Goal: Transaction & Acquisition: Purchase product/service

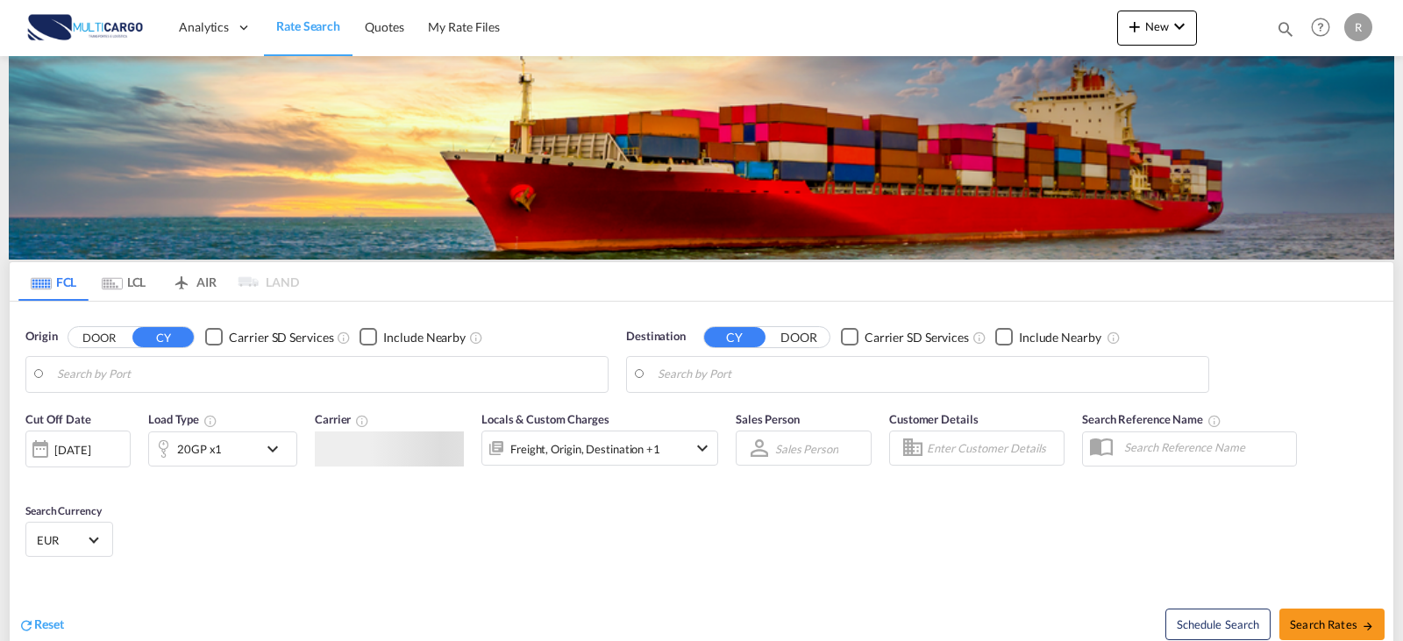
type input "Leixoes, PTLEI"
type input "[GEOGRAPHIC_DATA], [GEOGRAPHIC_DATA]"
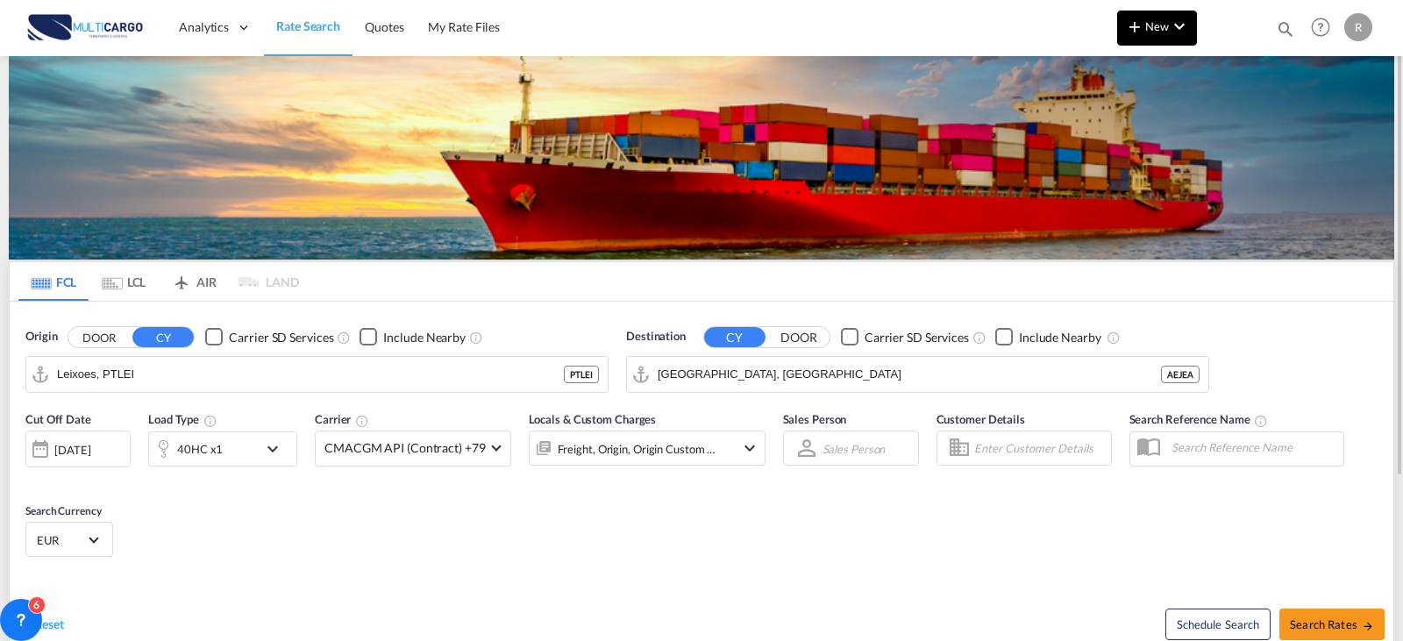
click at [1180, 16] on md-icon "icon-chevron-down" at bounding box center [1179, 26] width 21 height 21
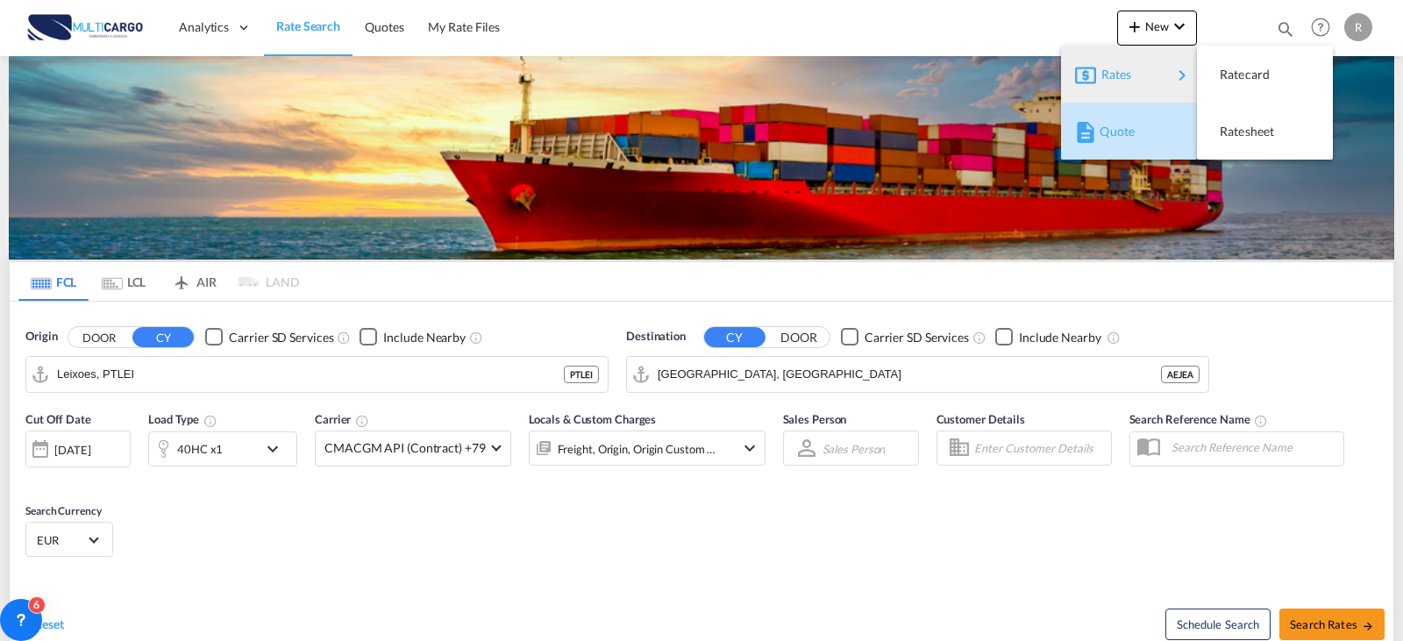
click at [1128, 140] on div "Quote" at bounding box center [1131, 132] width 65 height 44
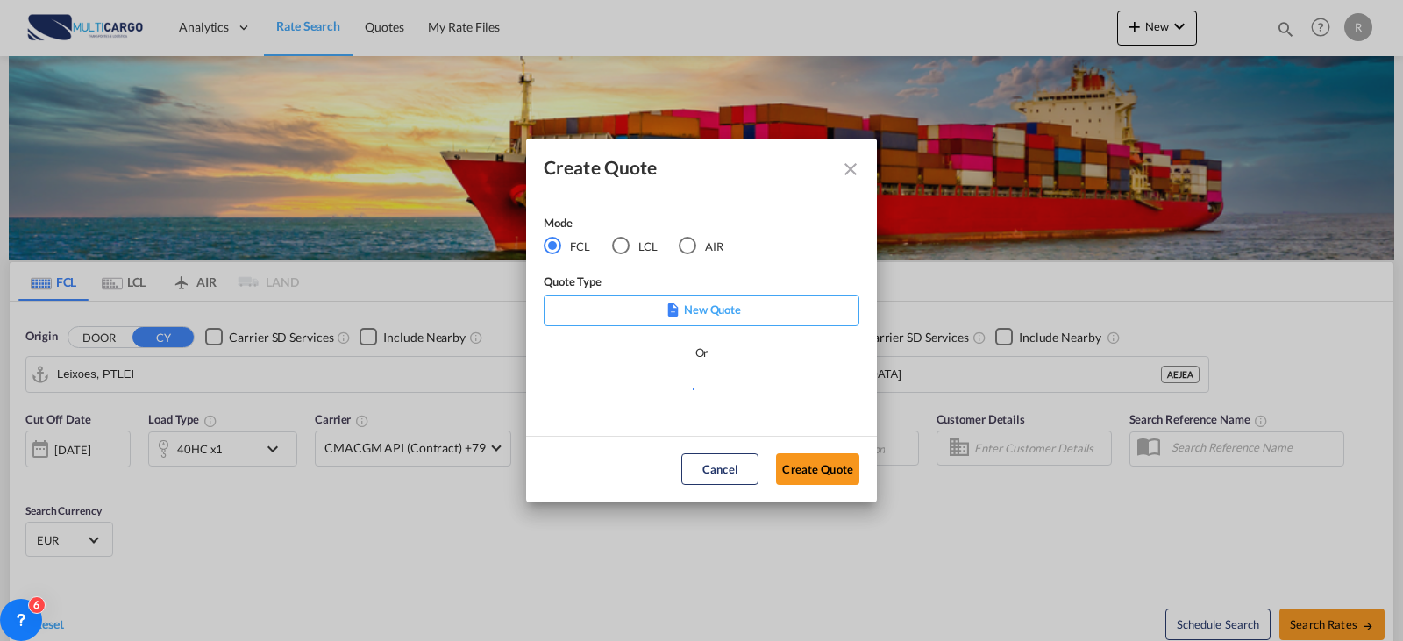
click at [705, 256] on div "Mode FCL LCL AIR" at bounding box center [645, 243] width 202 height 59
click at [707, 251] on md-radio-button "AIR" at bounding box center [701, 245] width 45 height 19
click at [748, 401] on md-select "Select template 26/02/25 IMP_DAP_AIR_>500 Patricia Barroso | 26 Feb 2025 26/02/…" at bounding box center [702, 396] width 316 height 35
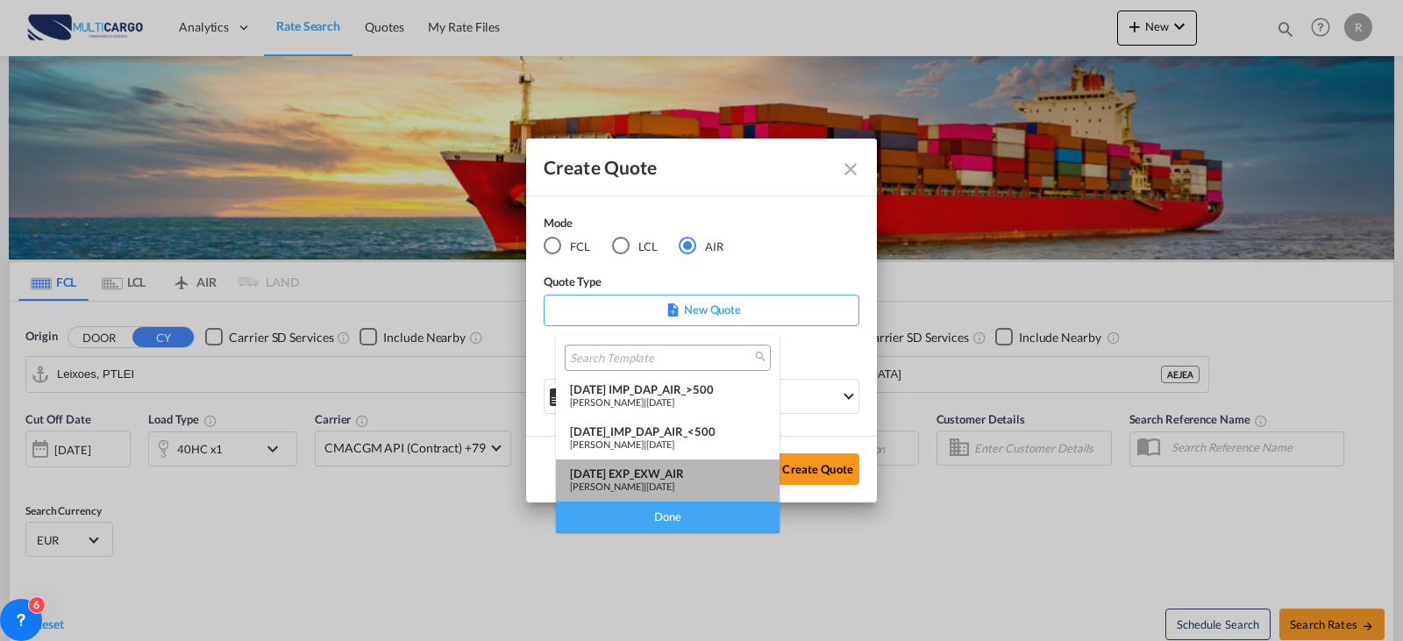
drag, startPoint x: 703, startPoint y: 462, endPoint x: 766, endPoint y: 465, distance: 63.2
click at [706, 459] on md-option "25/11/24 EXP_EXW_AIR Patricia Barroso | 25 Nov 2024" at bounding box center [668, 480] width 224 height 42
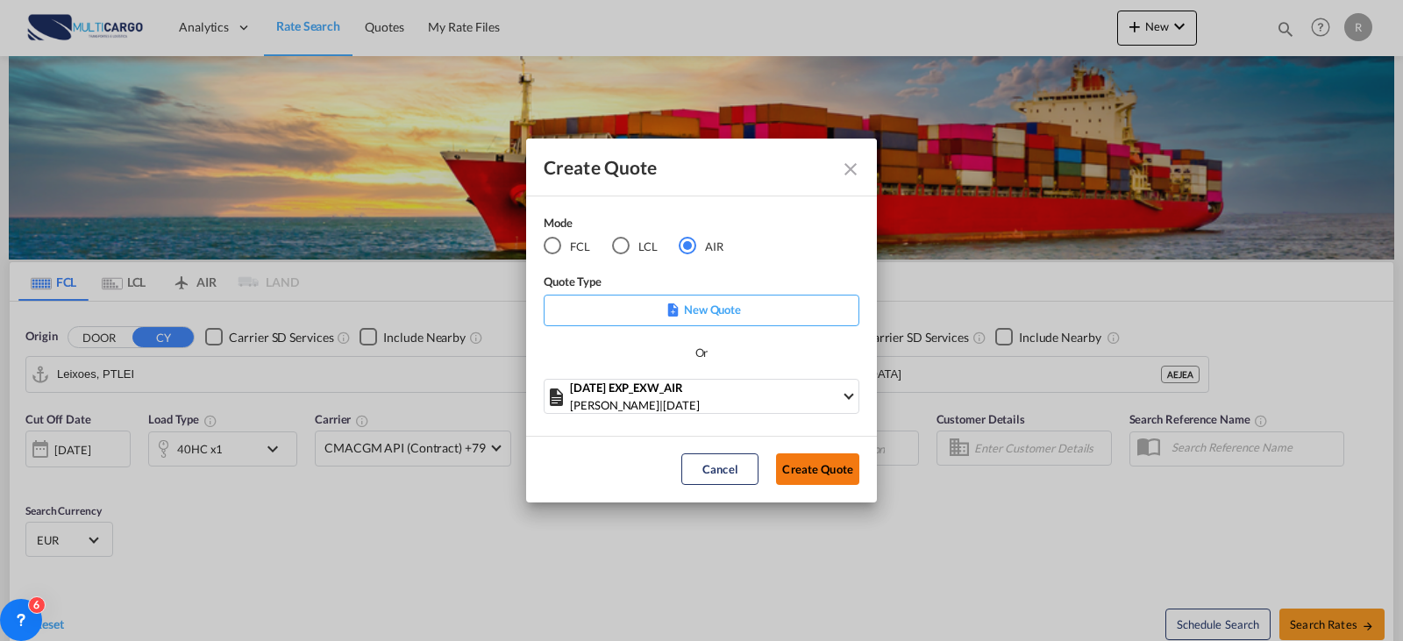
click at [797, 468] on button "Create Quote" at bounding box center [817, 469] width 83 height 32
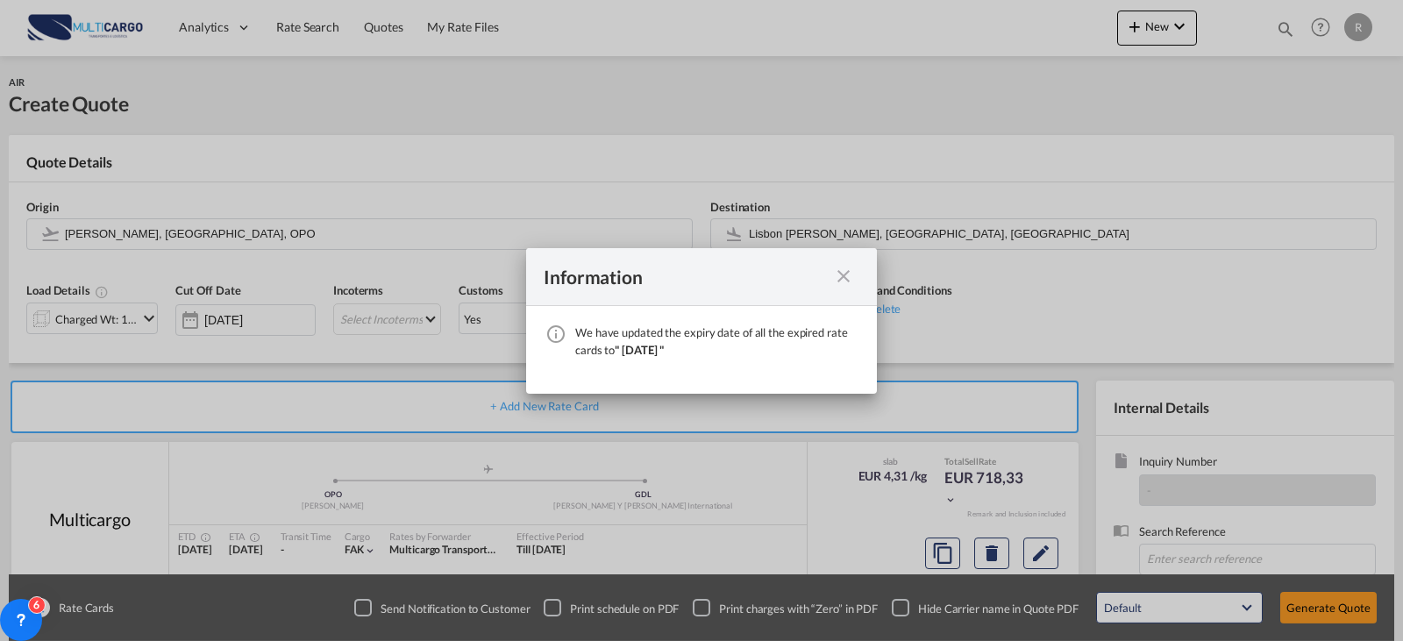
drag, startPoint x: 843, startPoint y: 283, endPoint x: 868, endPoint y: 274, distance: 26.1
click at [853, 295] on div "Information" at bounding box center [701, 277] width 351 height 58
click at [849, 275] on md-icon "icon-close fg-AAA8AD cursor" at bounding box center [843, 276] width 21 height 21
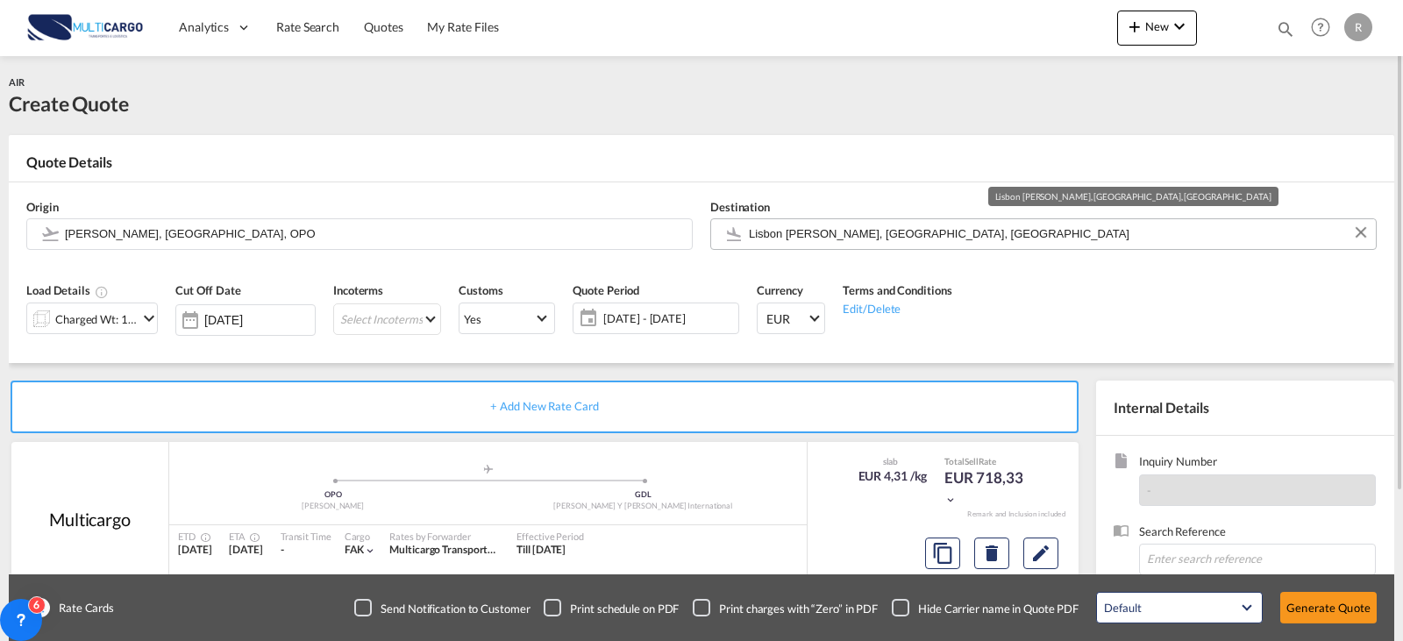
click at [921, 237] on input "Lisbon Portela, Lisbon, LIS" at bounding box center [1058, 233] width 618 height 31
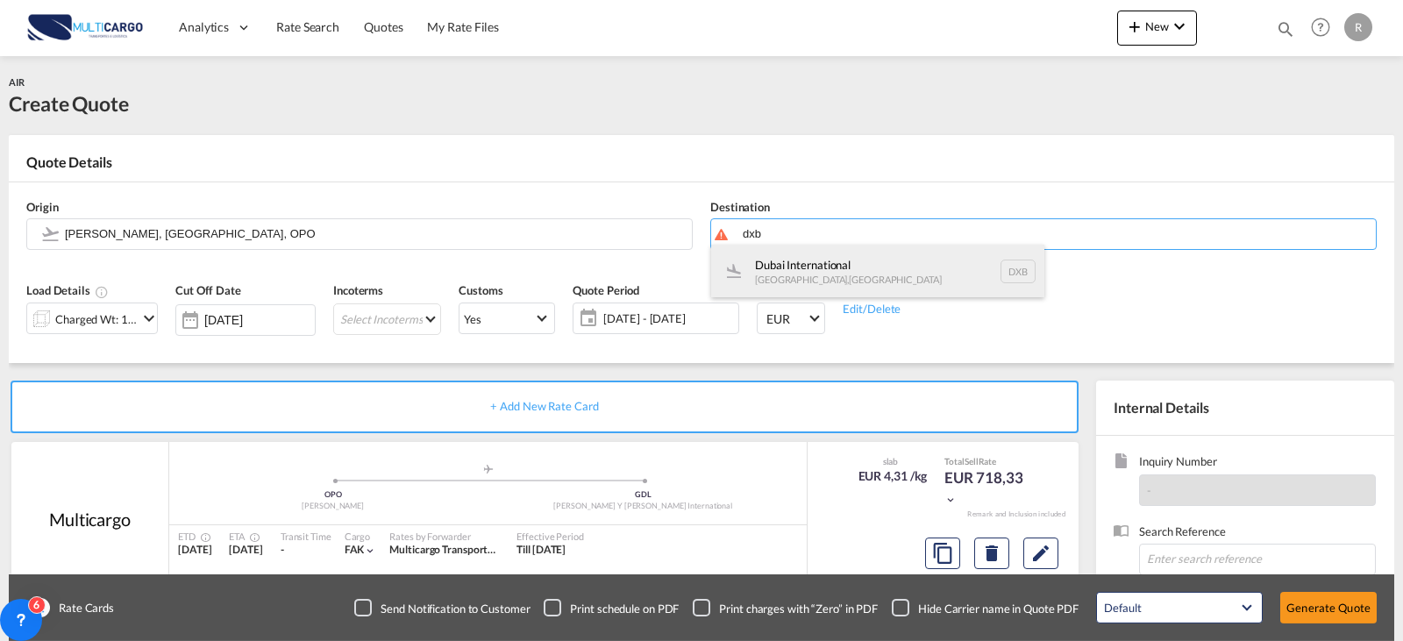
click at [980, 295] on div "Dubai International Dubai , United Arab Emirates DXB" at bounding box center [877, 271] width 333 height 53
type input "Dubai International, Dubai, DXB"
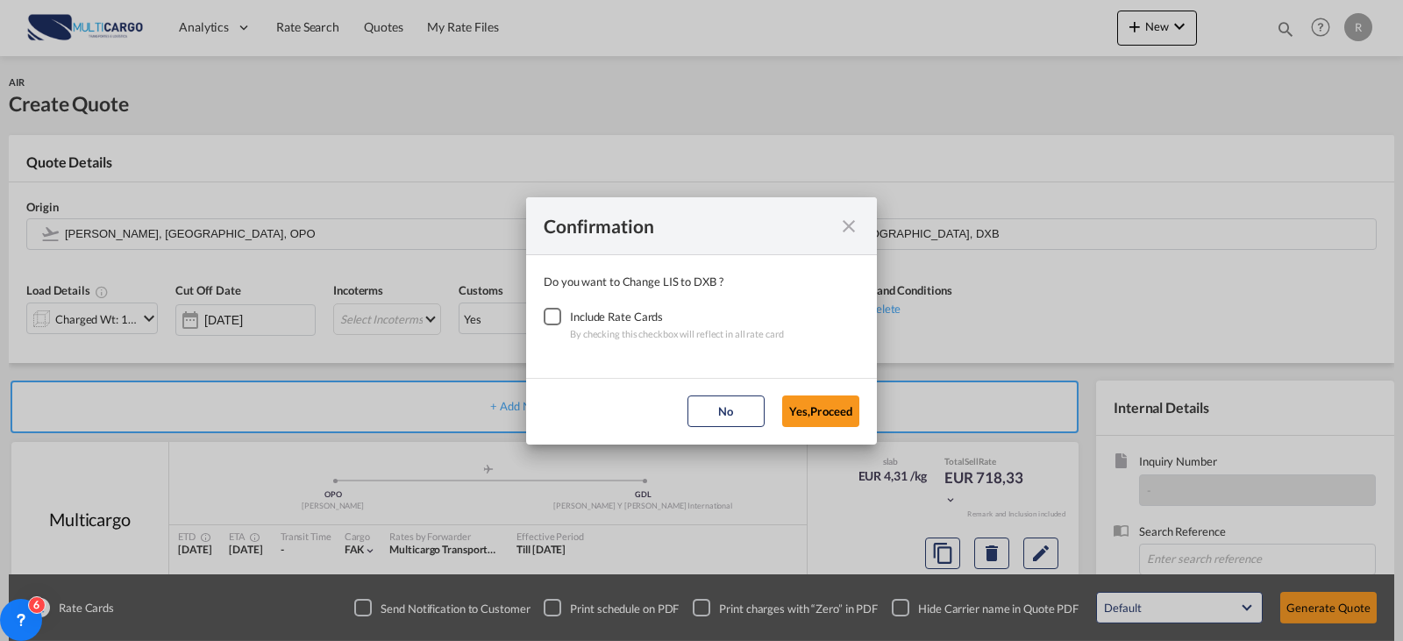
click at [558, 317] on div "Checkbox No Ink" at bounding box center [553, 317] width 18 height 18
click at [842, 403] on button "Yes,Proceed" at bounding box center [820, 411] width 77 height 32
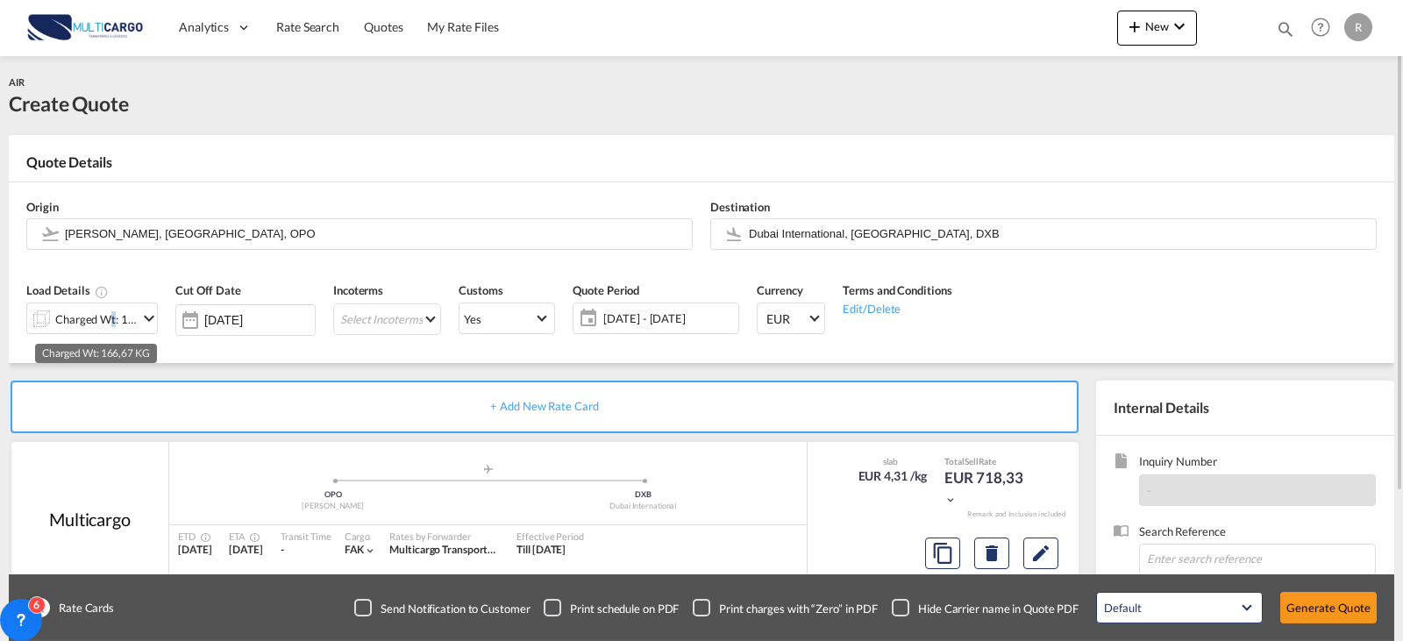
click at [111, 314] on div "Charged Wt: 166,67 KG" at bounding box center [96, 319] width 82 height 25
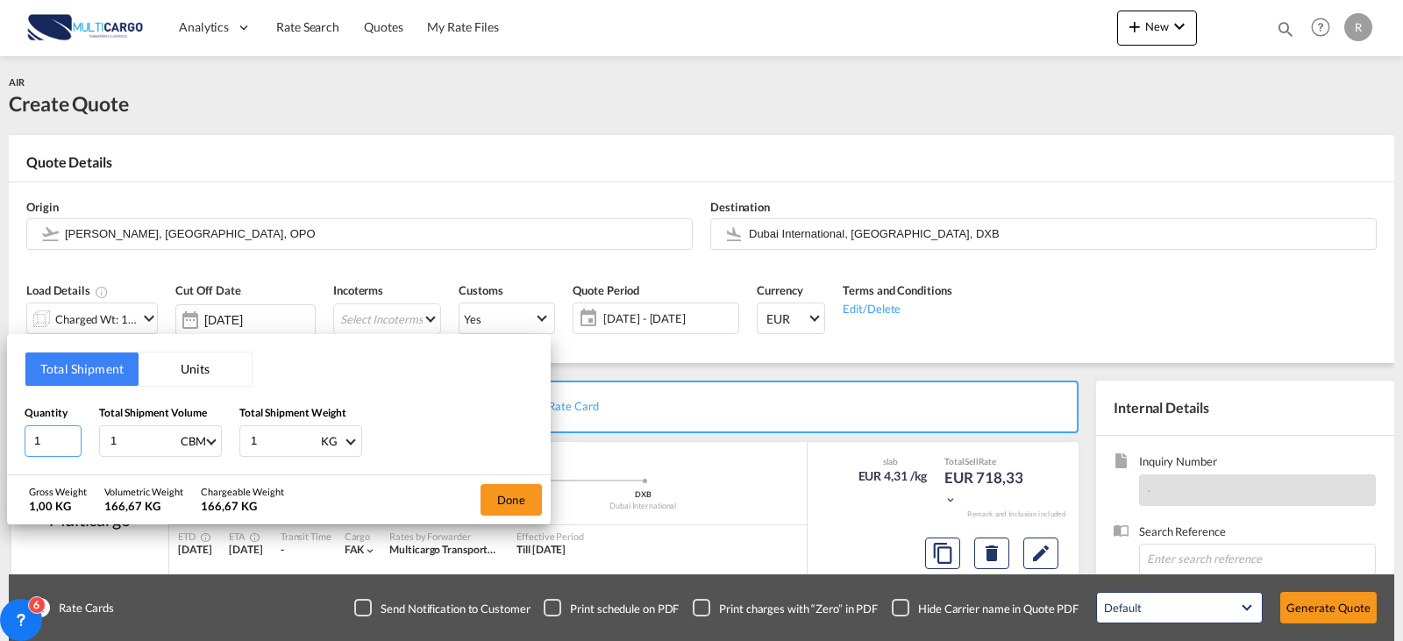
click at [48, 448] on input "1" at bounding box center [53, 441] width 57 height 32
type input "15"
drag, startPoint x: 129, startPoint y: 437, endPoint x: 88, endPoint y: 434, distance: 41.3
click at [88, 434] on div "Quantity 15 Total Shipment Volume 1 CBM CBM CFT KG LB Total Shipment Weight 1 K…" at bounding box center [279, 430] width 509 height 53
type input "4"
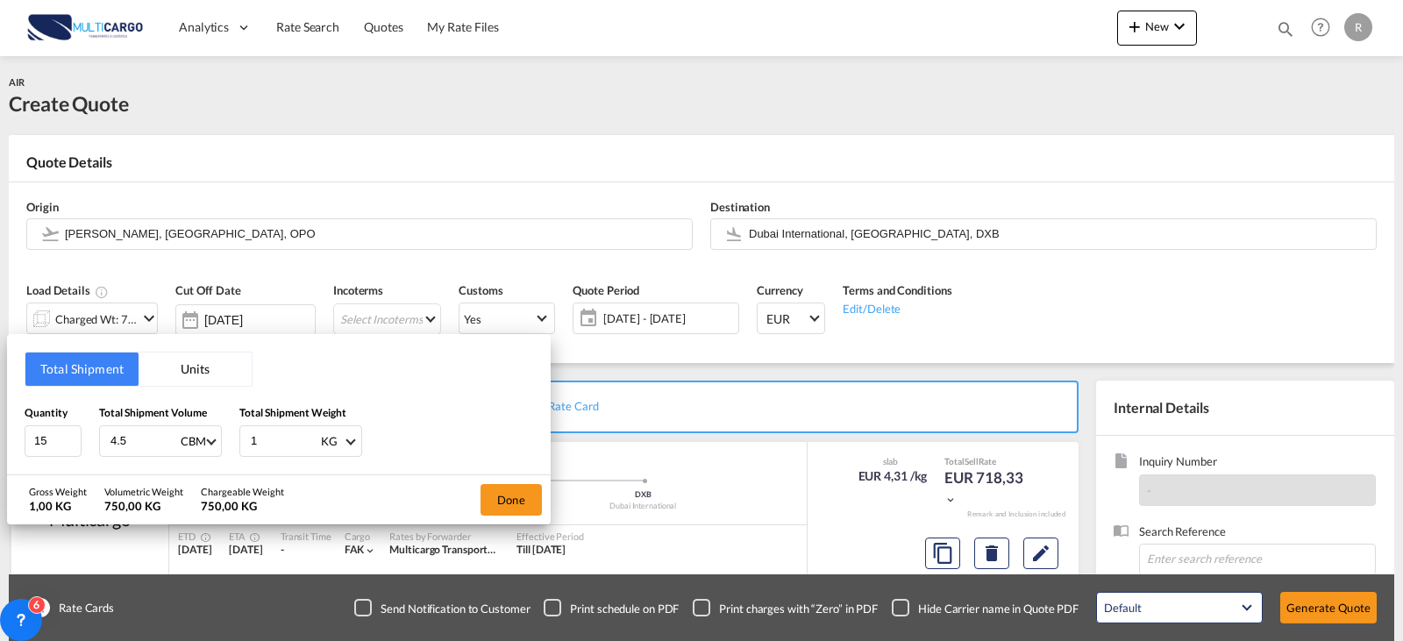
type input "4.5"
click at [286, 453] on input "1" at bounding box center [284, 441] width 70 height 30
drag, startPoint x: 275, startPoint y: 442, endPoint x: 234, endPoint y: 442, distance: 41.2
click at [234, 442] on div "Quantity 15 Total Shipment Volume 4.5 CBM CBM CFT KG LB Total Shipment Weight 1…" at bounding box center [279, 430] width 509 height 53
type input "260"
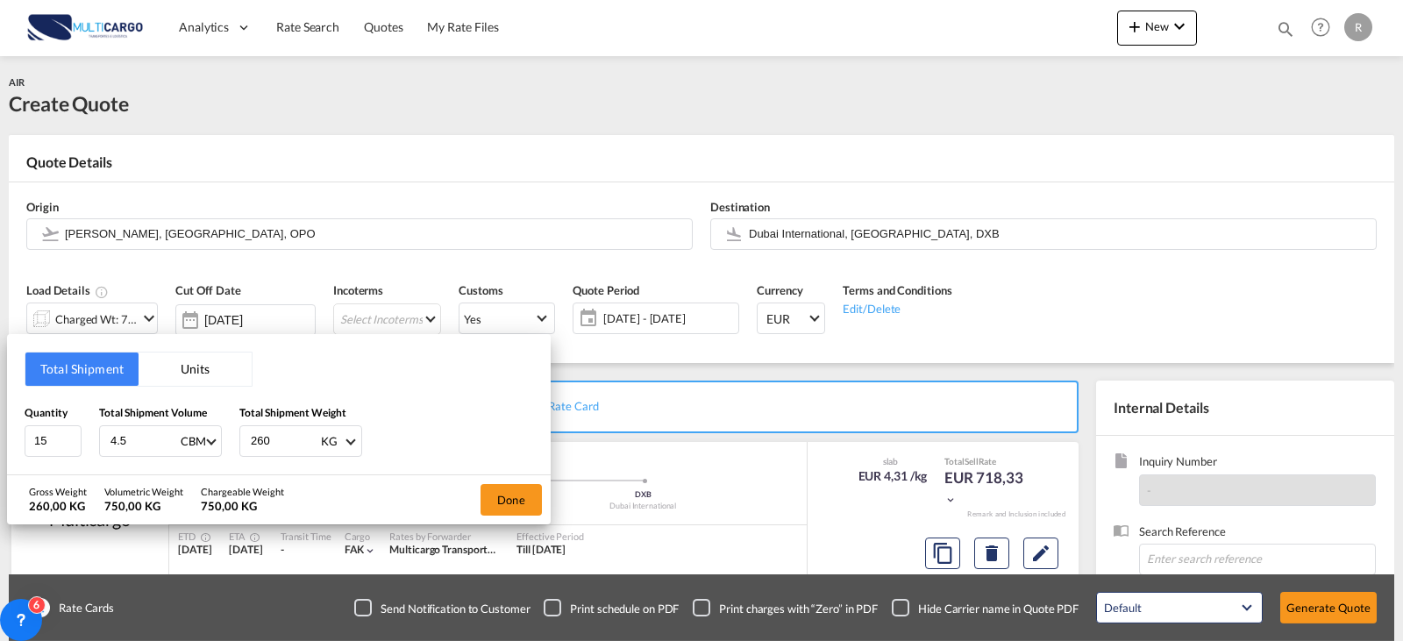
drag, startPoint x: 484, startPoint y: 428, endPoint x: 507, endPoint y: 432, distance: 23.2
click at [499, 428] on div "Quantity 15 Total Shipment Volume 4.5 CBM CBM CFT KG LB Total Shipment Weight 2…" at bounding box center [279, 430] width 509 height 53
click at [530, 500] on button "Done" at bounding box center [510, 500] width 61 height 32
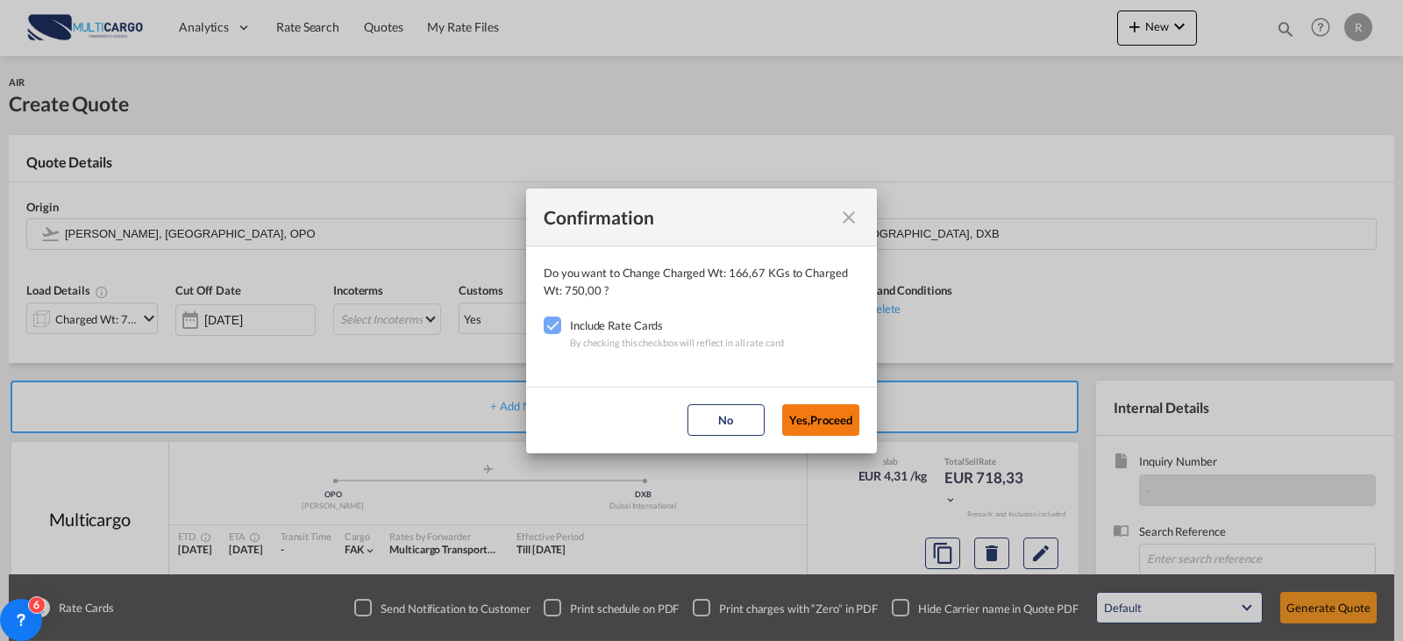
click at [823, 416] on button "Yes,Proceed" at bounding box center [820, 420] width 77 height 32
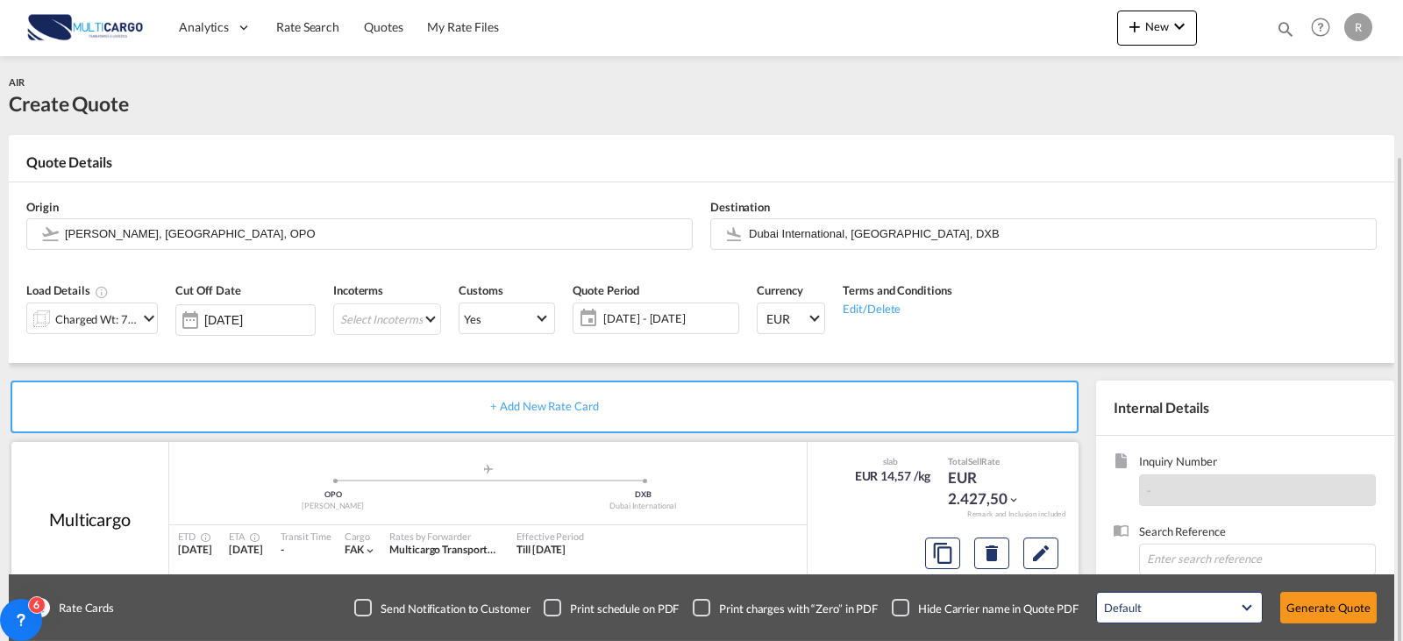
scroll to position [195, 0]
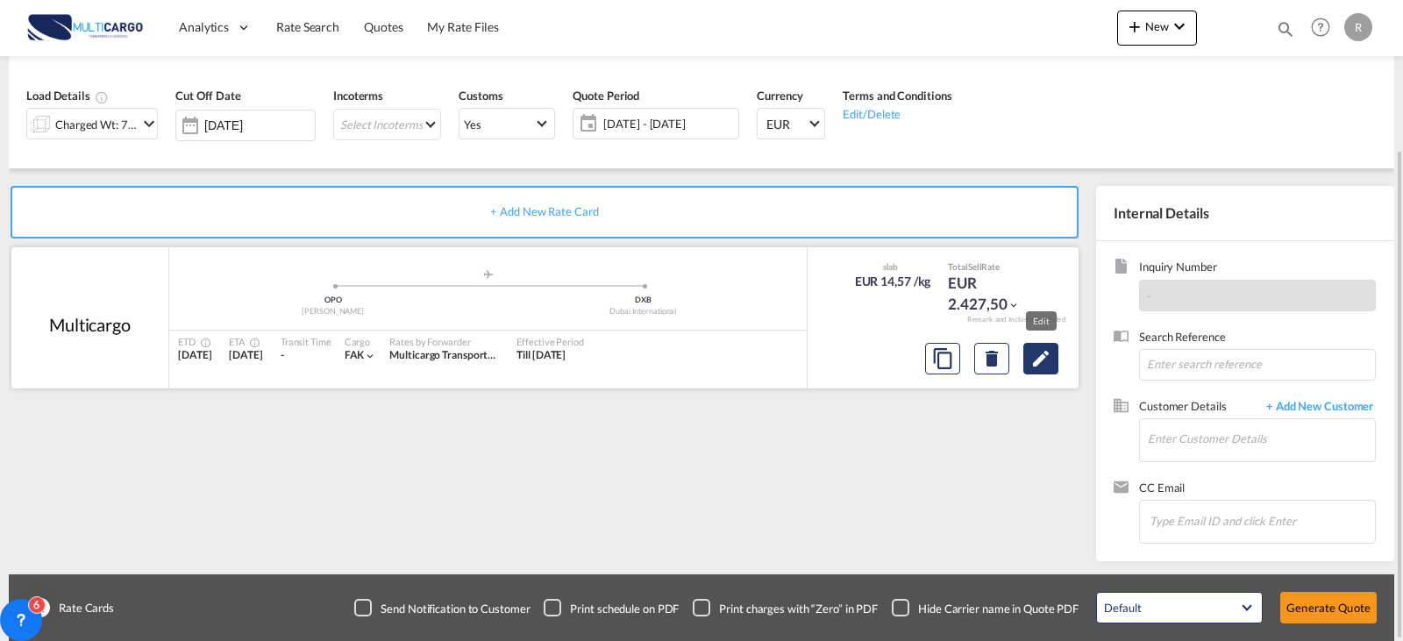
click at [1047, 359] on md-icon "Edit" at bounding box center [1040, 358] width 21 height 21
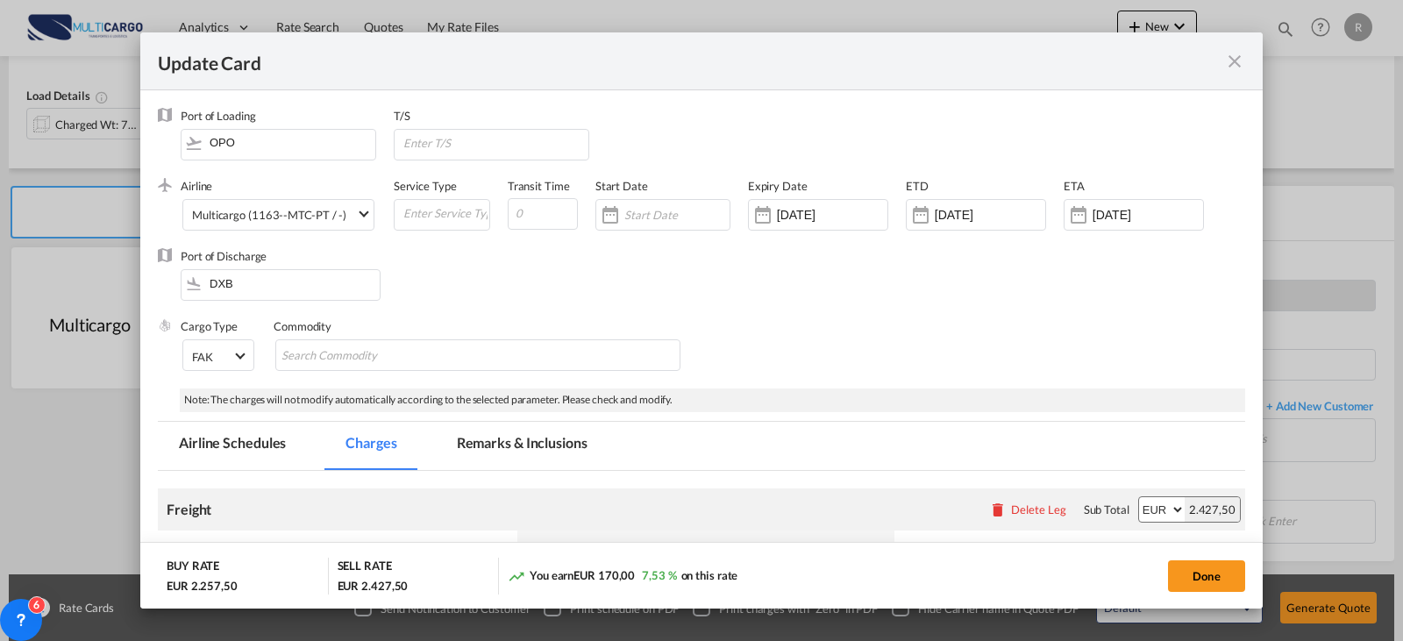
select select "per_shipment"
select select "per_awb"
select select "per_document"
select select "per_shipment"
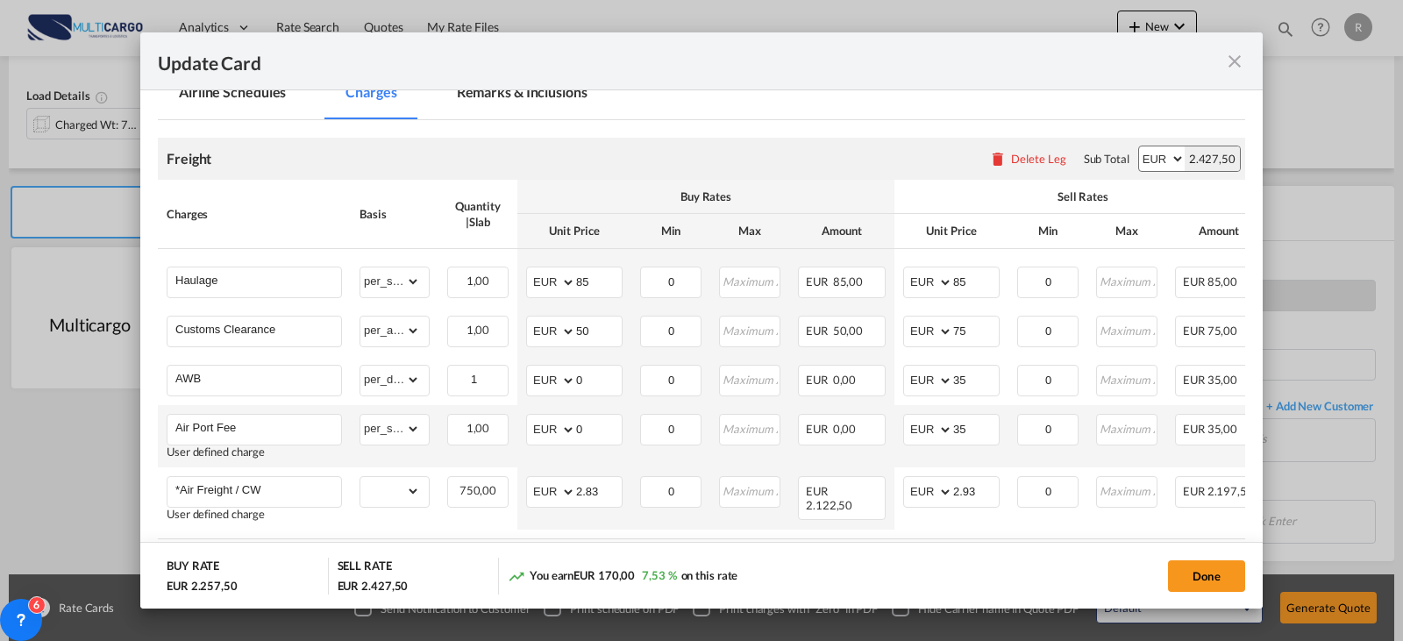
scroll to position [438, 0]
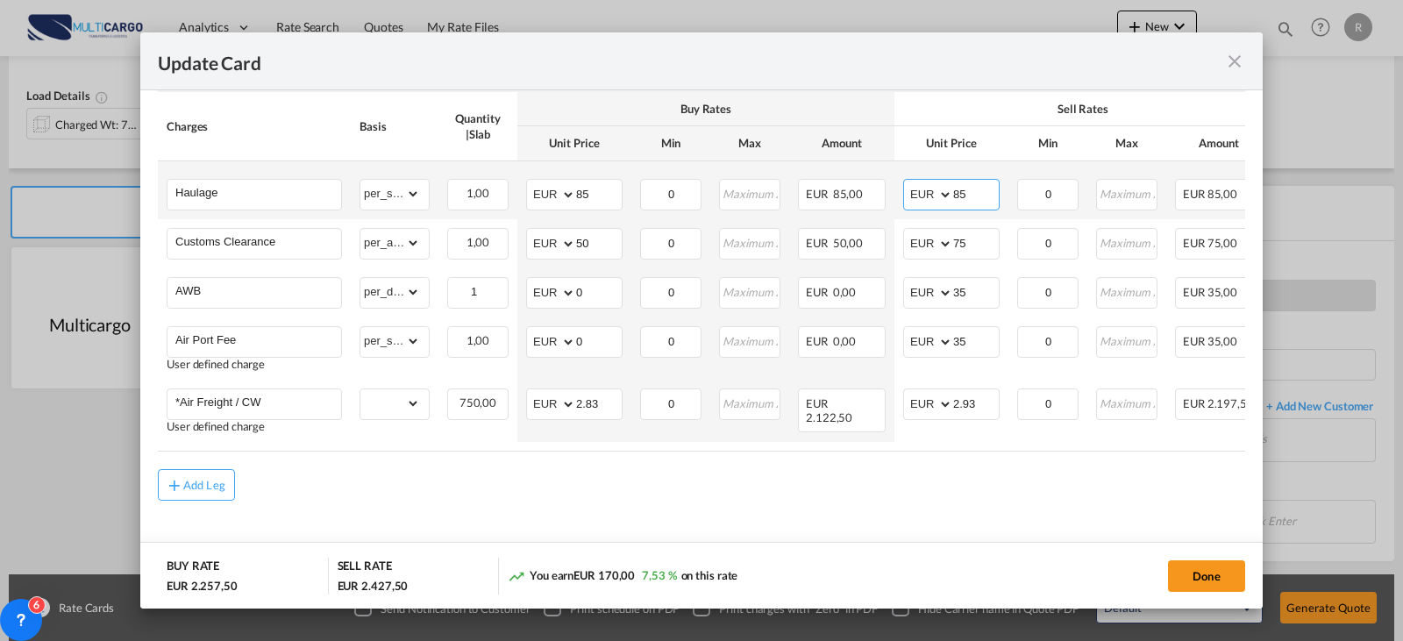
drag, startPoint x: 969, startPoint y: 198, endPoint x: 893, endPoint y: 184, distance: 76.7
click at [897, 184] on td "AED AFN ALL AMD ANG AOA ARS AUD AWG AZN BAM BBD BDT BGN BHD BIF BMD BND BOB BRL…" at bounding box center [951, 190] width 114 height 58
type input "245"
click at [711, 236] on tr "Customs Clearance Please Enter Already Exists gross_weight volumetric_weight pe…" at bounding box center [779, 243] width 1242 height 49
click at [362, 297] on select "gross_weight volumetric_weight per_shipment per_bl per_km % on air freight per_…" at bounding box center [390, 292] width 60 height 28
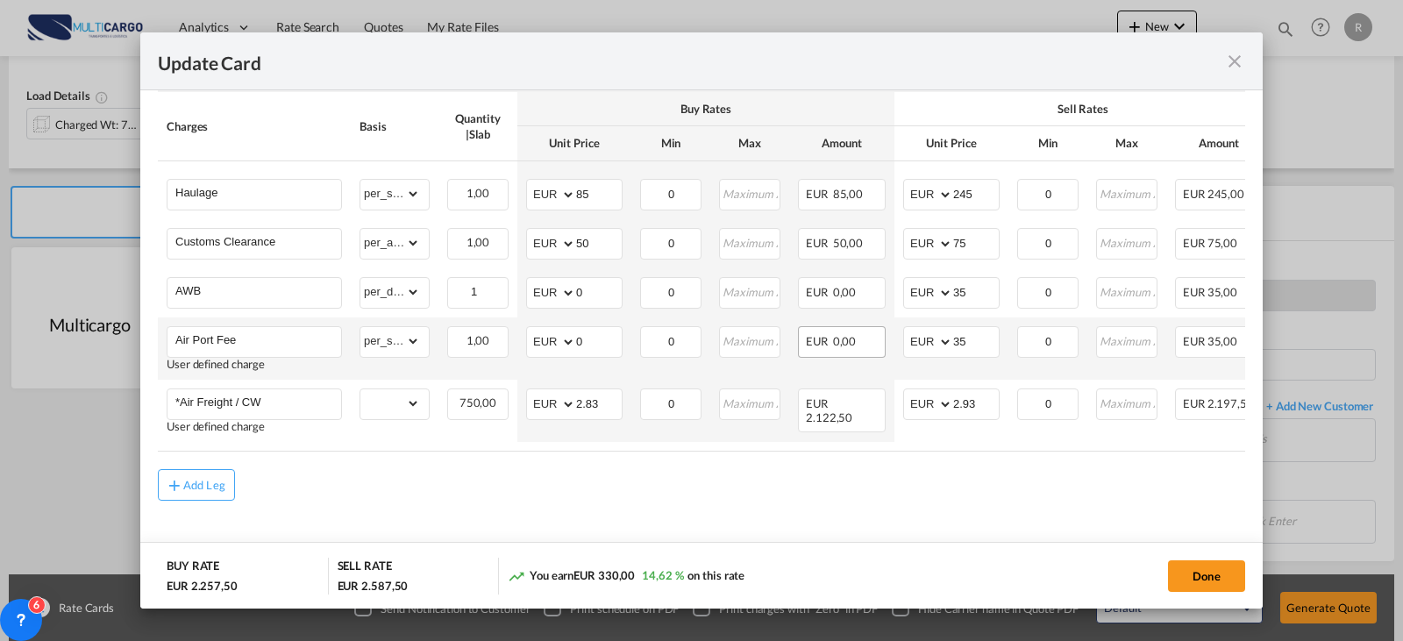
click at [843, 338] on div "EUR 0,00" at bounding box center [842, 342] width 88 height 32
drag, startPoint x: 985, startPoint y: 404, endPoint x: 875, endPoint y: 395, distance: 110.0
click at [875, 395] on tr "*Air Freight / CW User defined charge Please Enter Already Exists gross_weight …" at bounding box center [779, 411] width 1242 height 62
drag, startPoint x: 609, startPoint y: 407, endPoint x: 550, endPoint y: 373, distance: 68.3
click at [547, 409] on md-input-container "AED AFN ALL AMD ANG AOA ARS AUD AWG AZN BAM BBD BDT BGN BHD BIF BMD BND BOB BRL…" at bounding box center [574, 404] width 96 height 32
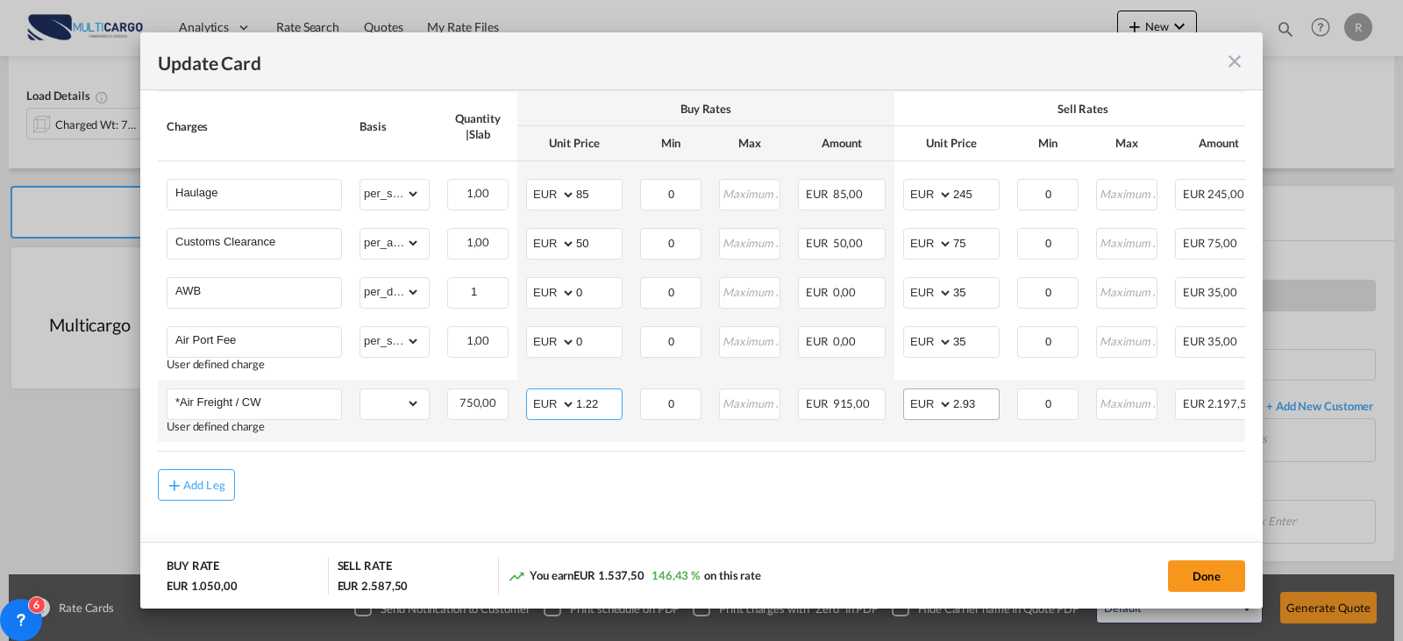
type input "1.22"
drag, startPoint x: 941, startPoint y: 410, endPoint x: 878, endPoint y: 418, distance: 63.6
click at [879, 418] on tr "*Air Freight / CW User defined charge Please Enter Already Exists gross_weight …" at bounding box center [779, 411] width 1242 height 62
click at [860, 531] on md-content "Freight Please enter leg name Leg Name Already Exists Delete Leg Sub Total AED …" at bounding box center [701, 304] width 1087 height 544
click at [916, 521] on md-content "Freight Please enter leg name Leg Name Already Exists Delete Leg Sub Total AED …" at bounding box center [701, 304] width 1087 height 544
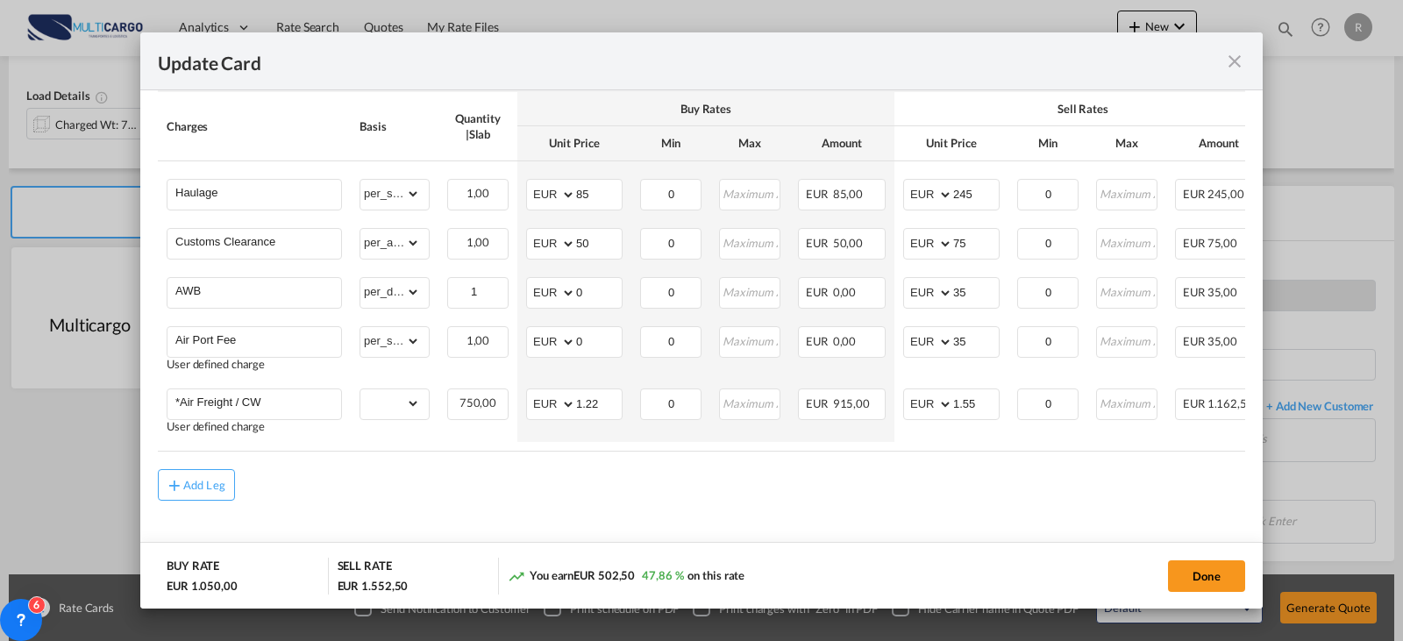
click at [995, 490] on div "Add Leg" at bounding box center [701, 485] width 1087 height 32
drag, startPoint x: 1208, startPoint y: 438, endPoint x: 1226, endPoint y: 423, distance: 23.6
click at [1209, 437] on td "EUR 1.162,50" at bounding box center [1218, 411] width 105 height 62
click at [971, 405] on input "1.55" at bounding box center [976, 402] width 46 height 26
type input "1.65"
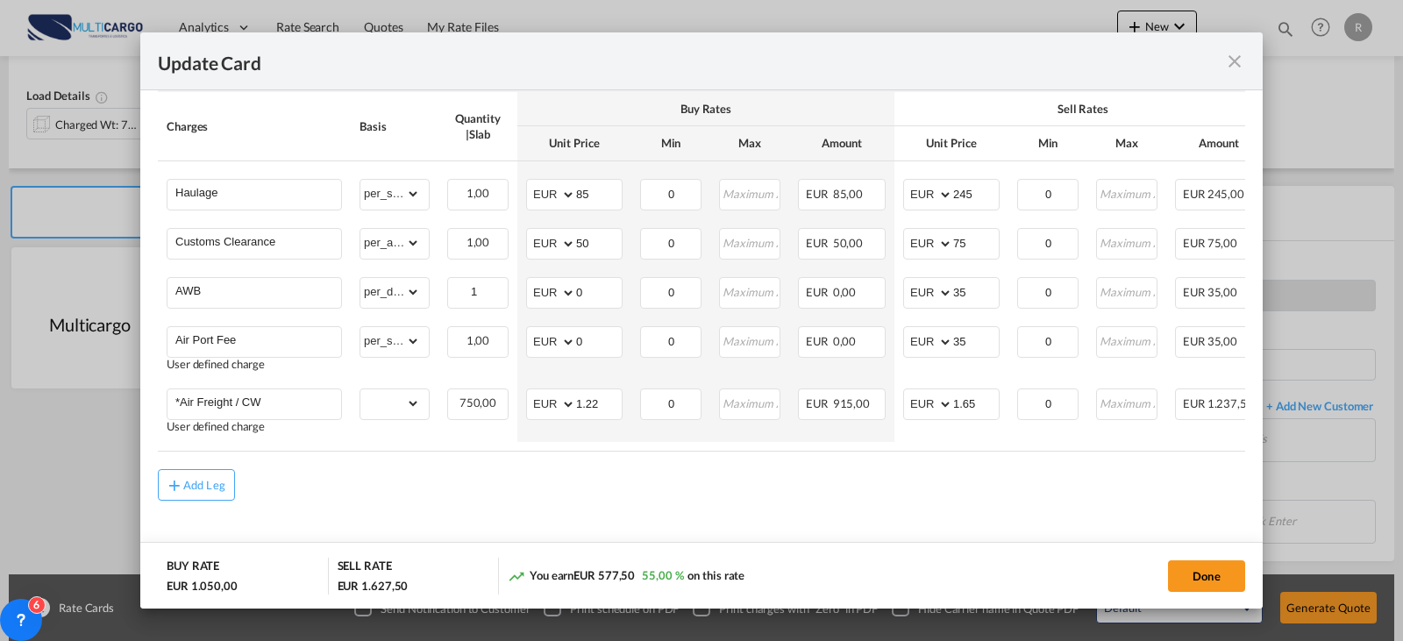
drag, startPoint x: 985, startPoint y: 510, endPoint x: 1033, endPoint y: 516, distance: 48.5
click at [1015, 513] on md-content "Freight Please enter leg name Leg Name Already Exists Delete Leg Sub Total AED …" at bounding box center [701, 304] width 1087 height 544
click at [1224, 571] on button "Done" at bounding box center [1206, 576] width 77 height 32
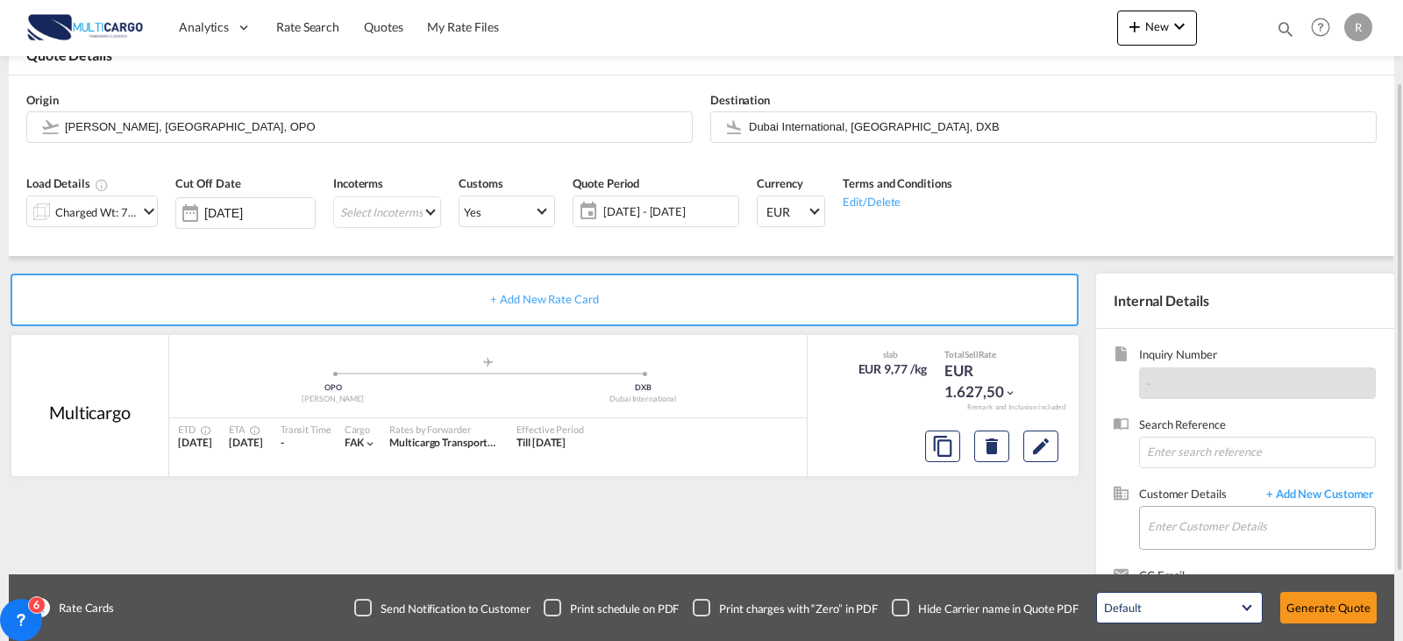
scroll to position [195, 0]
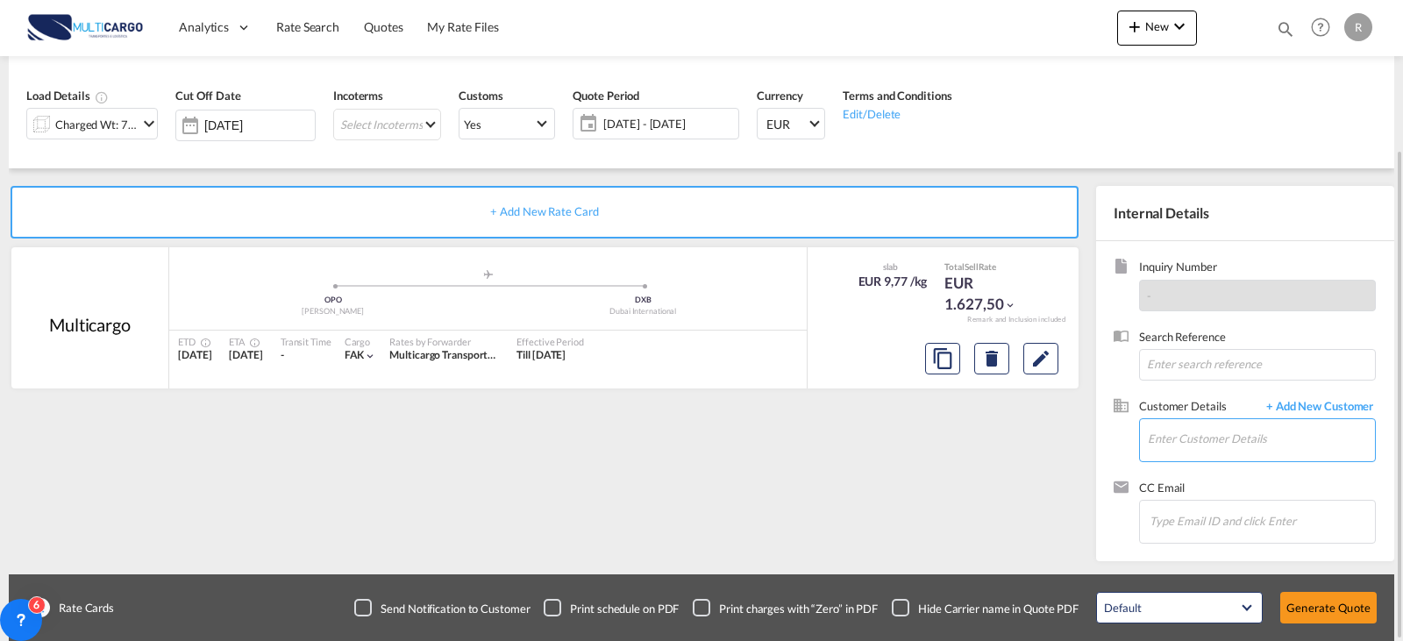
click at [1286, 447] on input "Enter Customer Details" at bounding box center [1261, 438] width 227 height 39
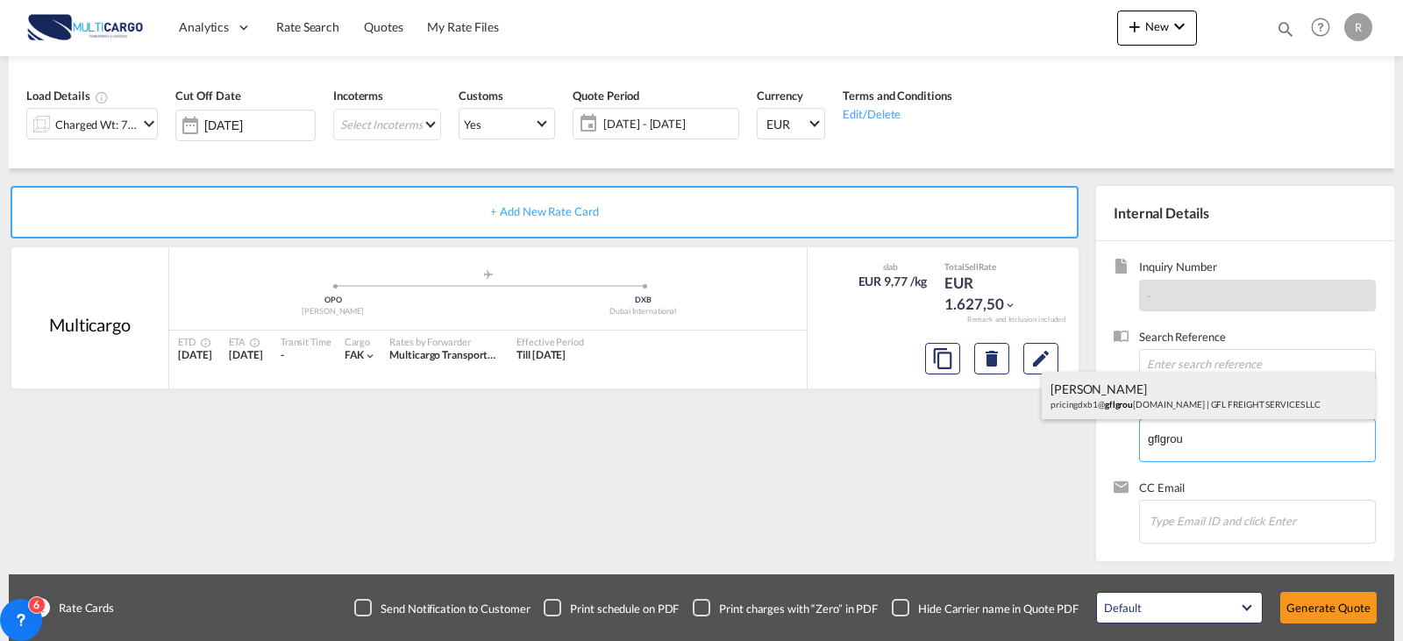
click at [1167, 403] on div "ROYSTAN FERNANDES pricingdxb1@ gflgrou p.co | GFL FREIGHT SERVICES LLC" at bounding box center [1208, 395] width 333 height 47
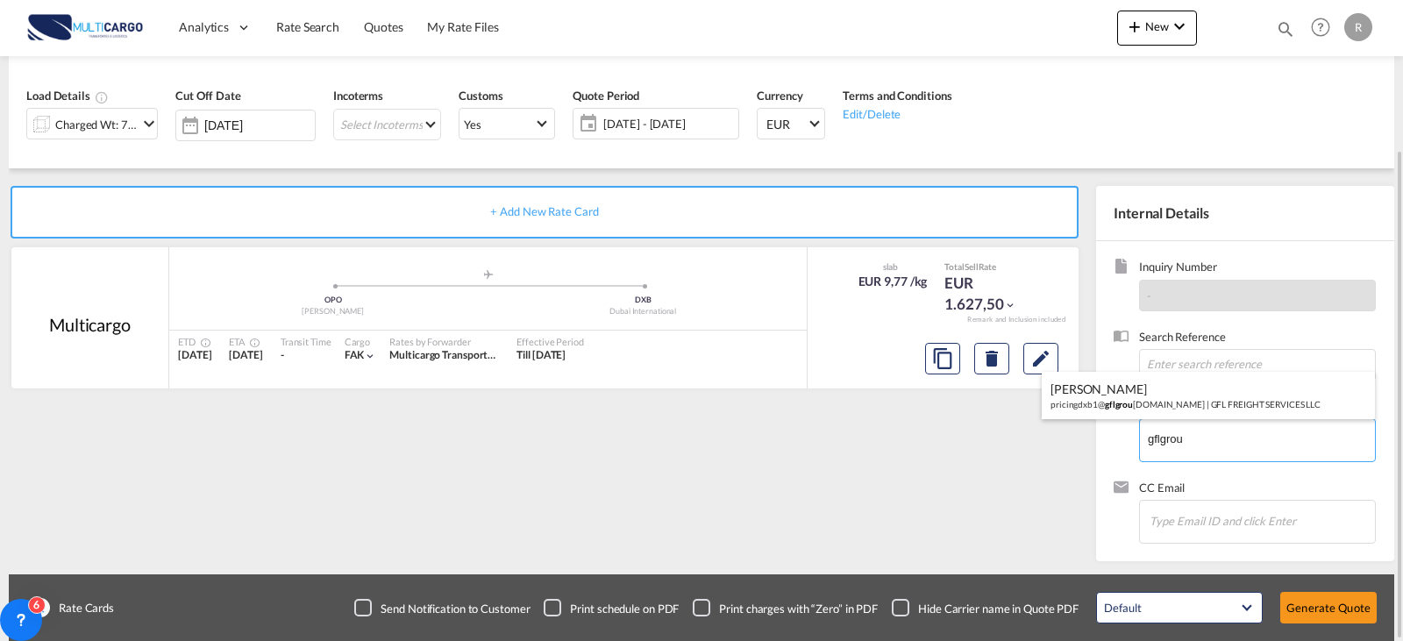
type input "GFL FREIGHT SERVICES LLC, ROYSTAN FERNANDES, pricingdxb1@gflgroup.co"
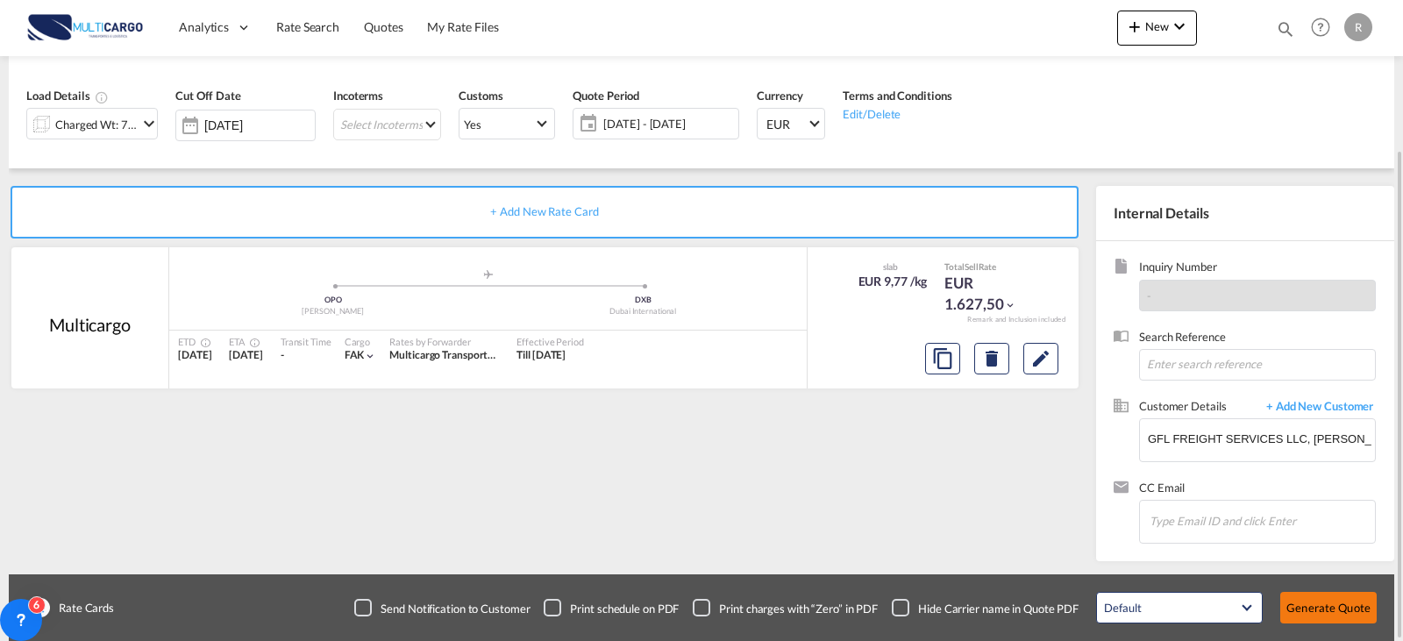
click at [1348, 598] on button "Generate Quote" at bounding box center [1328, 608] width 96 height 32
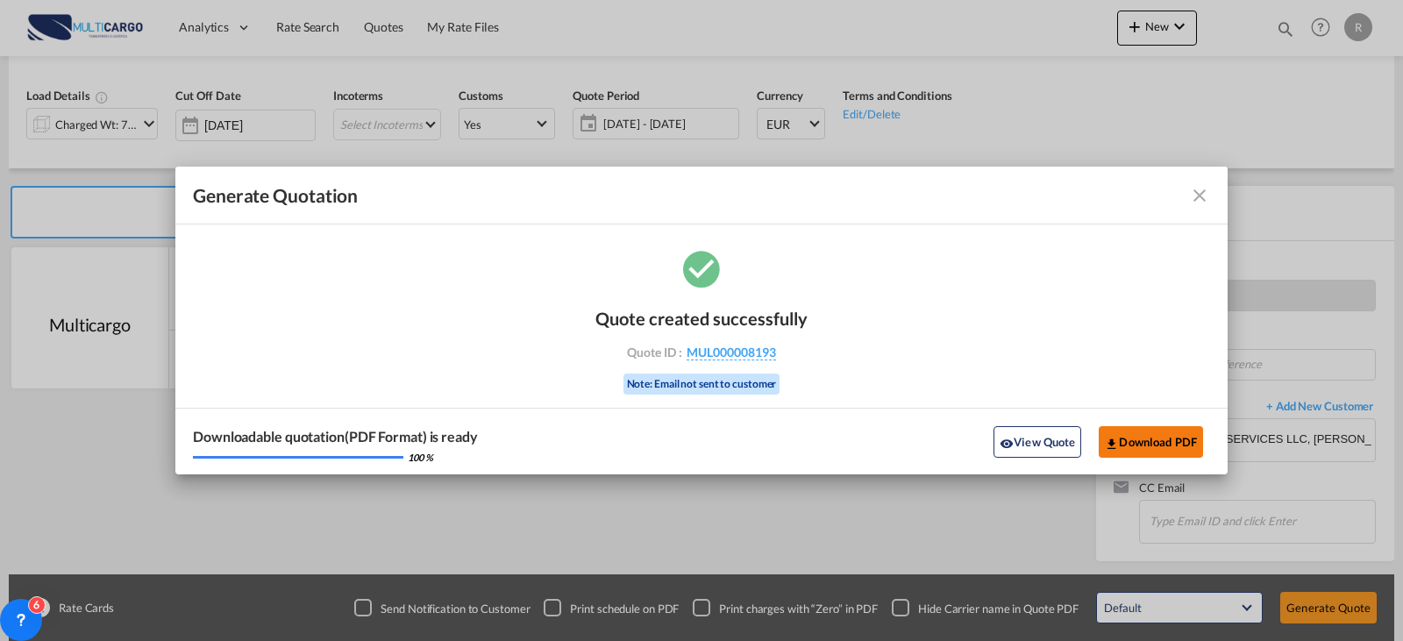
click at [1136, 444] on button "Download PDF" at bounding box center [1151, 442] width 104 height 32
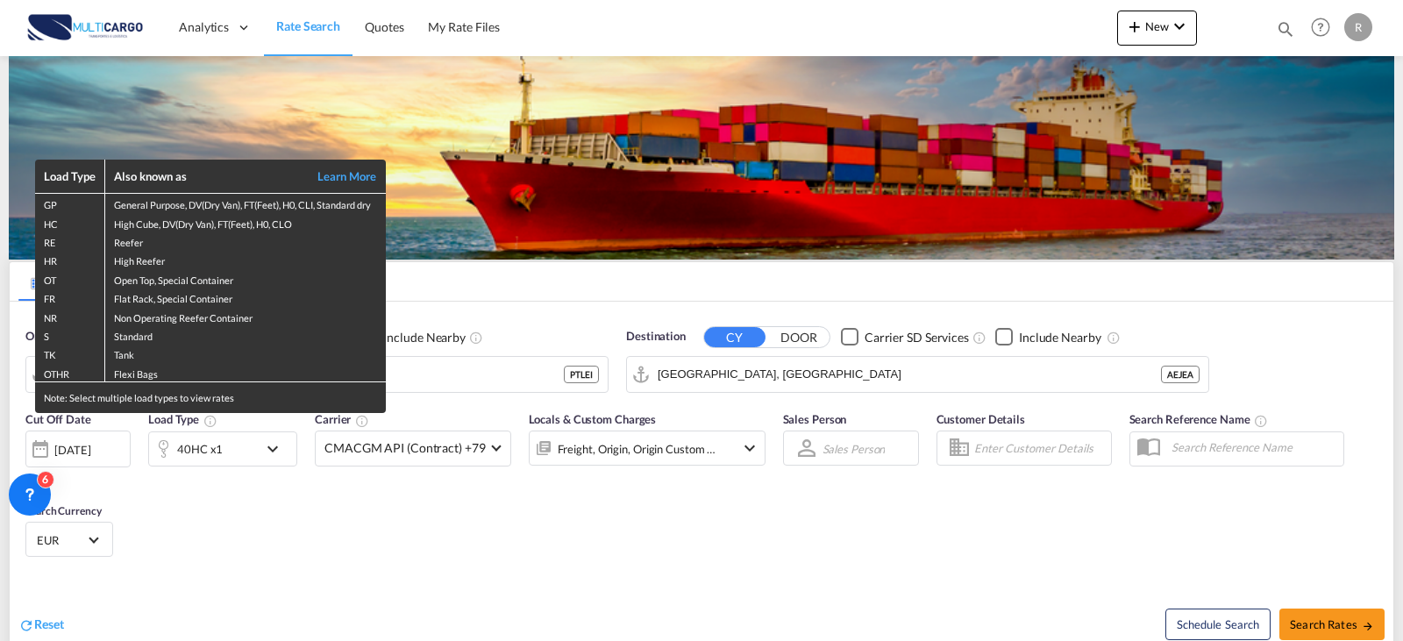
click at [457, 374] on div "Load Type Also known as Learn More GP General Purpose, DV(Dry Van), FT(Feet), H…" at bounding box center [701, 320] width 1403 height 641
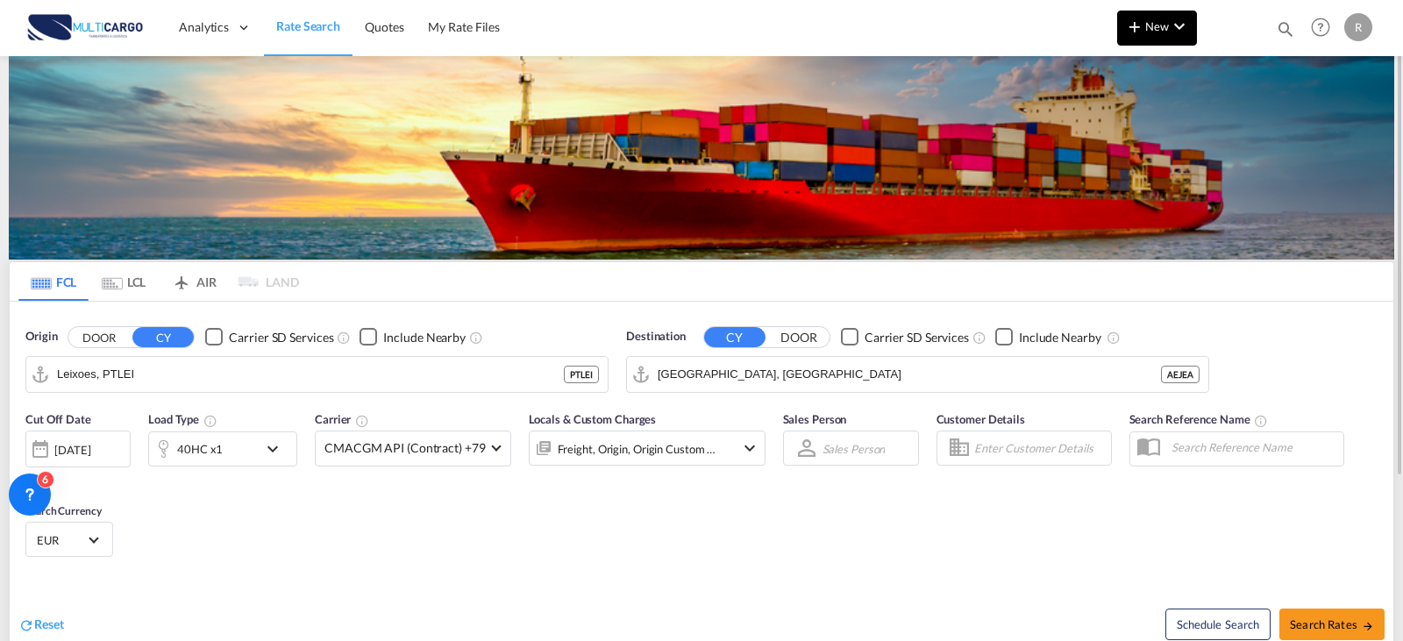
click at [1193, 16] on button "New" at bounding box center [1157, 28] width 80 height 35
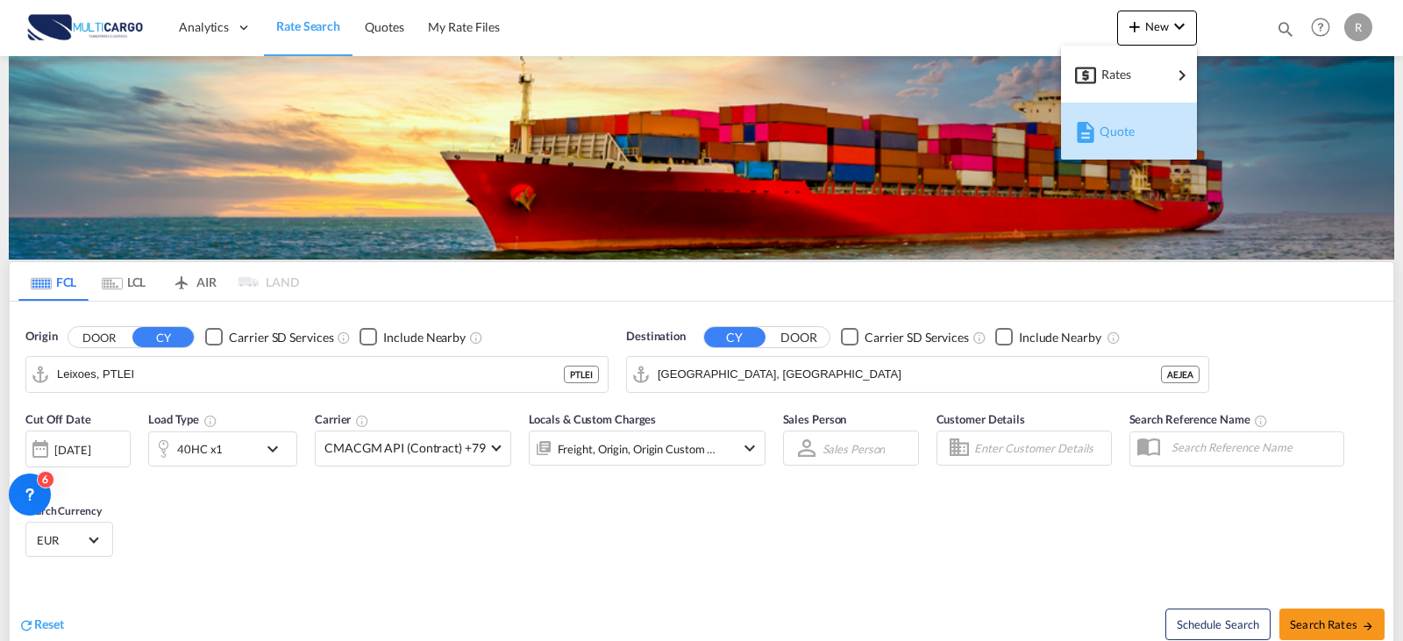
click at [1142, 142] on div "Quote" at bounding box center [1131, 132] width 65 height 44
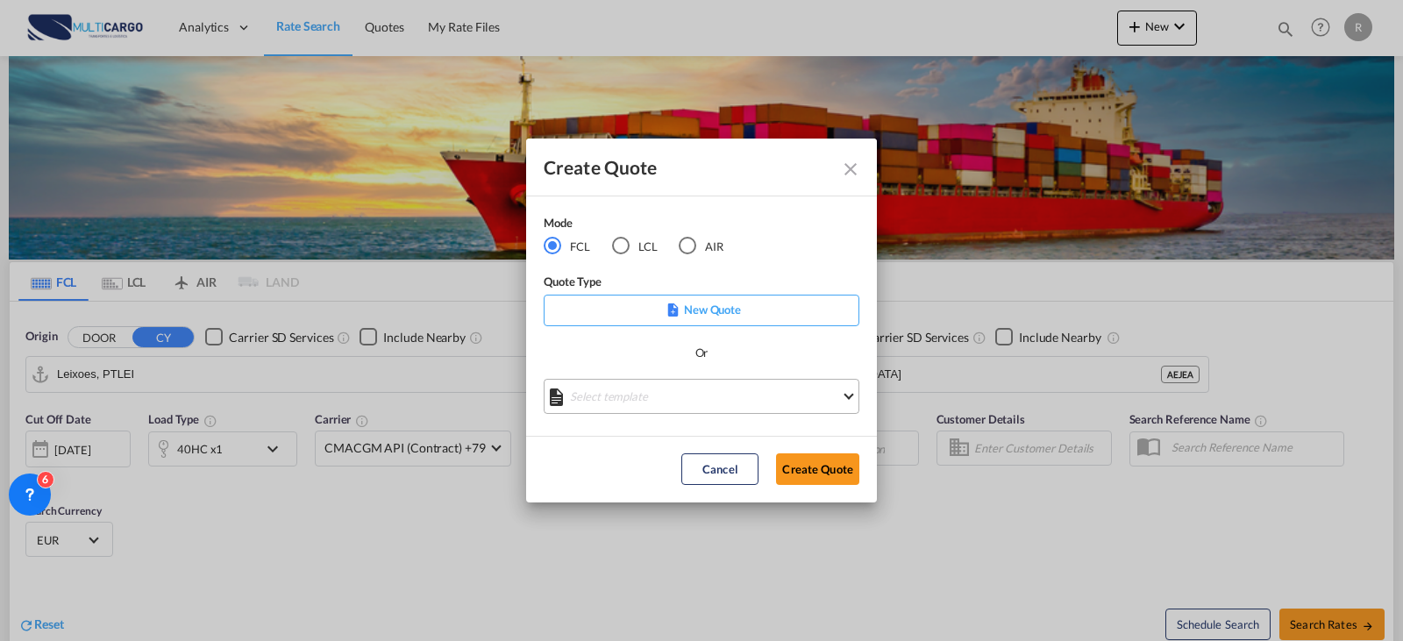
click at [664, 412] on md-select "Select template [DATE] IMP_EXW_FCL [PERSON_NAME] | [DATE] [DATE] IMP_DAP_FCL S/…" at bounding box center [702, 396] width 316 height 35
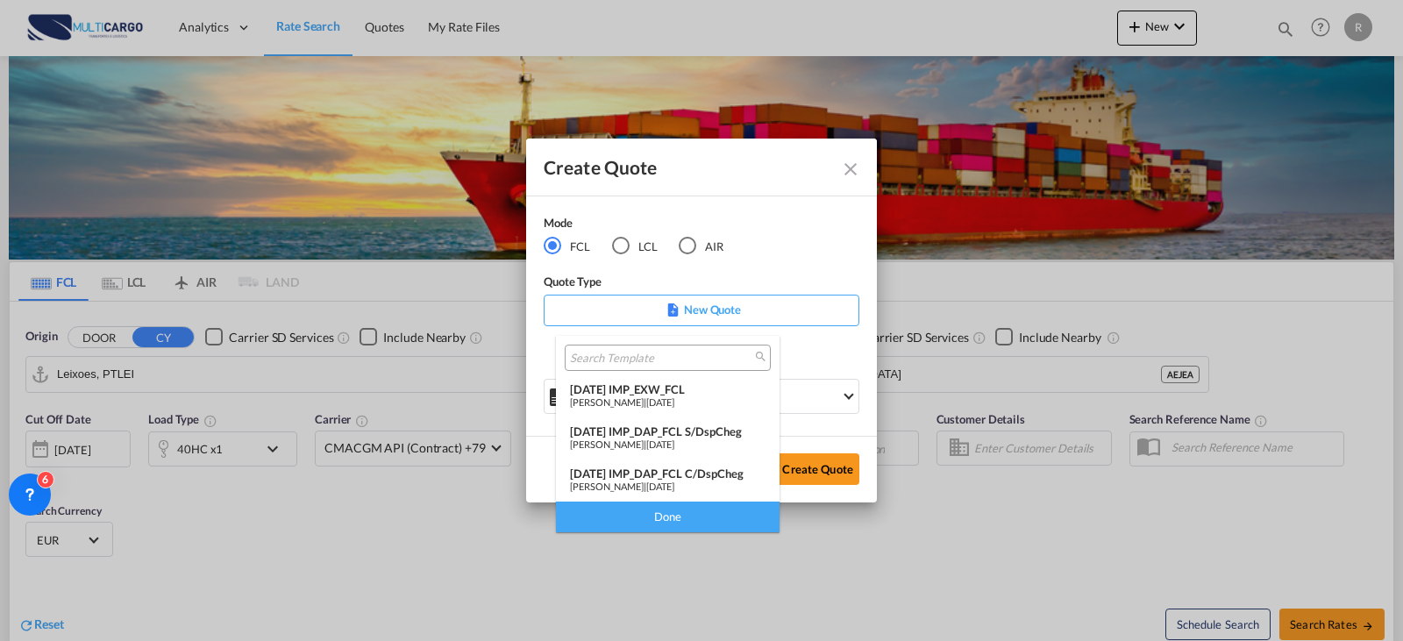
click at [808, 238] on md-backdrop at bounding box center [701, 320] width 1403 height 641
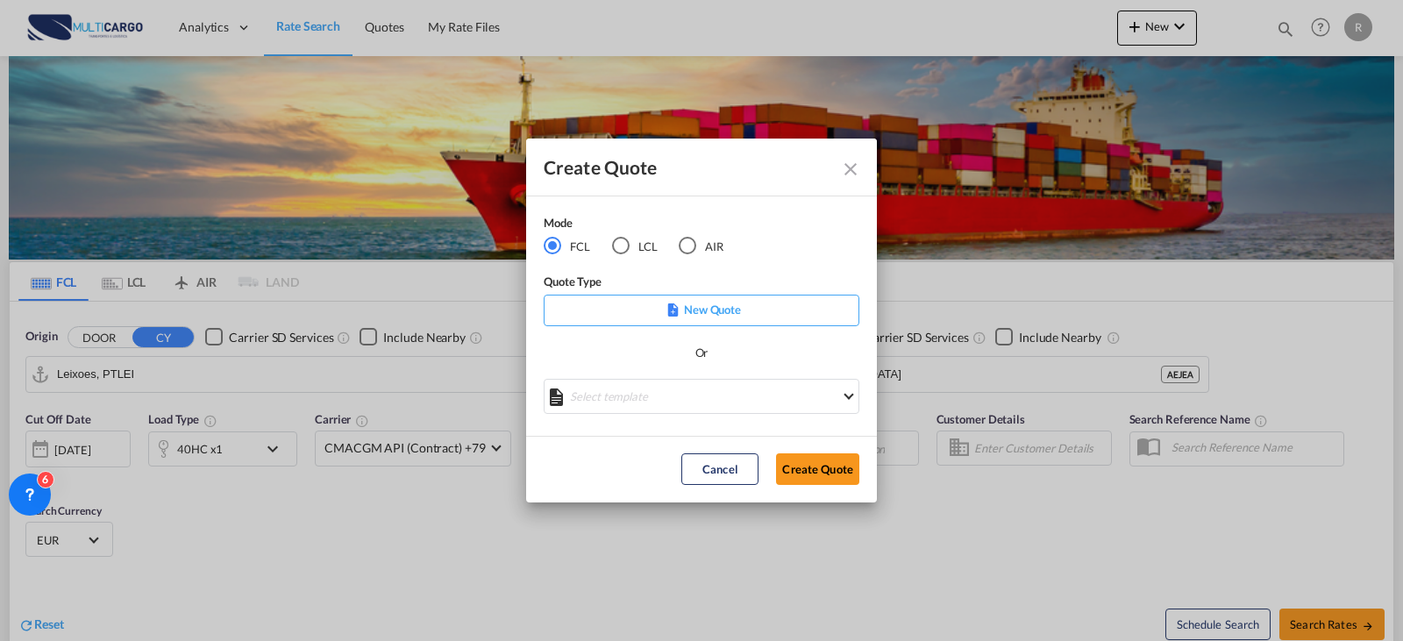
click at [774, 324] on div "New Quote" at bounding box center [702, 311] width 316 height 32
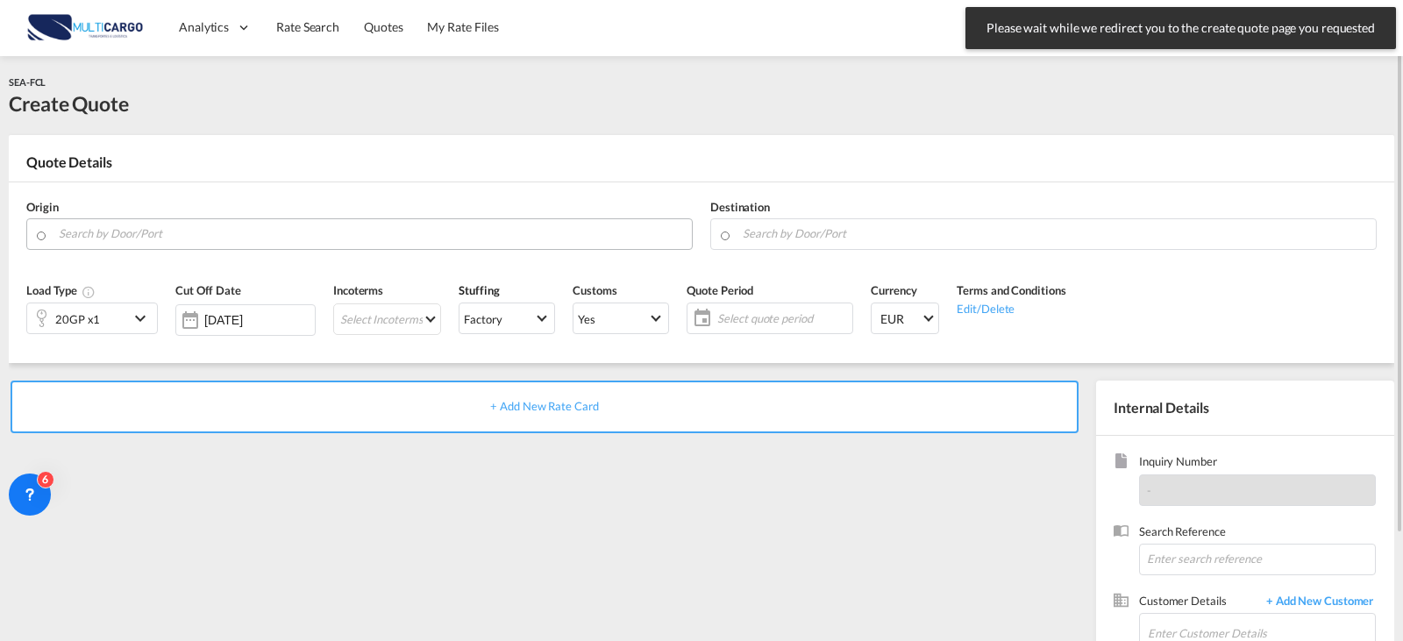
click at [288, 219] on input "Search by Door/Port" at bounding box center [371, 233] width 624 height 31
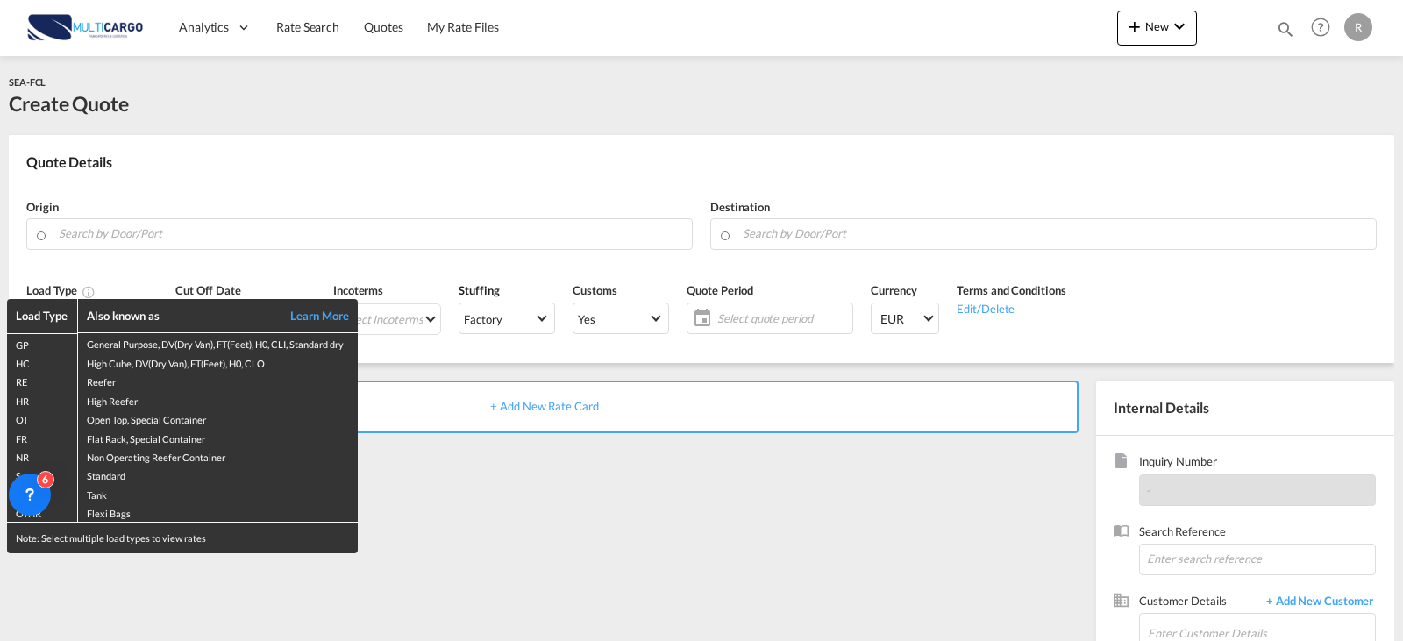
click at [170, 219] on div "Load Type Also known as Learn More GP General Purpose, DV(Dry Van), FT(Feet), H…" at bounding box center [701, 320] width 1403 height 641
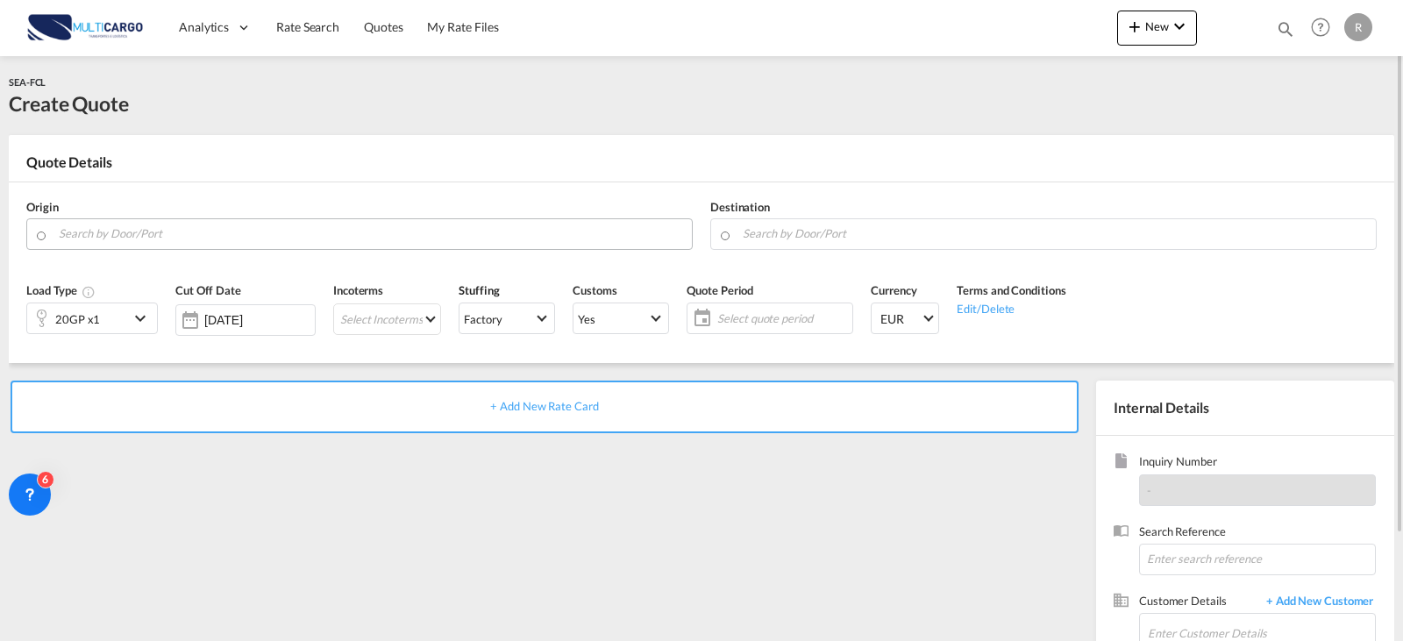
click at [298, 241] on body "Analytics Reports Dashboard Rate Search Quotes My Rate Files Analytics" at bounding box center [701, 320] width 1403 height 641
drag, startPoint x: 201, startPoint y: 254, endPoint x: 233, endPoint y: 254, distance: 32.4
click at [202, 255] on div "Leixo es Portugal PTLEI" at bounding box center [193, 271] width 333 height 53
type input "Leixoes, PTLEI"
click at [900, 245] on md-autocomplete at bounding box center [1054, 234] width 625 height 32
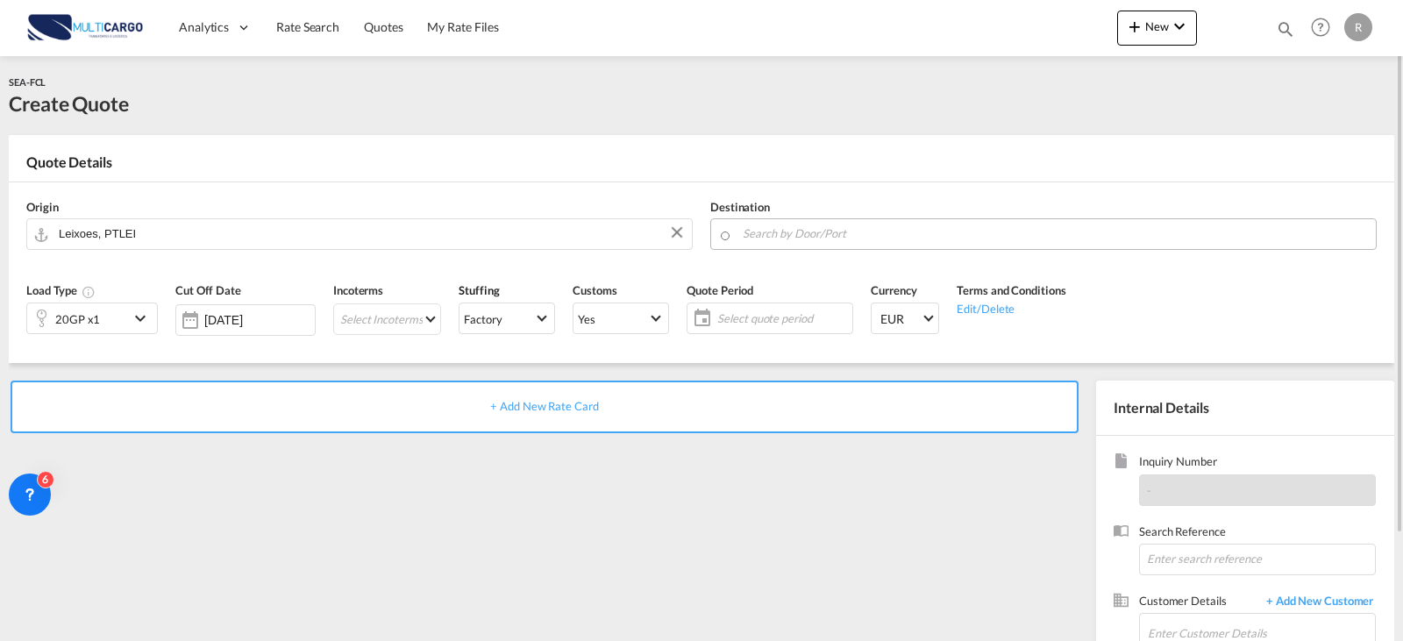
click at [962, 238] on input "Search by Door/Port" at bounding box center [1055, 233] width 624 height 31
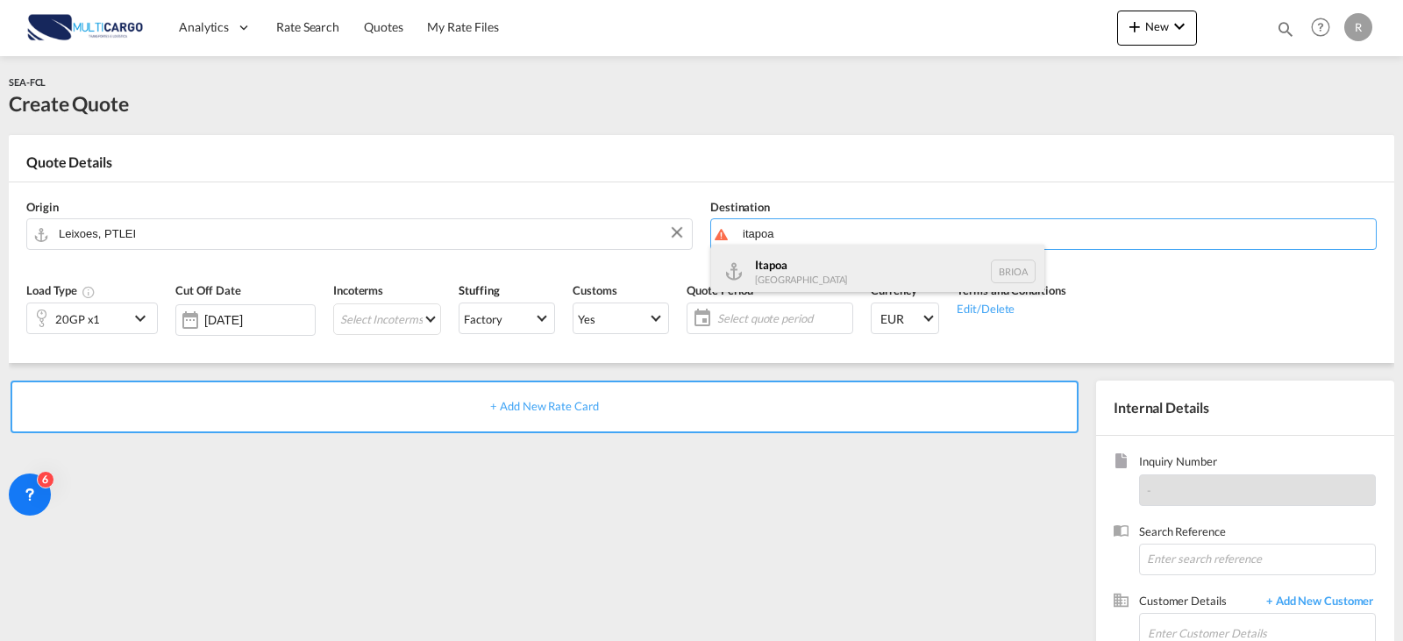
click at [910, 262] on div "Itapoa [GEOGRAPHIC_DATA] BRIOA" at bounding box center [877, 271] width 333 height 53
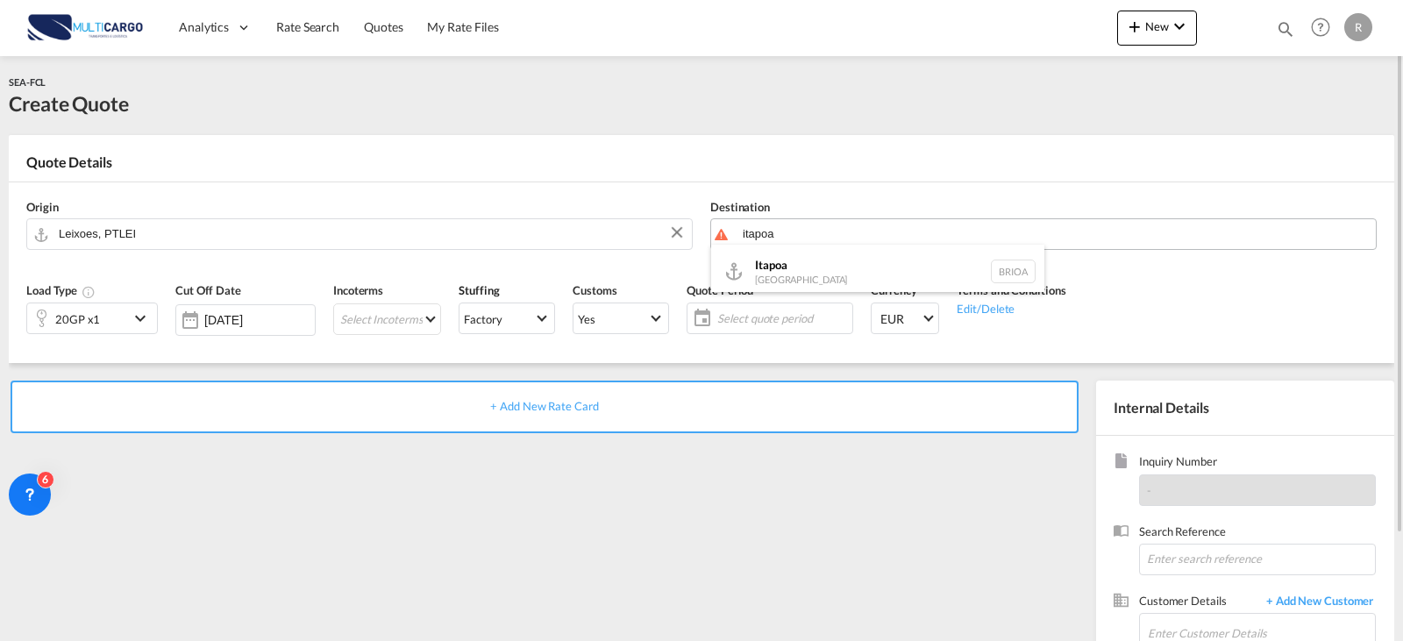
type input "Itapoa, BRIOA"
click at [150, 317] on md-icon "icon-chevron-down" at bounding box center [143, 318] width 26 height 21
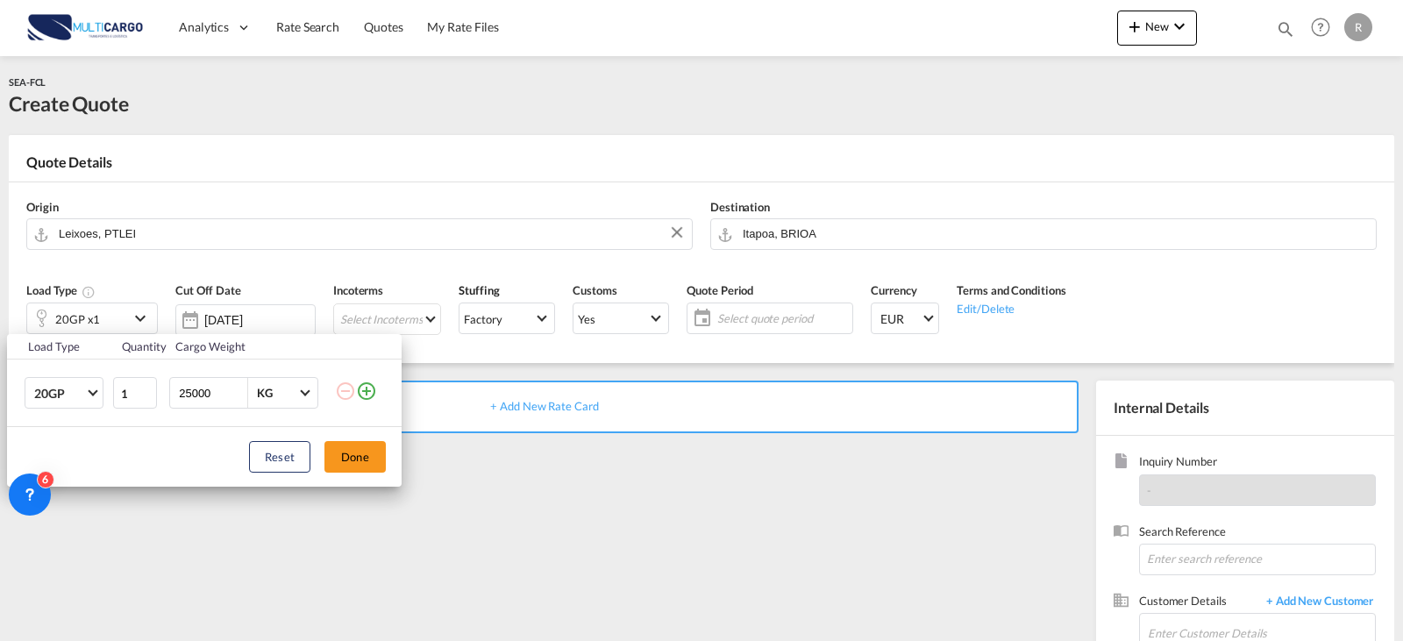
click at [103, 386] on td "20GP 20GP 40GP 40HC 45HC 20RE 40RE 40HR 20OT 40OT 20FR 40FR 40NR 20NR 45S 20TK …" at bounding box center [59, 393] width 104 height 68
click at [89, 393] on md-select-value "20GP" at bounding box center [67, 393] width 70 height 30
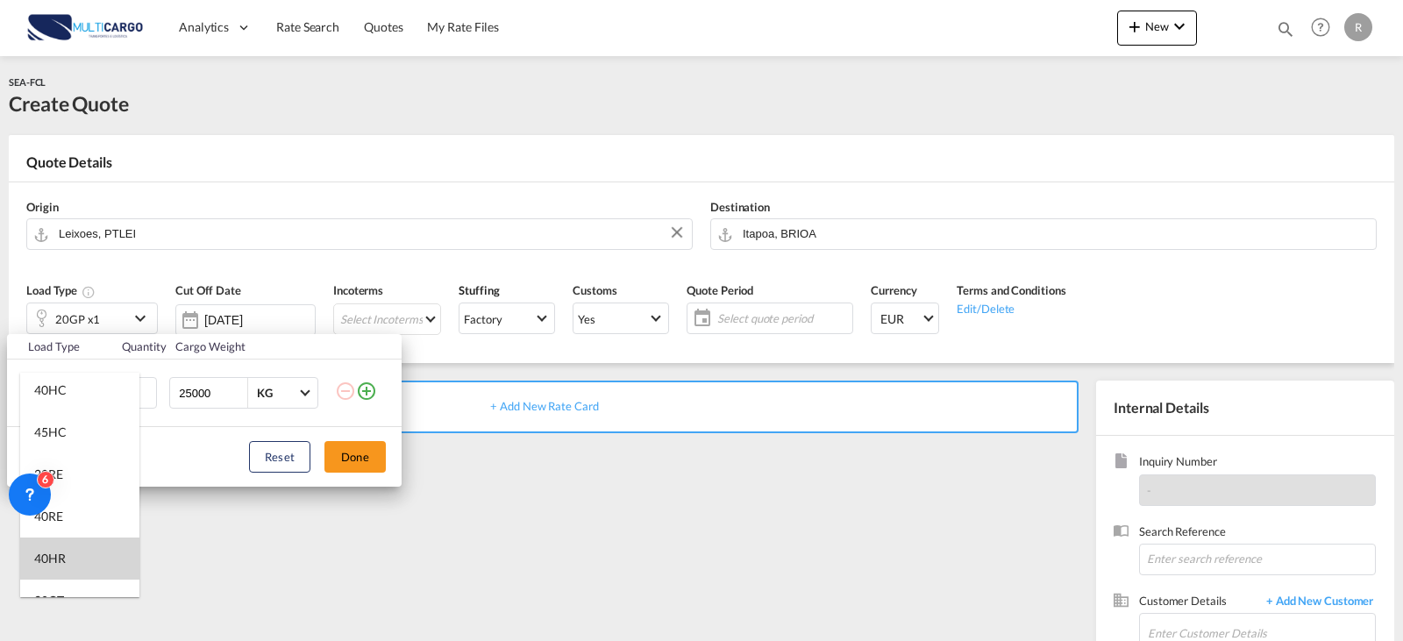
drag, startPoint x: 90, startPoint y: 545, endPoint x: 75, endPoint y: 530, distance: 22.3
click at [86, 542] on md-option "40HR" at bounding box center [79, 558] width 119 height 42
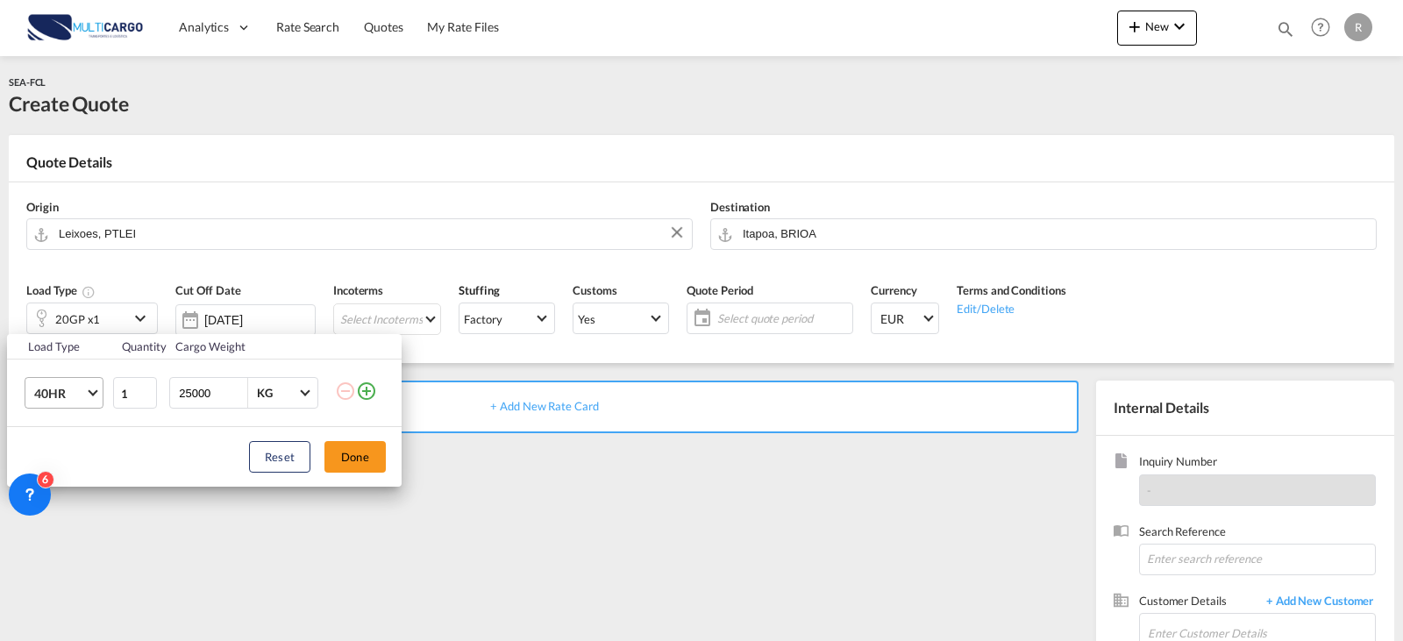
drag, startPoint x: 209, startPoint y: 395, endPoint x: 91, endPoint y: 391, distance: 117.5
click at [91, 391] on tr "40HR 1 25000 KG KG" at bounding box center [204, 393] width 395 height 68
type input "22000"
click at [358, 454] on button "Done" at bounding box center [354, 457] width 61 height 32
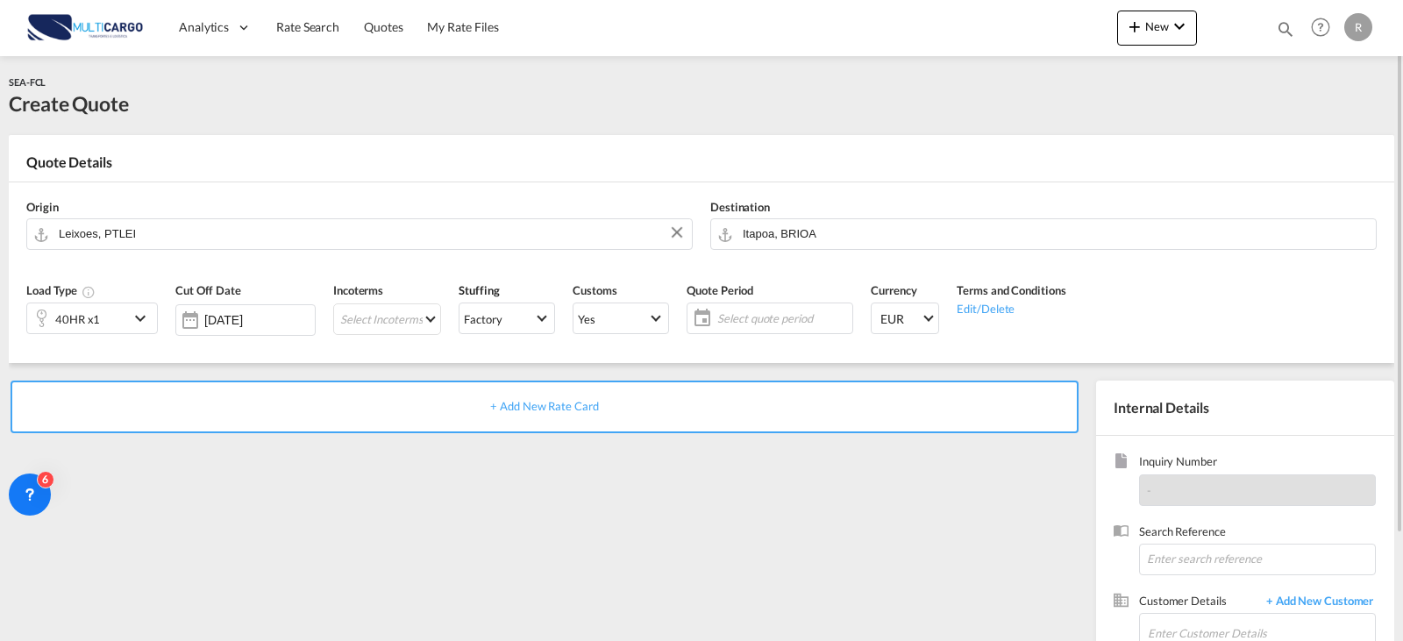
click at [678, 336] on div "Quote Period Select quote period Select quote period August January February Ma…" at bounding box center [770, 314] width 184 height 83
click at [694, 324] on md-icon "icon-calendar" at bounding box center [697, 318] width 21 height 21
click at [723, 324] on span "Select quote period" at bounding box center [782, 318] width 131 height 16
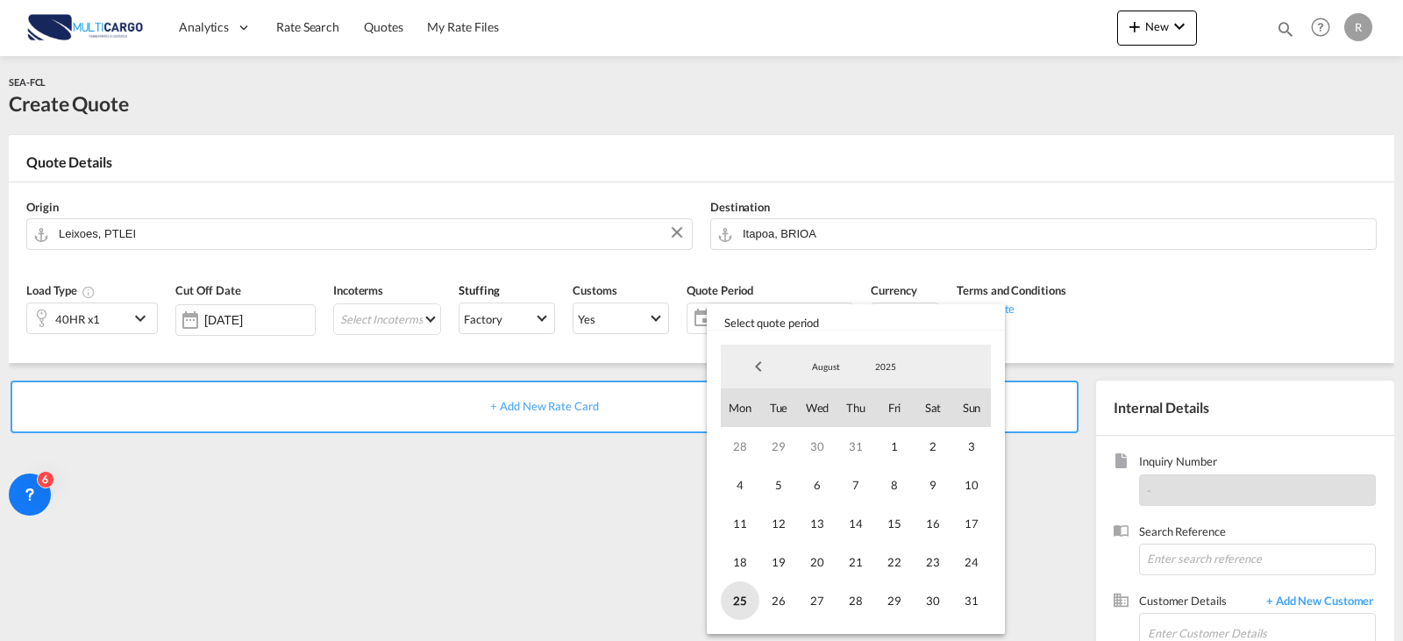
click at [750, 600] on span "25" at bounding box center [740, 600] width 39 height 39
click at [830, 372] on span "August" at bounding box center [826, 366] width 56 height 12
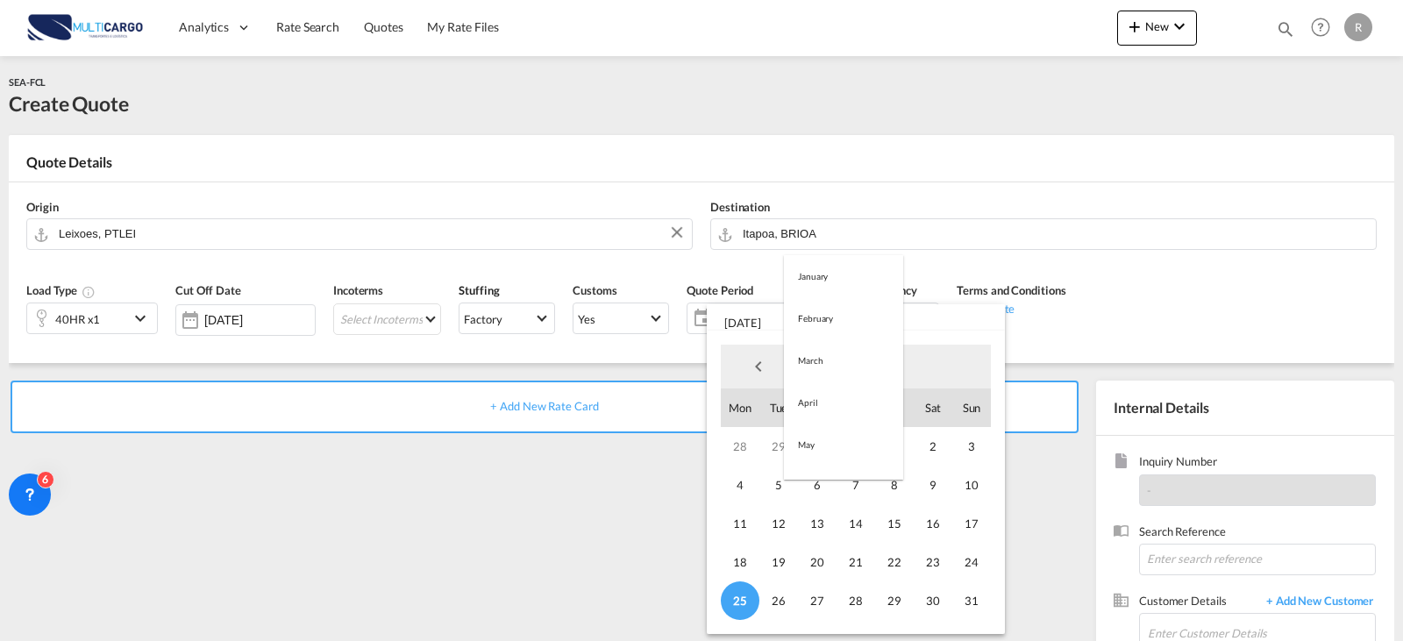
scroll to position [203, 0]
click at [847, 409] on md-option "September" at bounding box center [843, 409] width 119 height 42
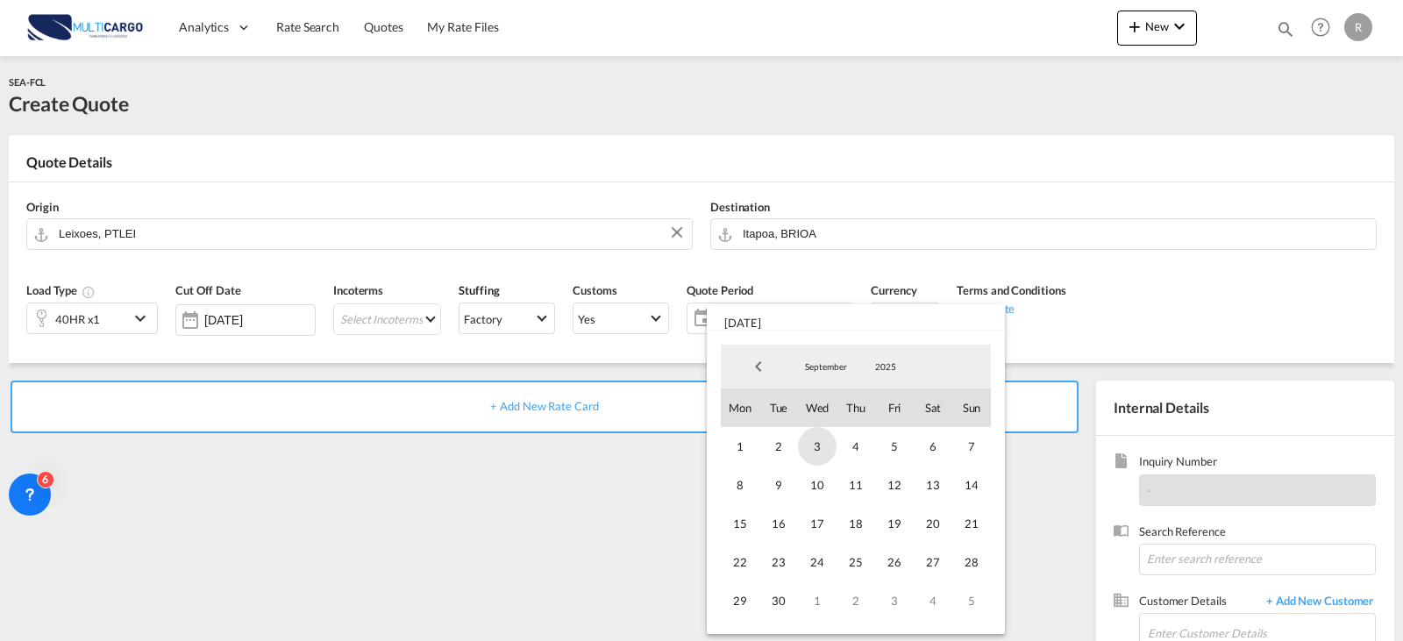
click at [823, 450] on span "3" at bounding box center [817, 446] width 39 height 39
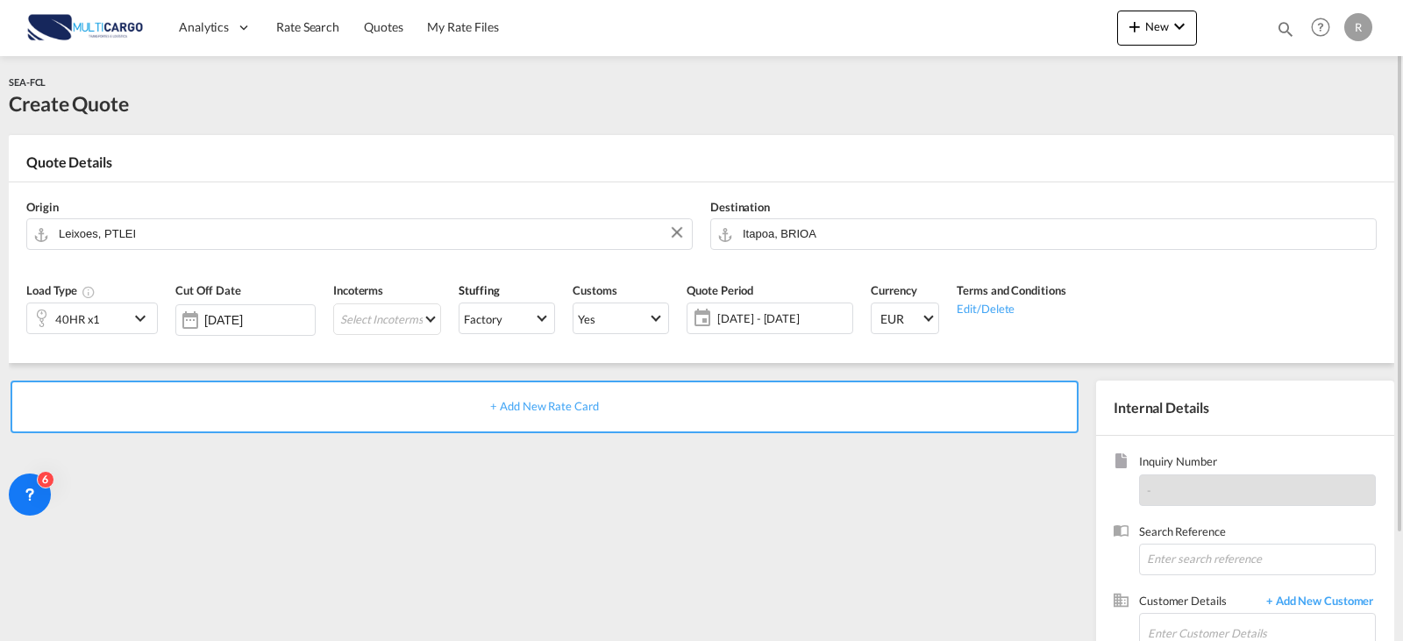
click at [492, 432] on div "+ Add New Rate Card" at bounding box center [545, 407] width 1068 height 53
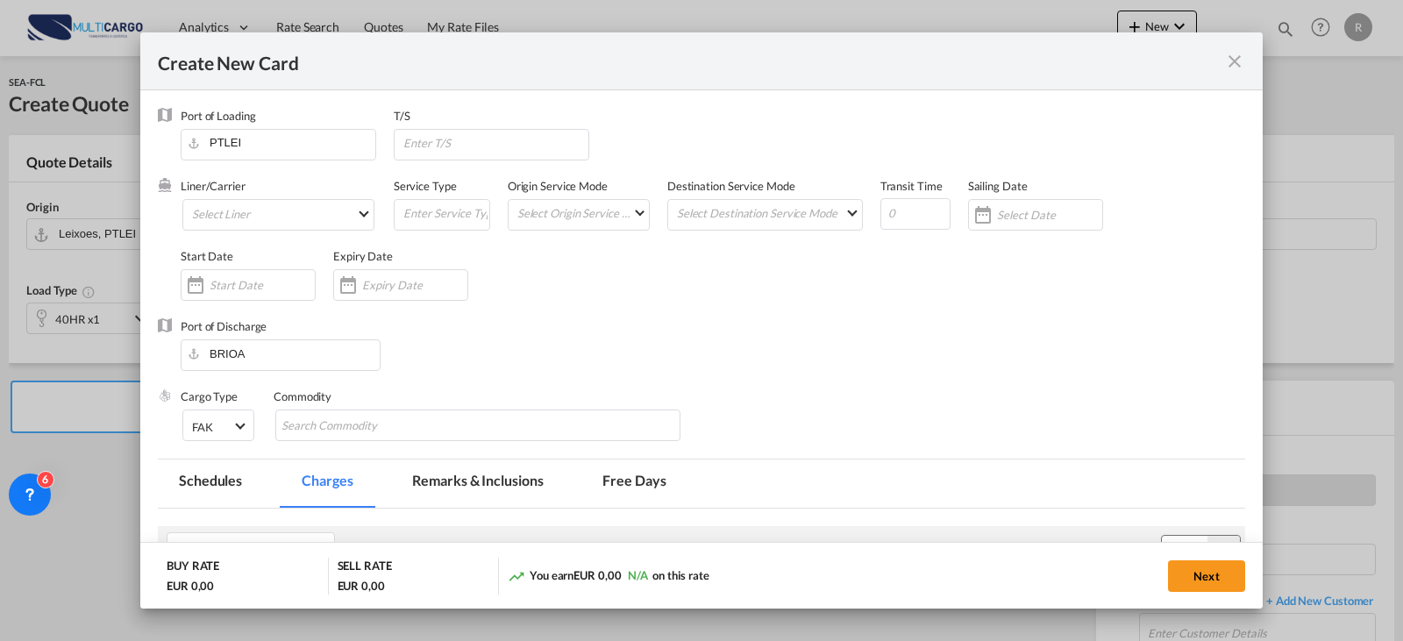
type input "Basic Ocean Freight"
select select "per equipment"
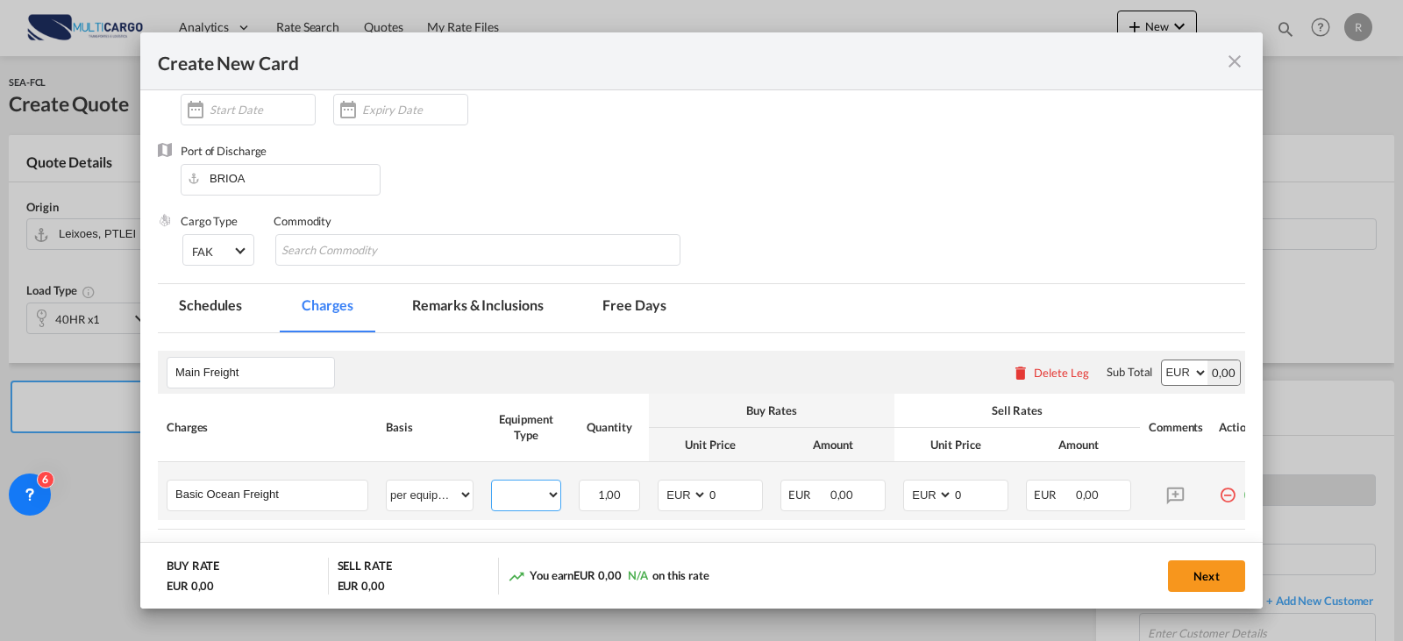
click at [524, 498] on select "40HR" at bounding box center [526, 495] width 68 height 24
select select "40HR"
click at [492, 483] on select "40HR" at bounding box center [526, 495] width 68 height 24
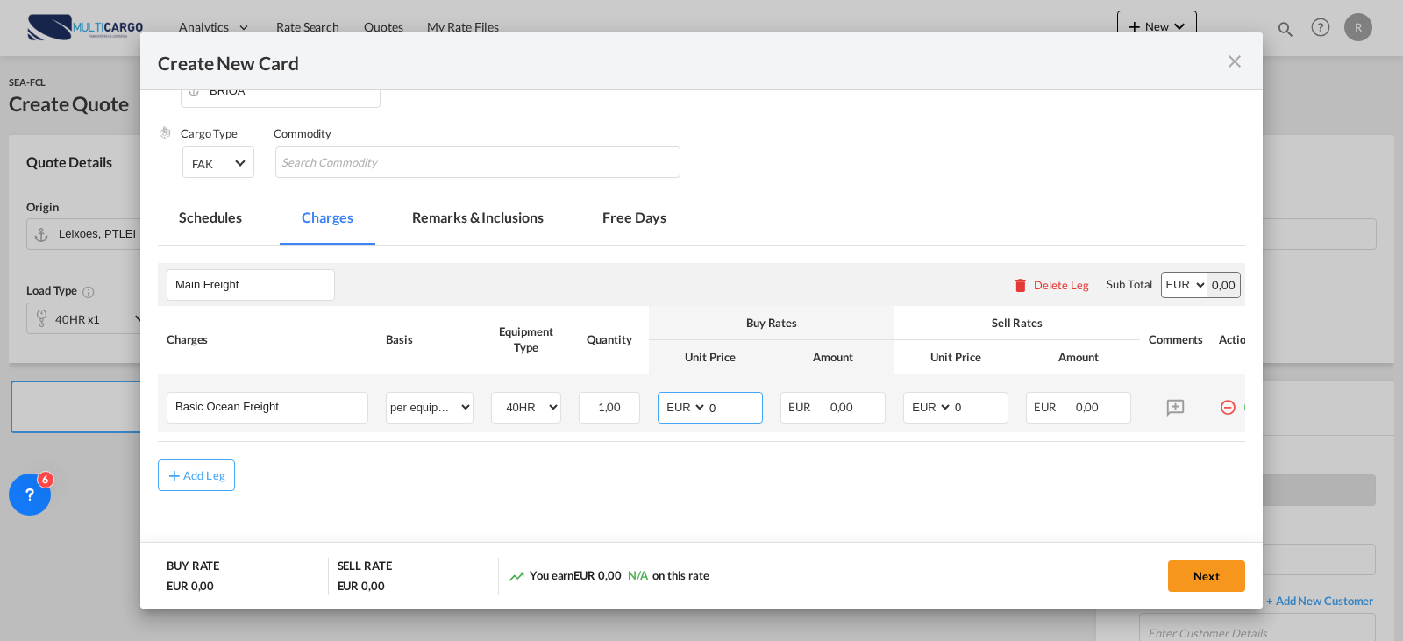
drag, startPoint x: 720, startPoint y: 413, endPoint x: 657, endPoint y: 416, distance: 63.2
click at [658, 416] on md-input-container "AED AFN ALL AMD ANG AOA ARS AUD AWG AZN BAM BBD BDT BGN BHD BIF BMD BND [PERSON…" at bounding box center [710, 408] width 105 height 32
type input "4"
type input "1430"
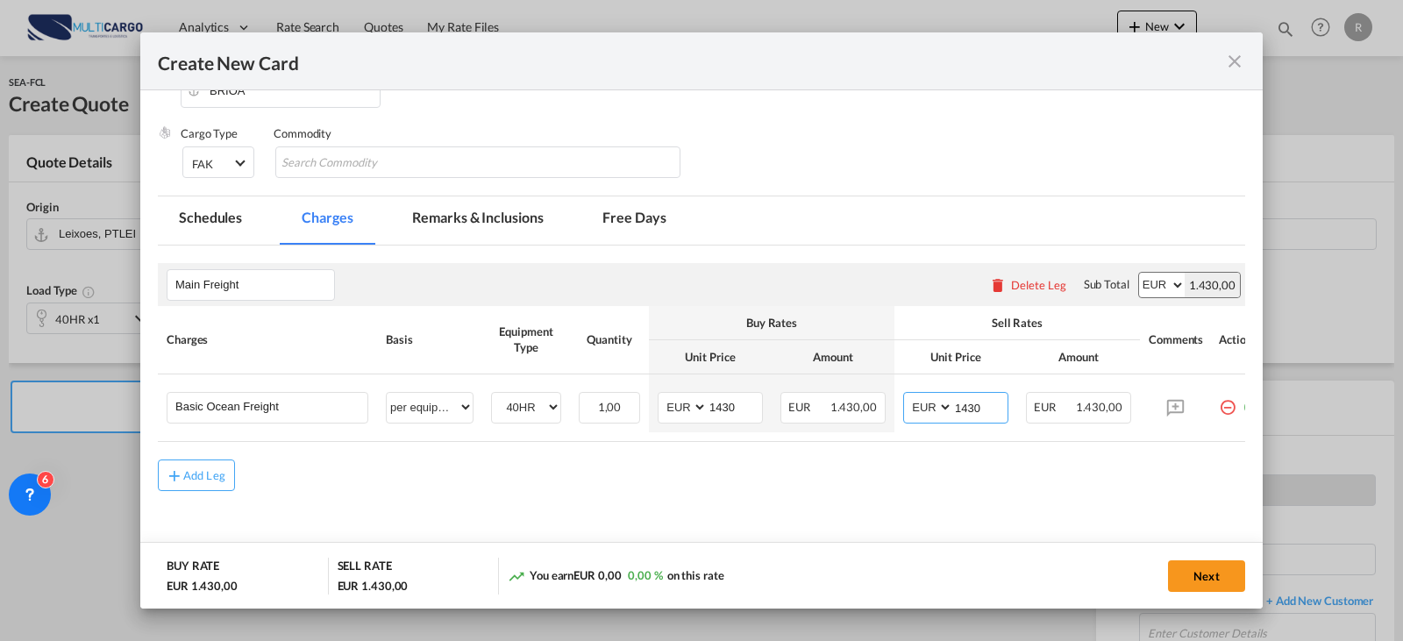
type input "1430"
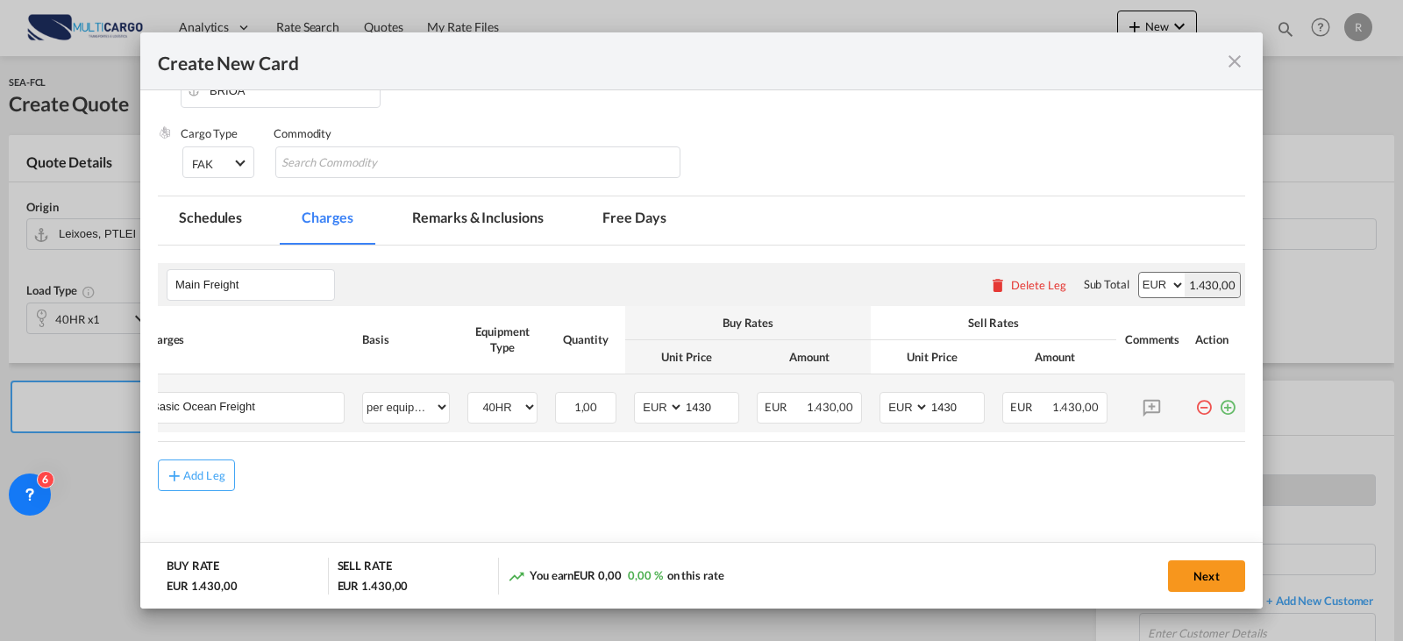
click at [1220, 402] on md-icon "icon-plus-circle-outline green-400-fg" at bounding box center [1228, 401] width 18 height 18
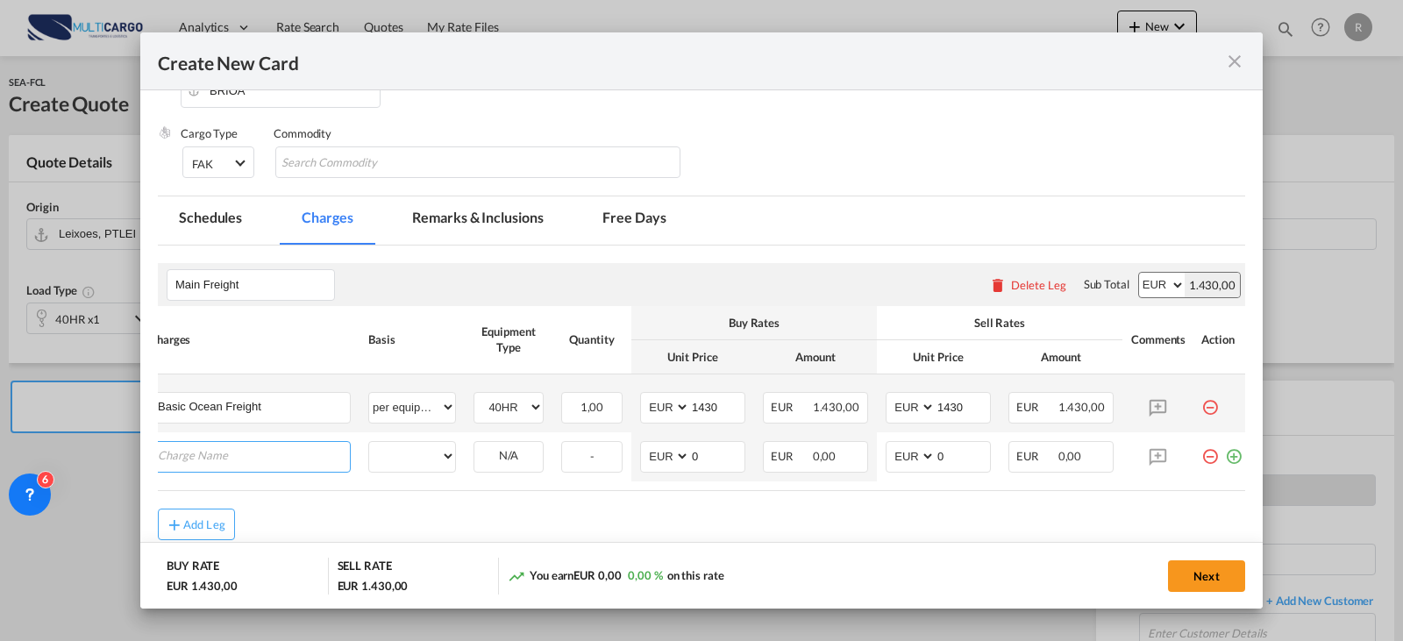
paste input "Emission surcharge SPOT and ST Contract"
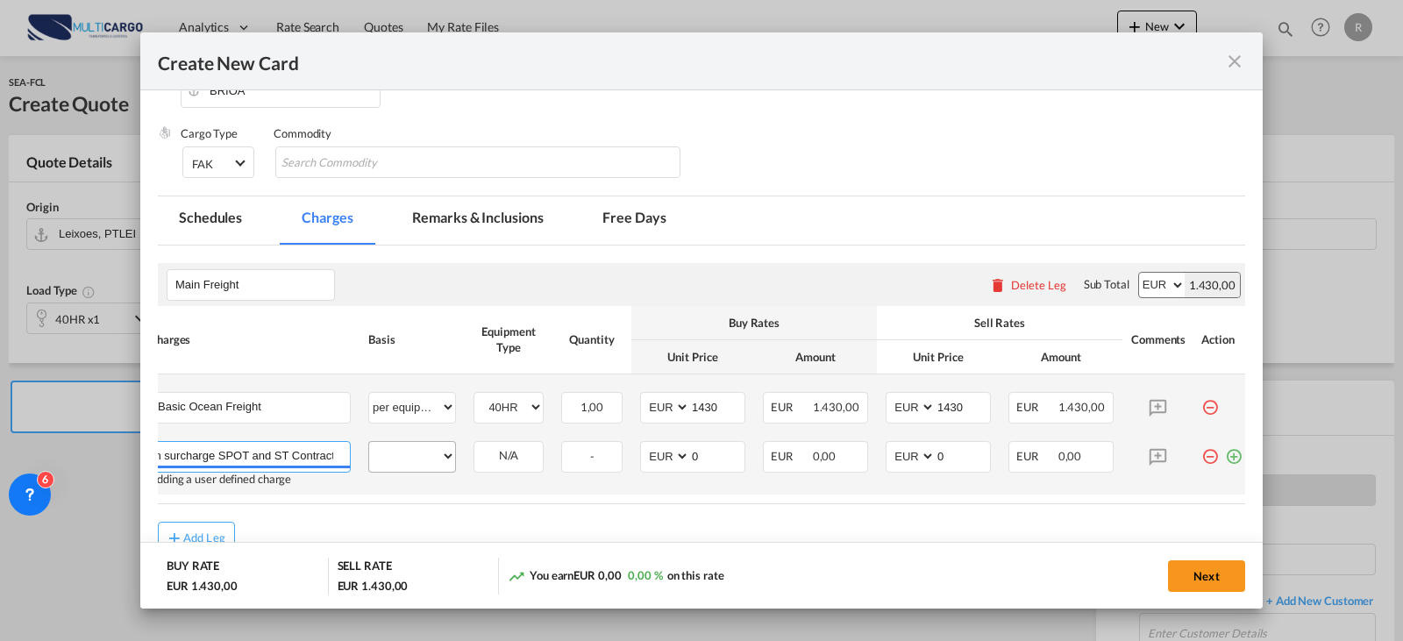
type input "Emission surcharge SPOT and ST Contract"
drag, startPoint x: 423, startPoint y: 467, endPoint x: 423, endPoint y: 457, distance: 10.5
click at [423, 467] on select "per equipment per container per B/L per shipping bill per shipment % on freight…" at bounding box center [412, 456] width 86 height 28
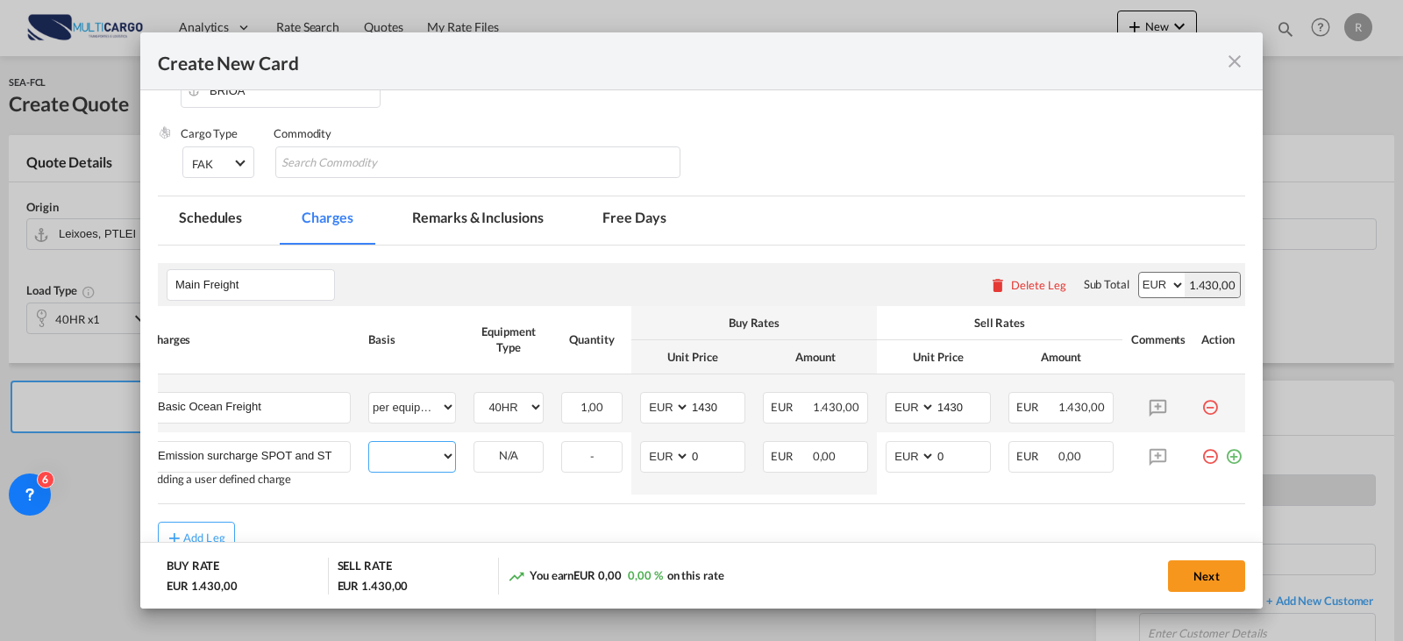
select select "per equipment"
click at [369, 444] on select "per equipment per container per B/L per shipping bill per shipment % on freight…" at bounding box center [412, 456] width 86 height 28
click at [513, 454] on select "40HR" at bounding box center [508, 457] width 68 height 24
select select "40HR"
click at [474, 446] on select "40HR" at bounding box center [508, 457] width 68 height 24
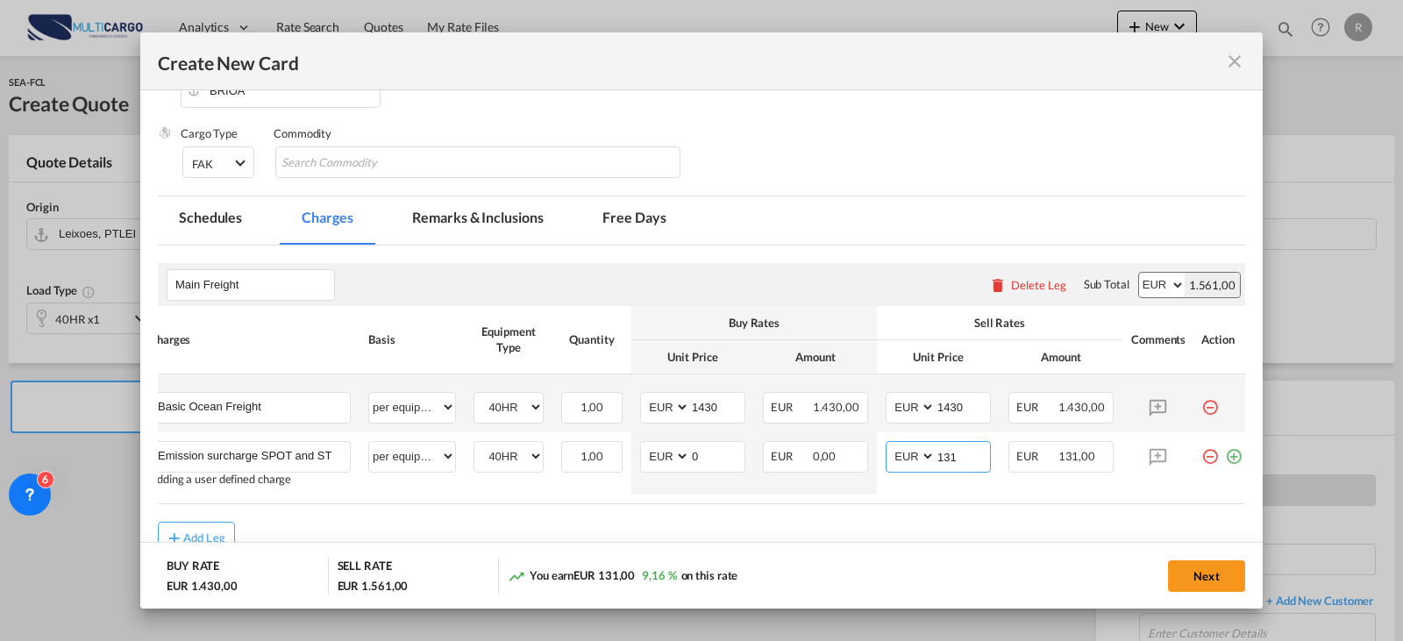
type input "131"
drag, startPoint x: 668, startPoint y: 450, endPoint x: 654, endPoint y: 454, distance: 14.7
click at [658, 452] on md-input-container "AED AFN ALL AMD ANG AOA ARS AUD AWG AZN BAM BBD BDT BGN BHD BIF BMD BND [PERSON…" at bounding box center [692, 457] width 105 height 32
type input "131"
drag, startPoint x: 1191, startPoint y: 583, endPoint x: 1178, endPoint y: 553, distance: 32.2
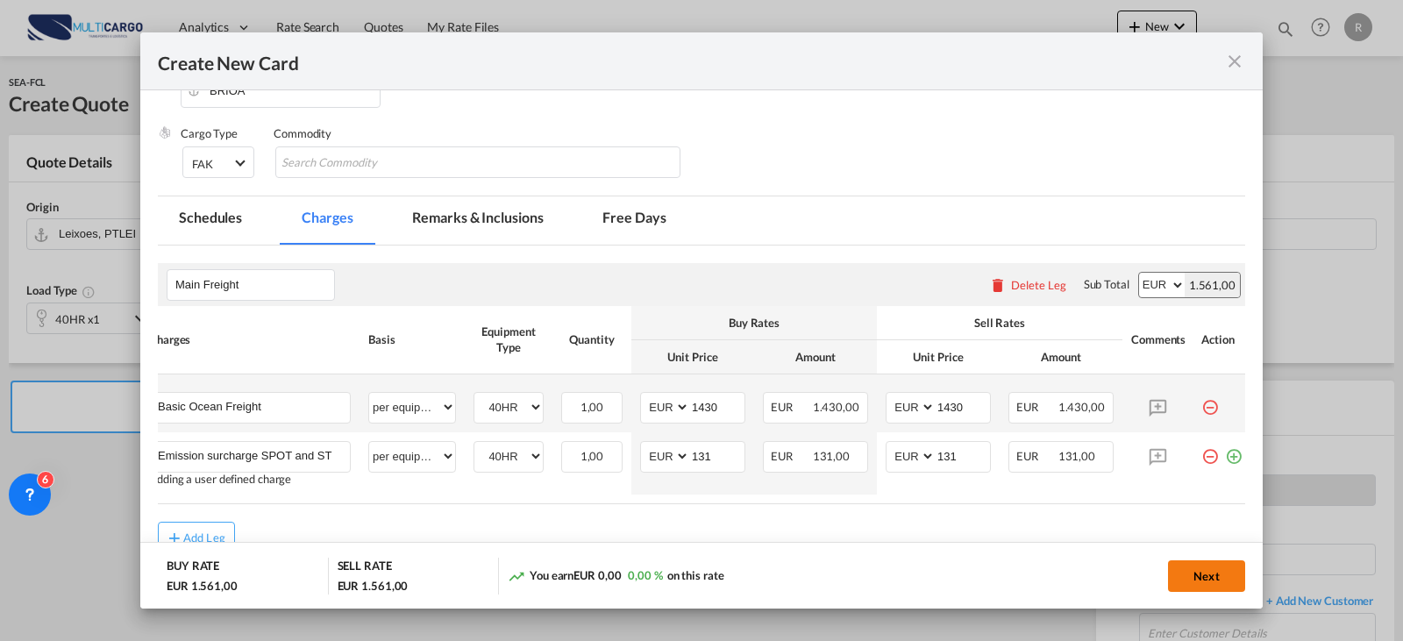
click at [1192, 582] on button "Next" at bounding box center [1206, 576] width 77 height 32
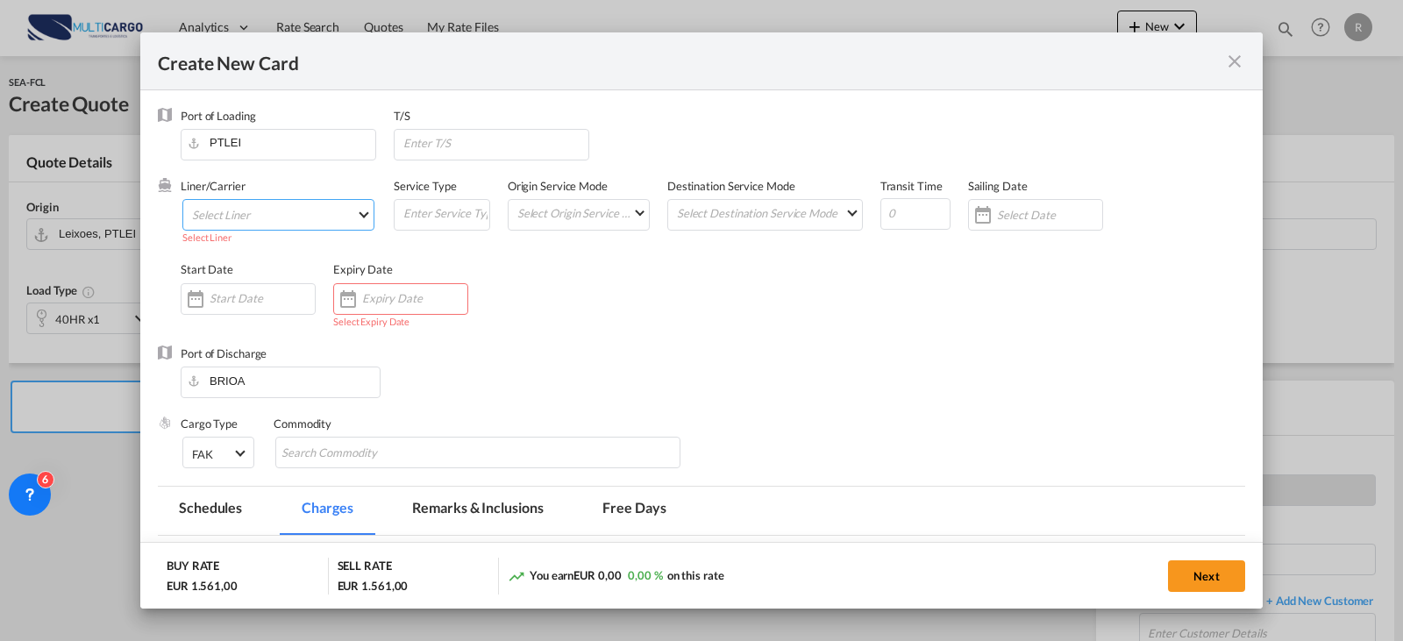
click at [206, 212] on md-select "Select Liner 2HM LOGISTICS D.O.O AAXL GLOBAL SHIPPING LINES LLC [PERSON_NAME] S…" at bounding box center [278, 215] width 192 height 32
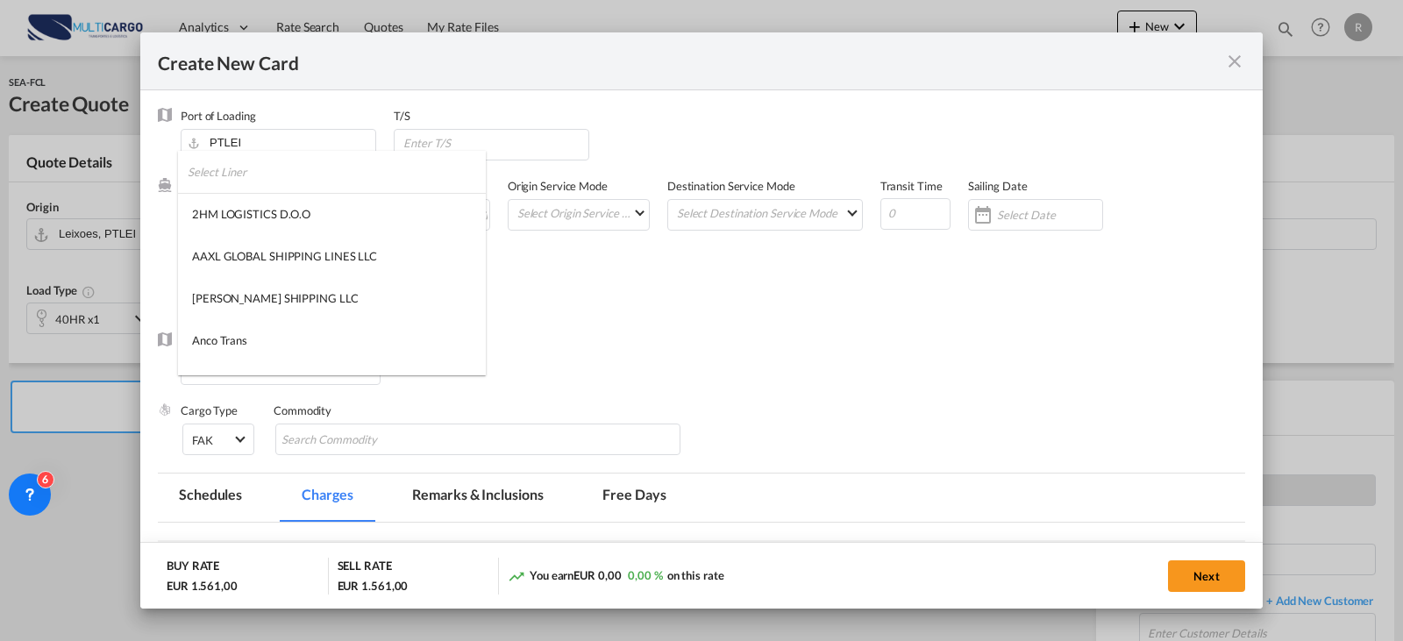
type md-option "1489"
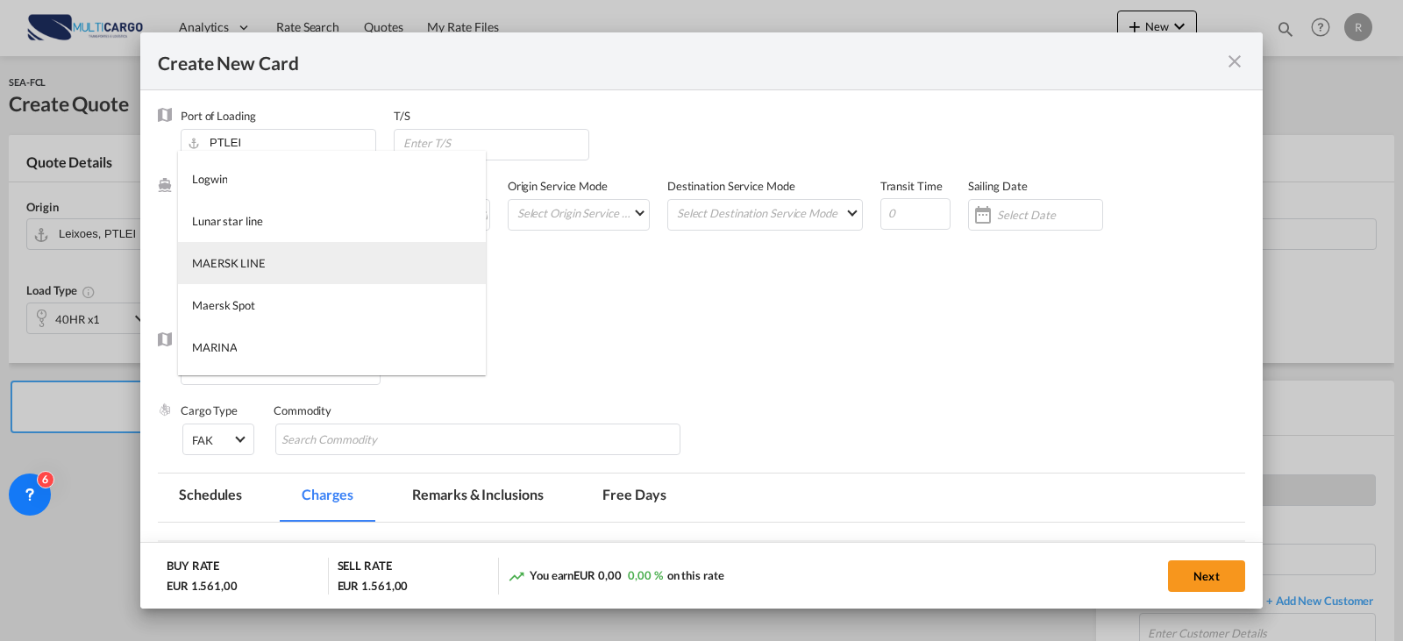
type md-option "2"
click at [362, 267] on md-option "MAERSK LINE" at bounding box center [332, 263] width 308 height 42
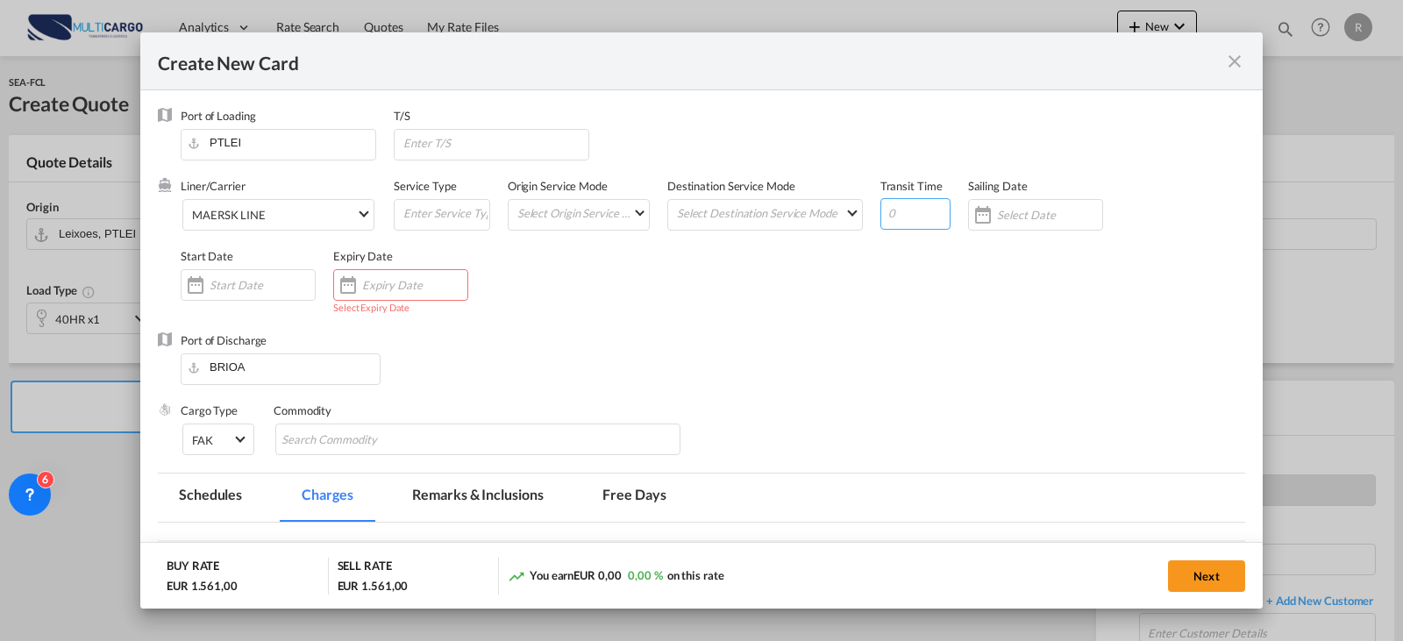
click at [893, 212] on input "Create New CardPort ..." at bounding box center [915, 214] width 70 height 32
type input "25"
click at [651, 502] on md-tab-item "Free Days" at bounding box center [633, 497] width 105 height 48
click at [445, 286] on input "Create New CardPort ..." at bounding box center [414, 285] width 105 height 14
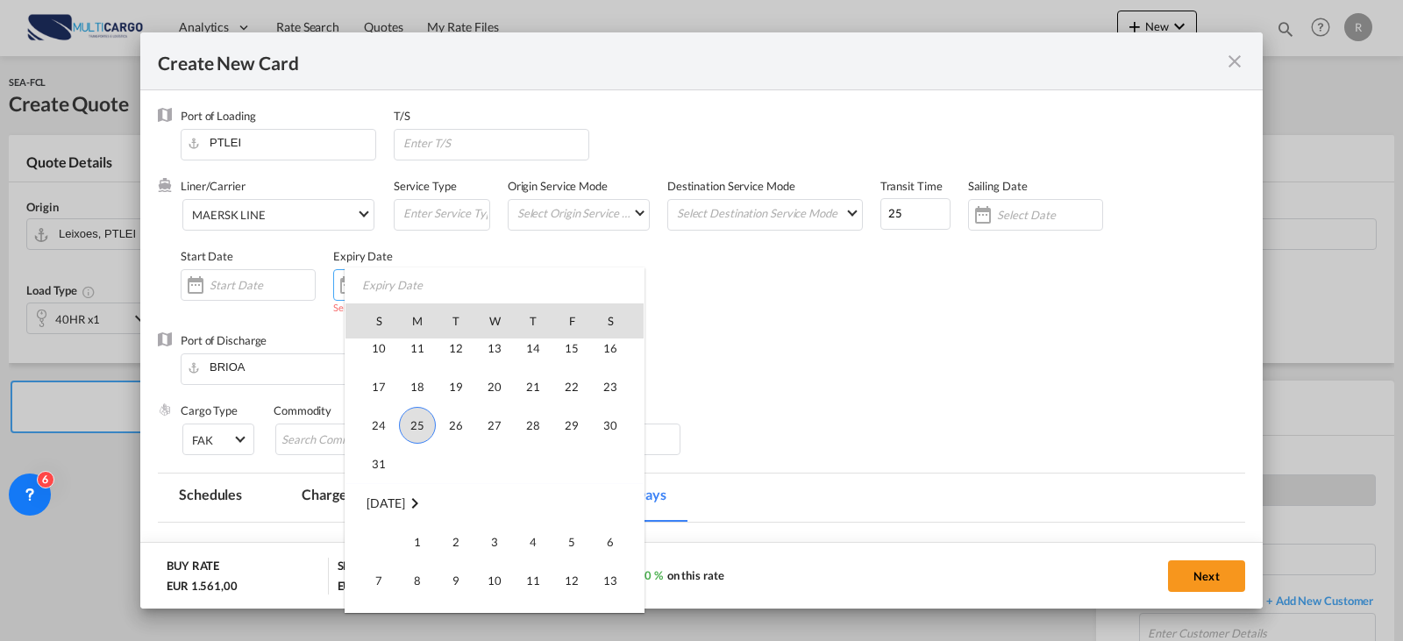
scroll to position [406070, 0]
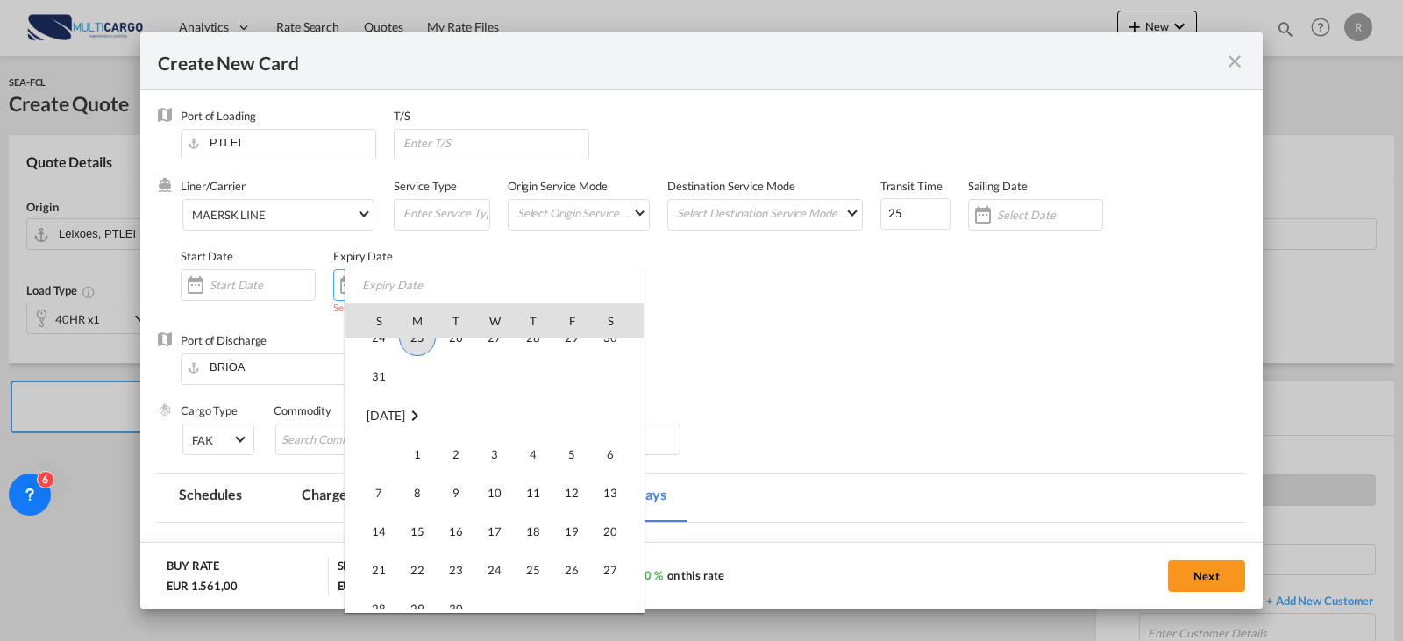
click at [596, 504] on td "13" at bounding box center [617, 492] width 53 height 39
type input "[DATE]"
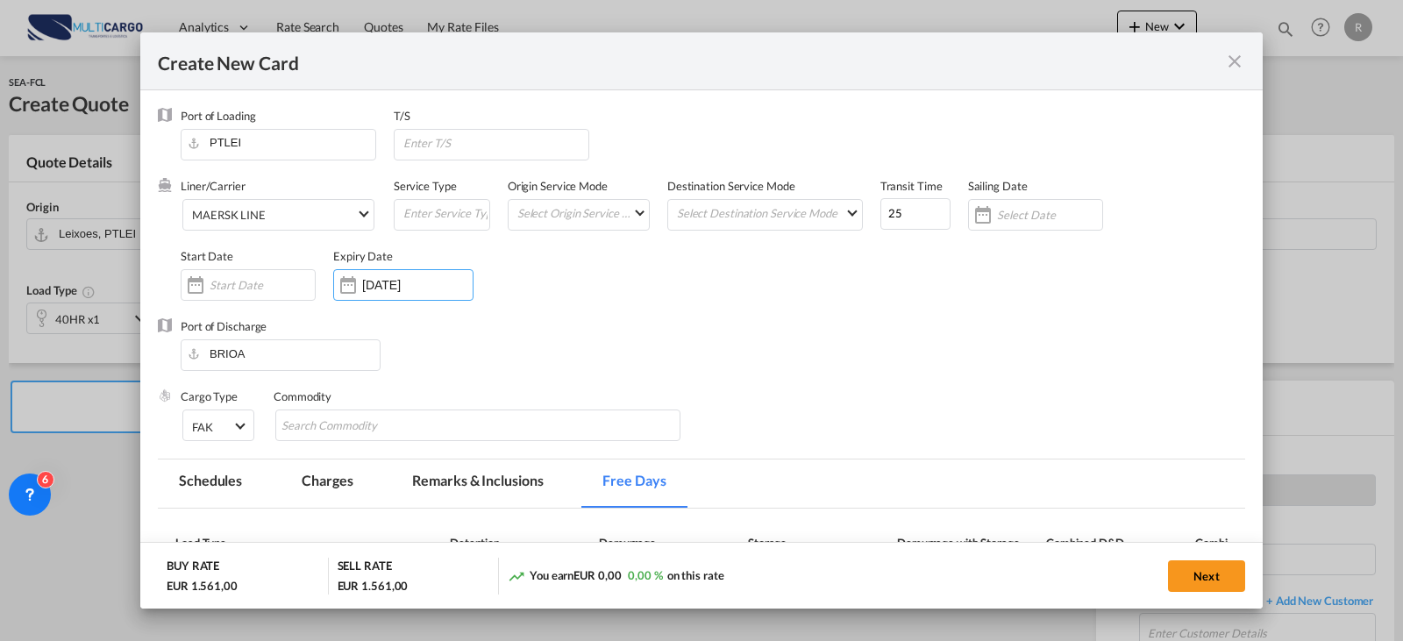
scroll to position [175, 0]
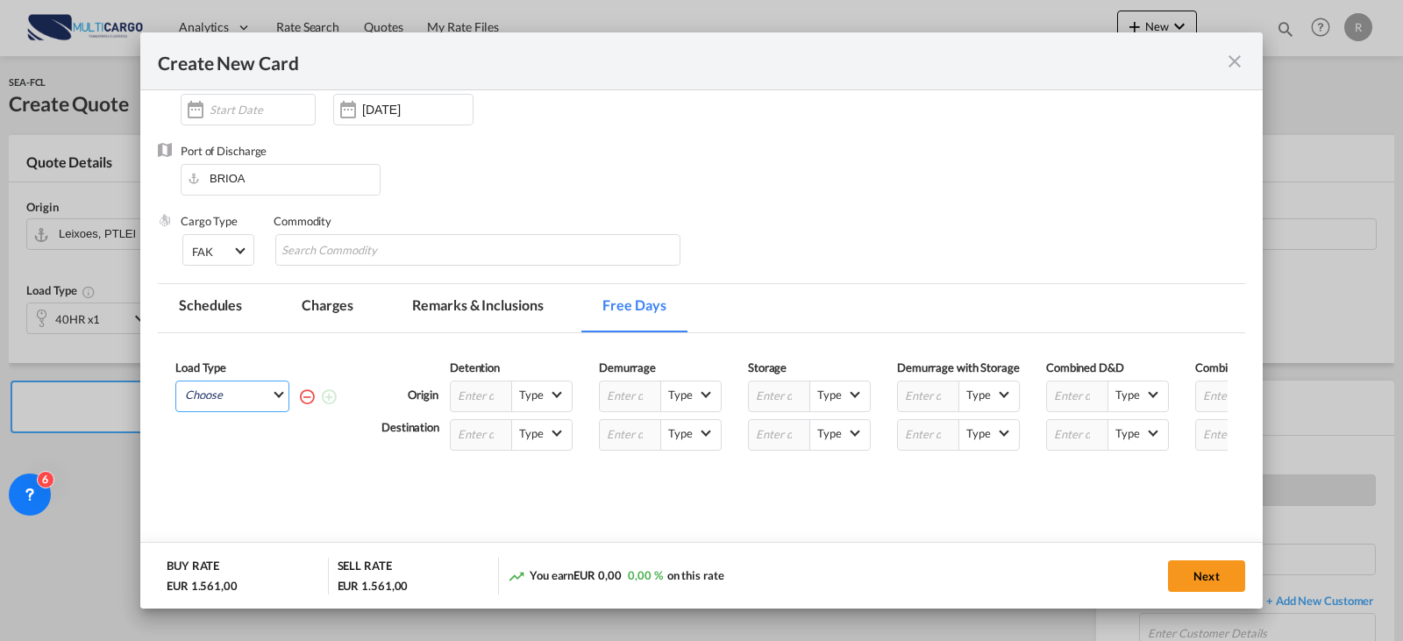
click at [235, 400] on md-select "Choose 40HR" at bounding box center [235, 393] width 105 height 25
click at [233, 432] on md-option "40HR" at bounding box center [237, 441] width 119 height 42
click at [1081, 443] on input "Create New CardPort ..." at bounding box center [1077, 435] width 61 height 30
type input "5"
click at [1201, 606] on md-dialog-actions "BUY RATE EUR 1.561,00 SELL RATE EUR 1.561,00 You earn EUR 0,00 0,00 % on this r…" at bounding box center [701, 575] width 1122 height 67
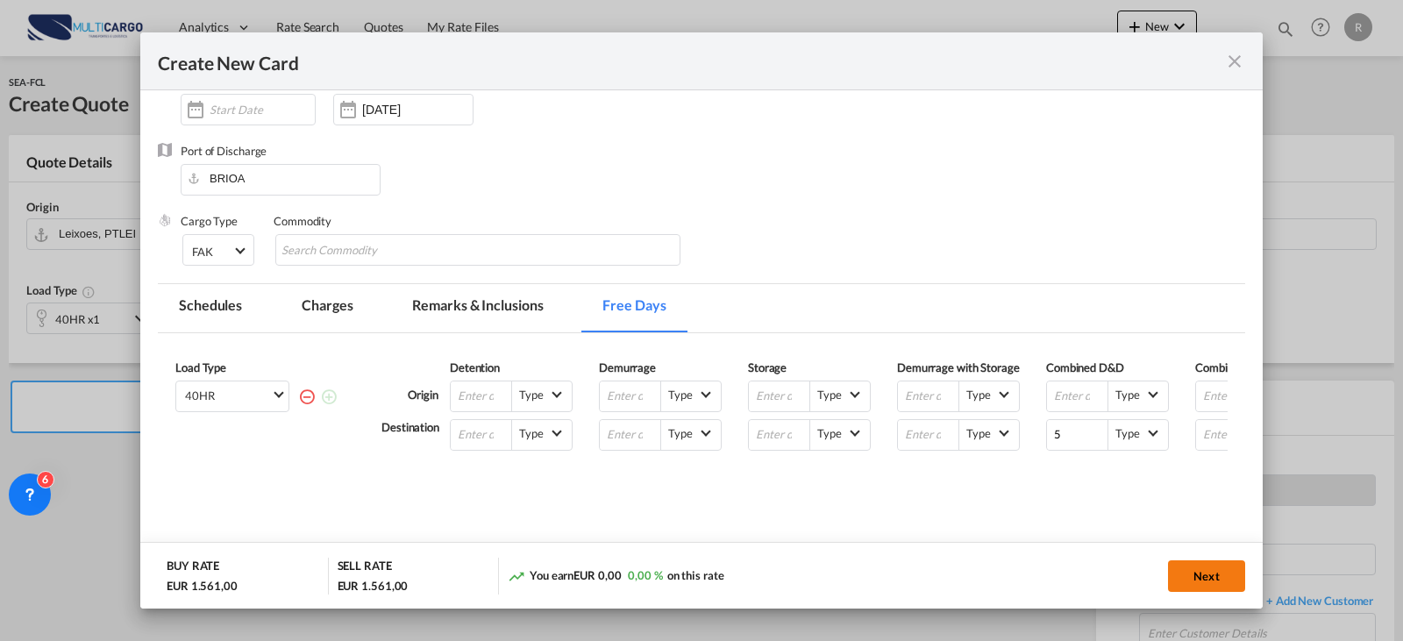
click at [1206, 574] on button "Next" at bounding box center [1206, 576] width 77 height 32
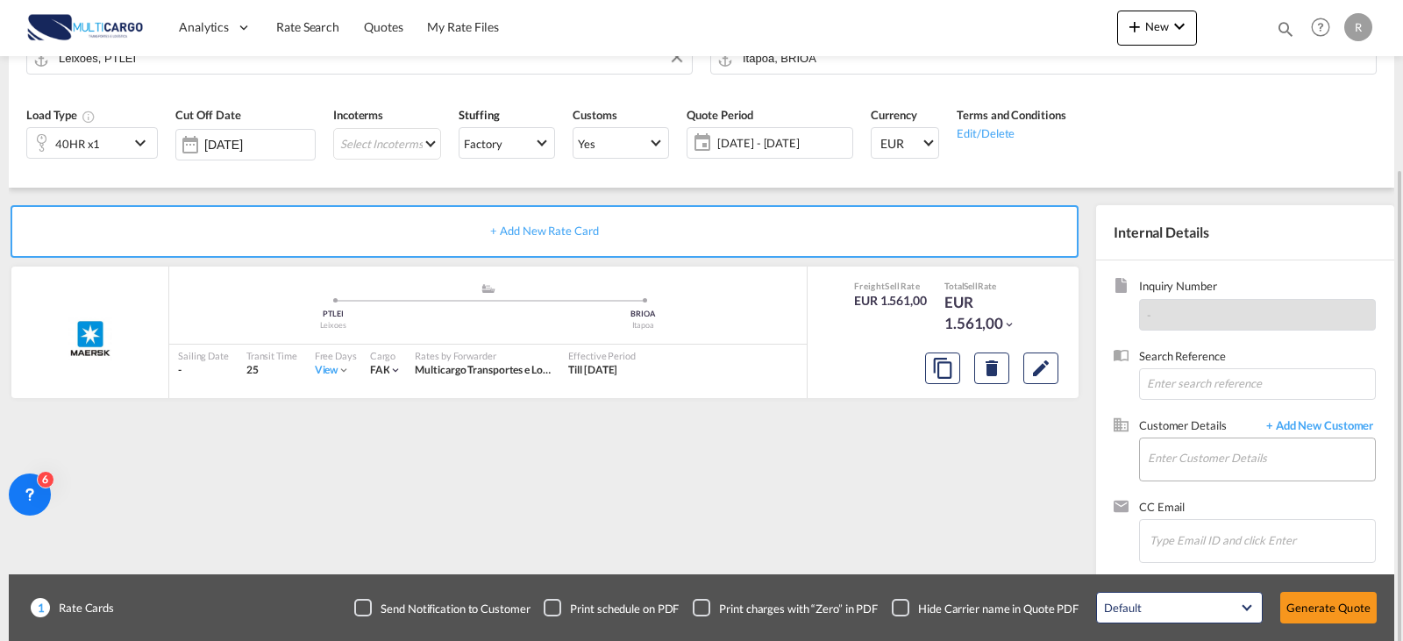
scroll to position [195, 0]
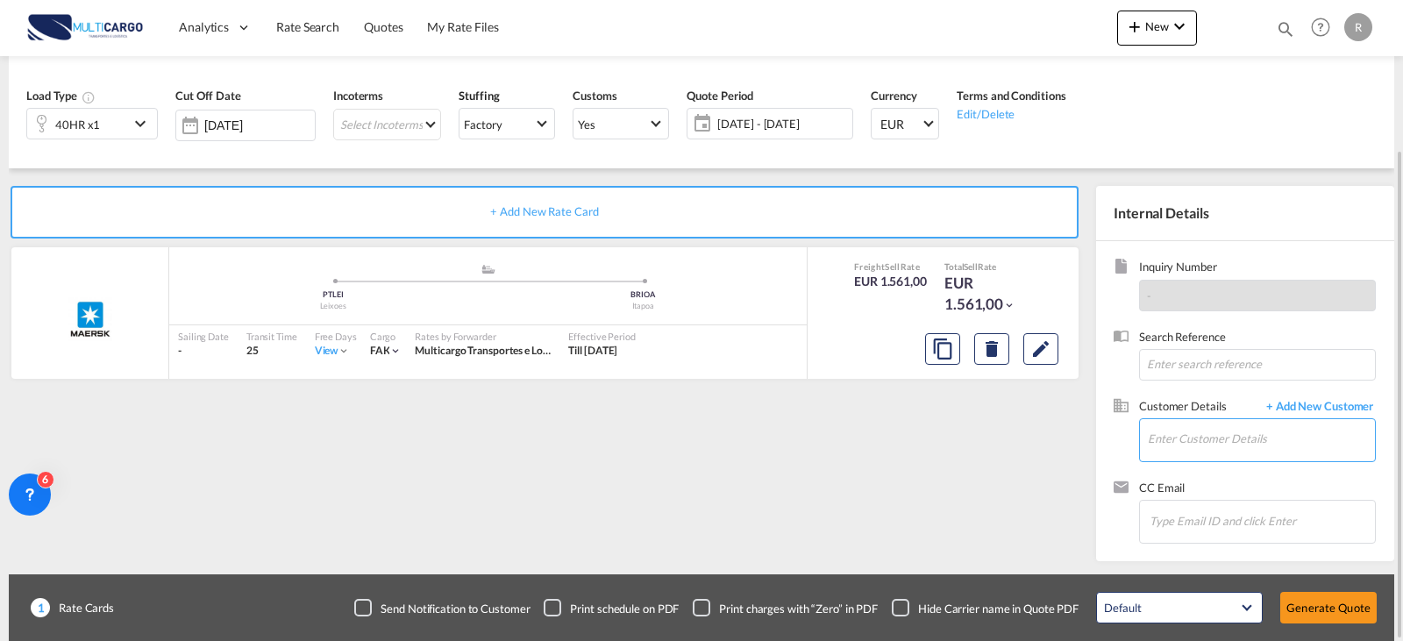
click at [1239, 432] on input "Enter Customer Details" at bounding box center [1261, 438] width 227 height 39
type input "megashi"
drag, startPoint x: 1047, startPoint y: 445, endPoint x: 976, endPoint y: 446, distance: 71.0
click at [1311, 408] on span "+ Add New Customer" at bounding box center [1316, 408] width 118 height 20
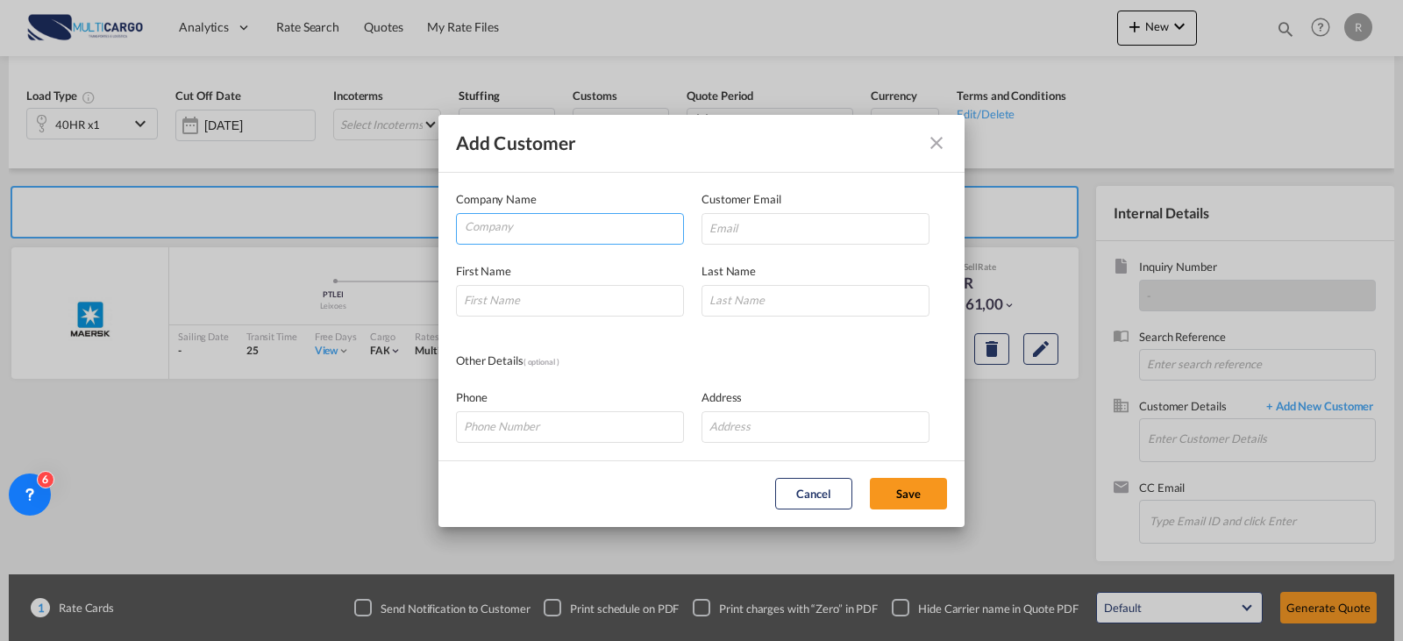
click at [603, 238] on input "Company" at bounding box center [574, 227] width 218 height 26
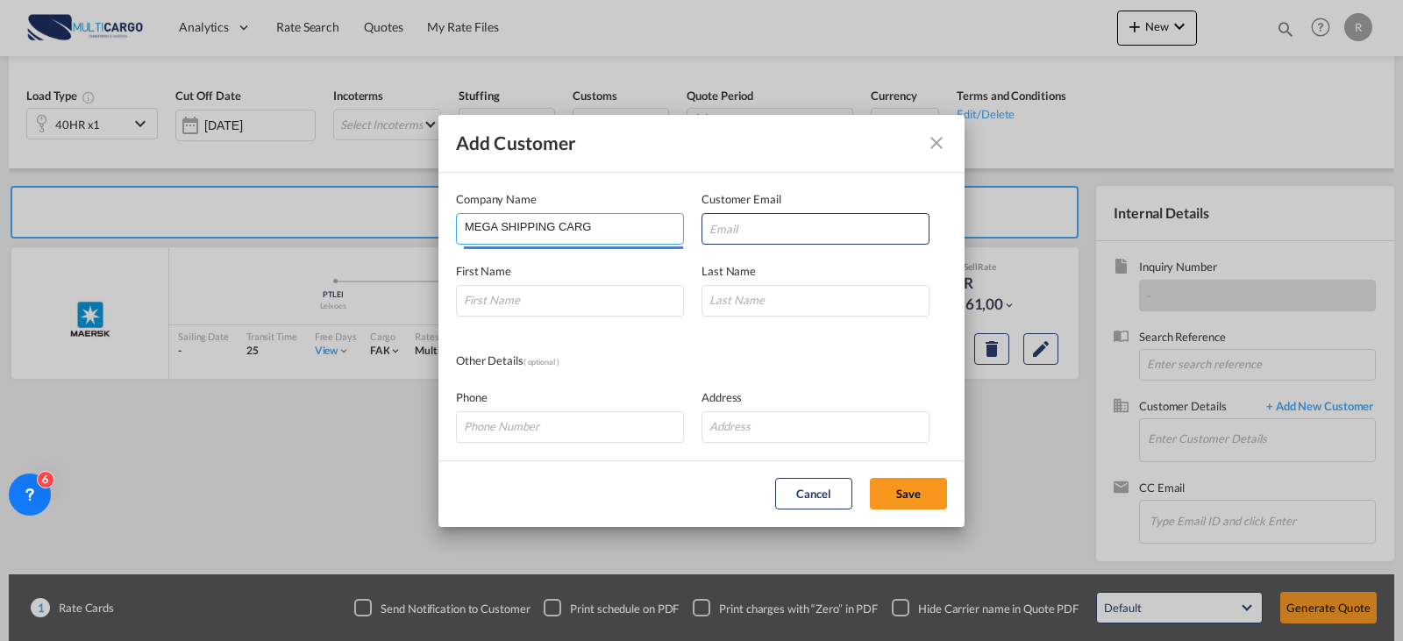
drag, startPoint x: 603, startPoint y: 238, endPoint x: 629, endPoint y: 211, distance: 37.2
click at [610, 231] on input "MEGA SHIPPING CARG" at bounding box center [574, 227] width 218 height 26
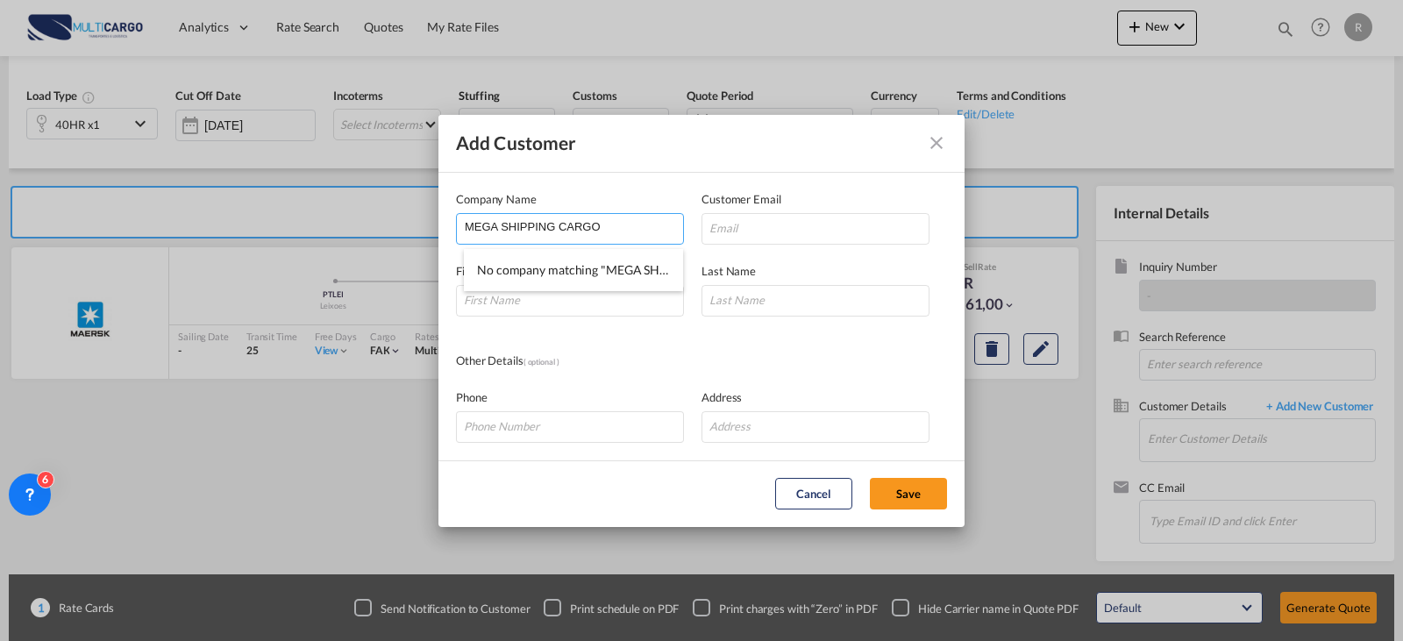
type input "MEGA SHIPPING CARGO"
click at [751, 246] on md-dialog-content "Company Name MEGA SHIPPING CARGO Customer Email First Name Last Name Other Deta…" at bounding box center [701, 317] width 526 height 288
paste input "[EMAIL_ADDRESS][DOMAIN_NAME]>"
type input "[EMAIL_ADDRESS][DOMAIN_NAME]"
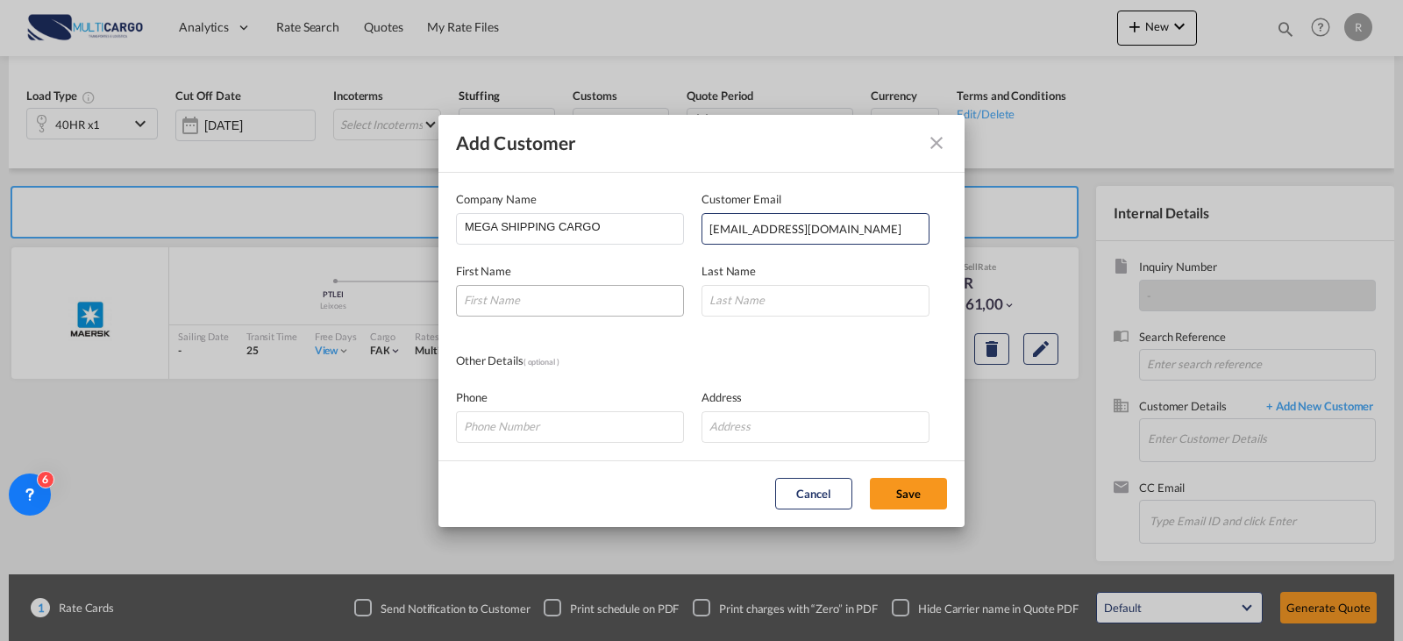
drag, startPoint x: 574, startPoint y: 320, endPoint x: 567, endPoint y: 305, distance: 16.5
click at [573, 320] on md-dialog-content "Company Name MEGA SHIPPING CARGO Customer Email [EMAIL_ADDRESS][DOMAIN_NAME] Fi…" at bounding box center [701, 317] width 526 height 288
click at [566, 300] on input "Add Customer Company ..." at bounding box center [570, 301] width 228 height 32
type input "ARIANE"
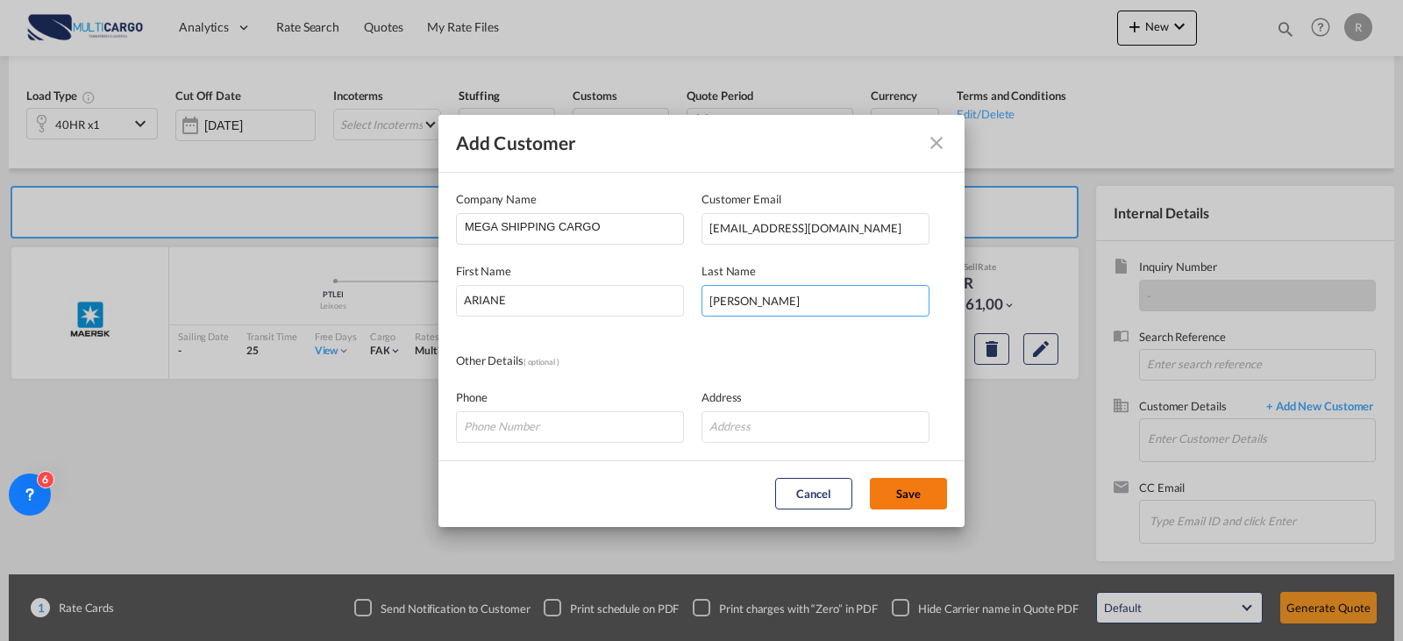
type input "[PERSON_NAME]"
click at [925, 494] on button "Save" at bounding box center [908, 494] width 77 height 32
type input "MEGA SHIPPING CARGO, [PERSON_NAME], [EMAIL_ADDRESS][DOMAIN_NAME]"
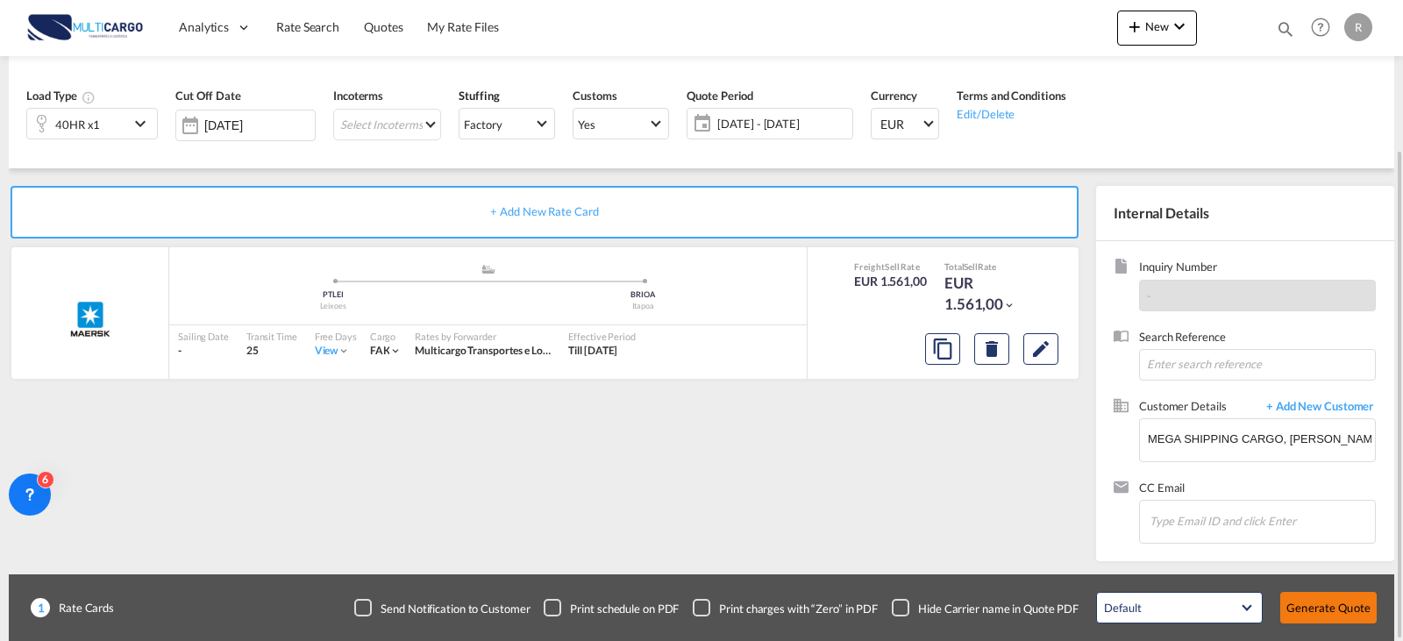
click at [1298, 601] on button "Generate Quote" at bounding box center [1328, 608] width 96 height 32
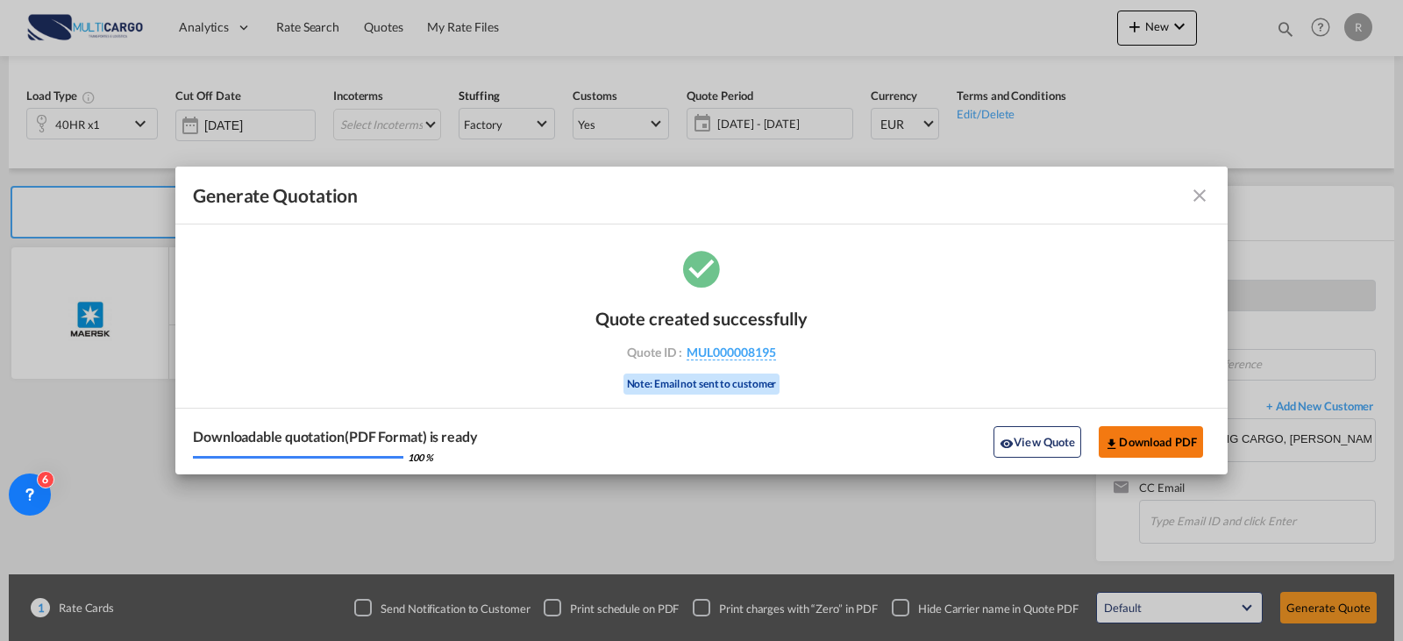
click at [1166, 452] on button "Download PDF" at bounding box center [1151, 442] width 104 height 32
